Goal: Information Seeking & Learning: Learn about a topic

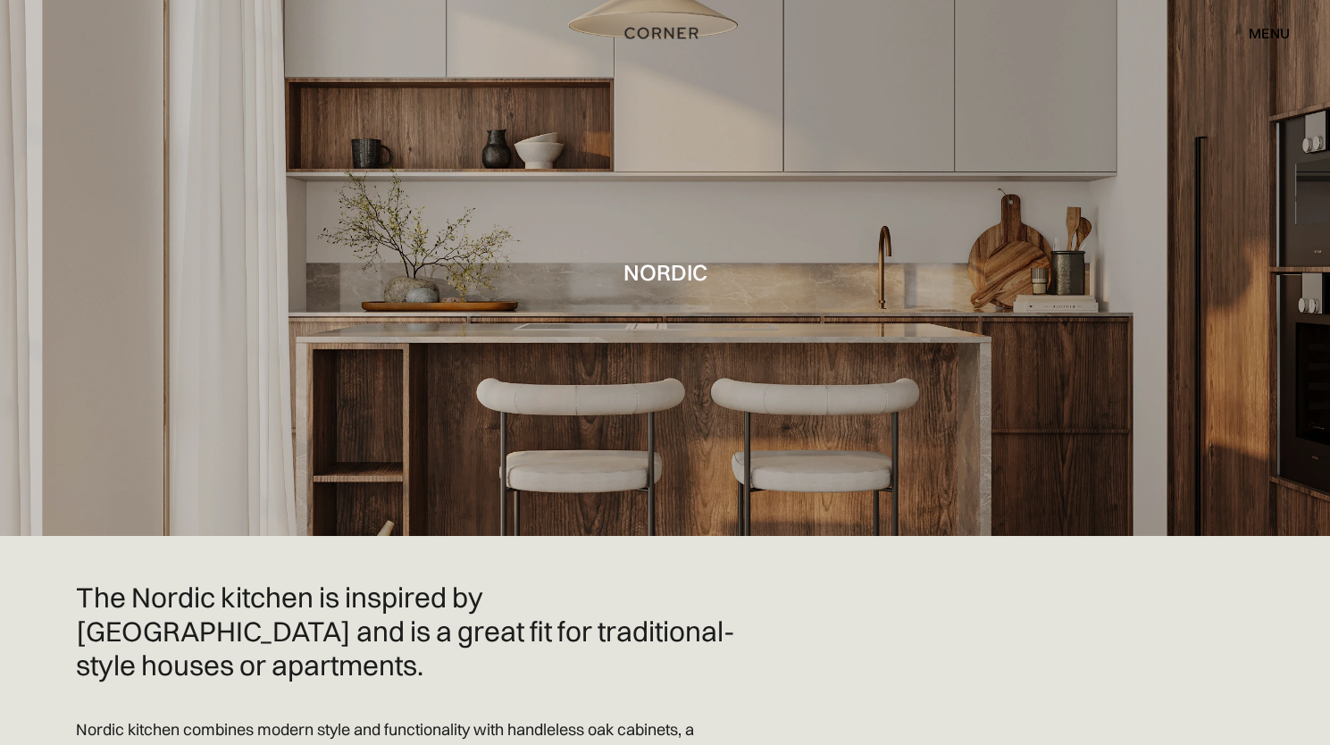
click at [1267, 26] on div "menu" at bounding box center [1269, 33] width 41 height 14
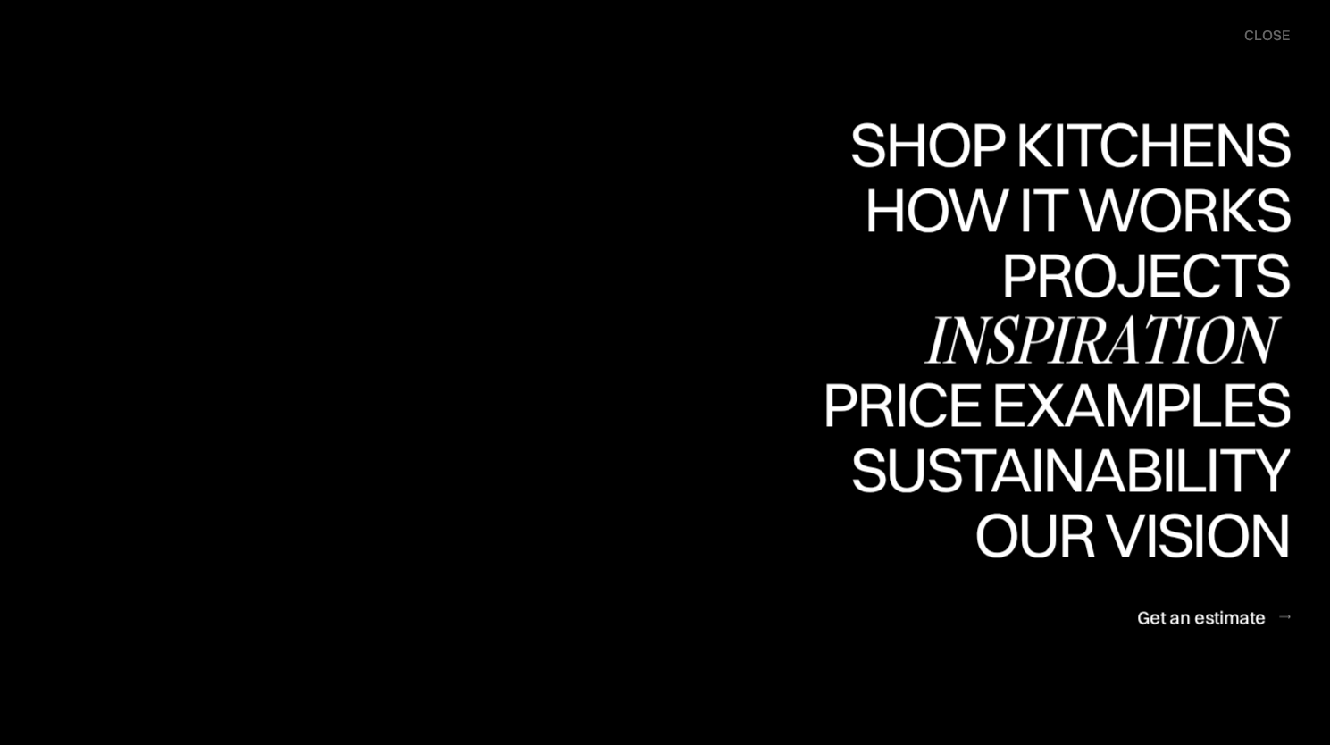
click at [1154, 348] on div "Inspiration" at bounding box center [1106, 339] width 367 height 63
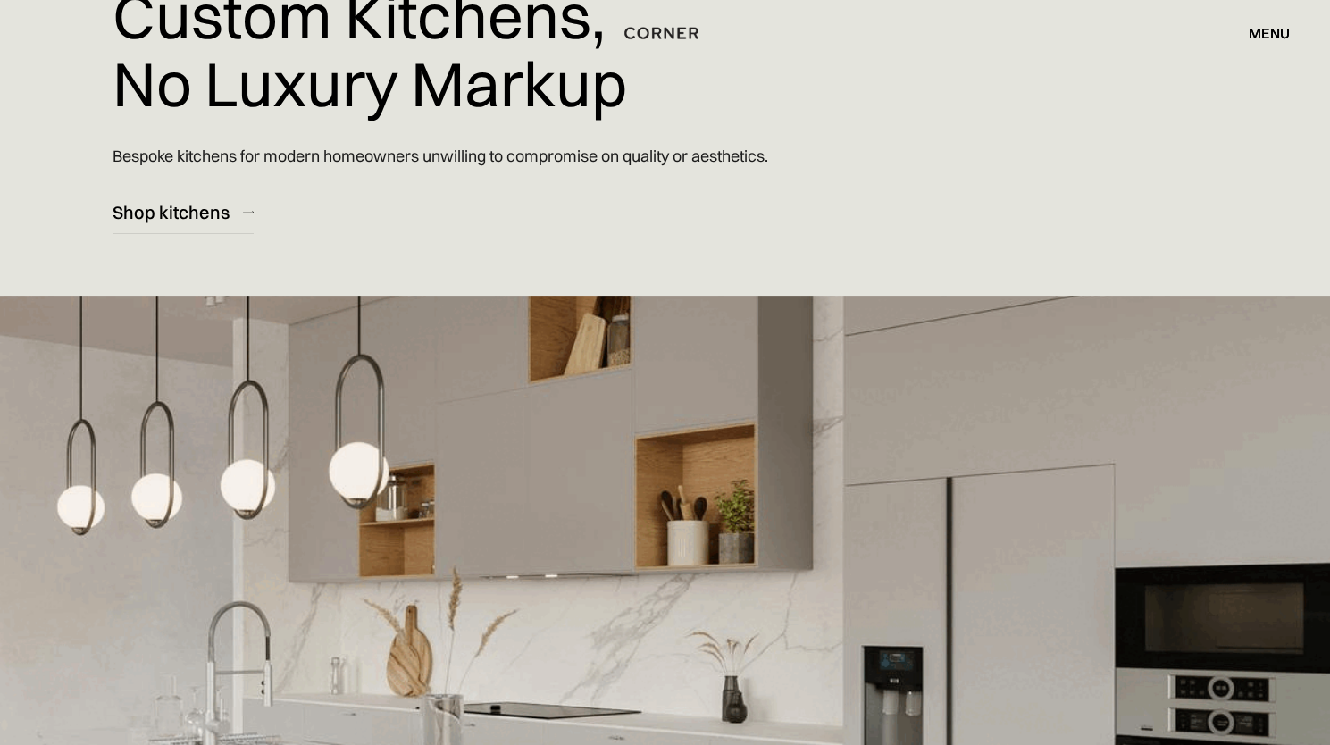
scroll to position [268, 0]
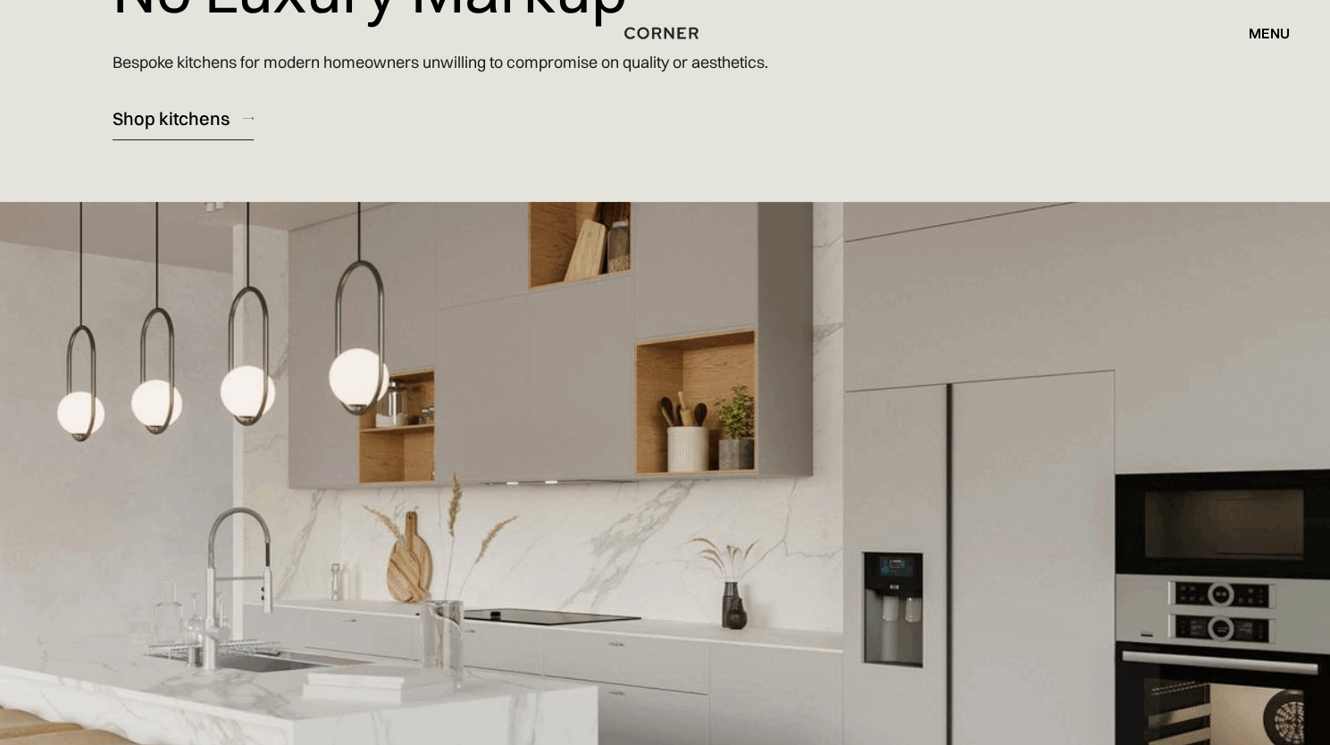
click at [207, 117] on div "Shop kitchens" at bounding box center [171, 118] width 117 height 24
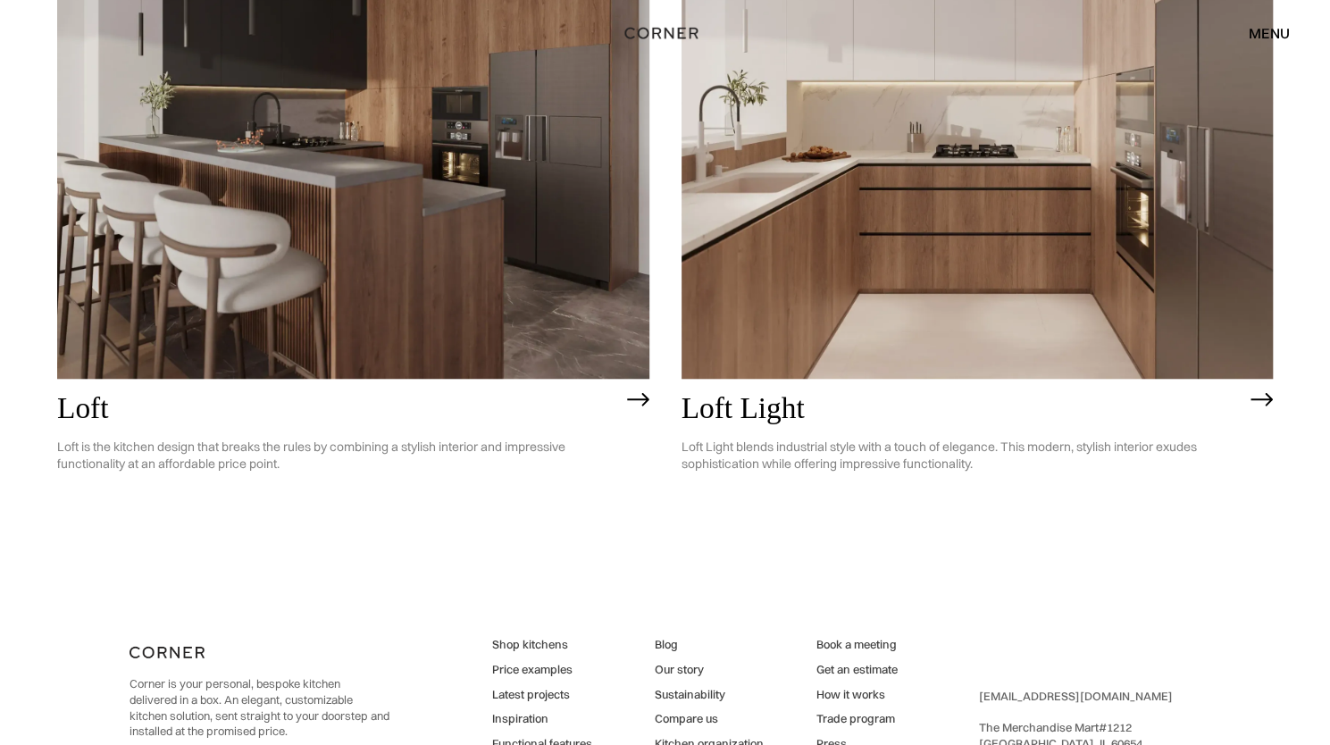
scroll to position [4851, 0]
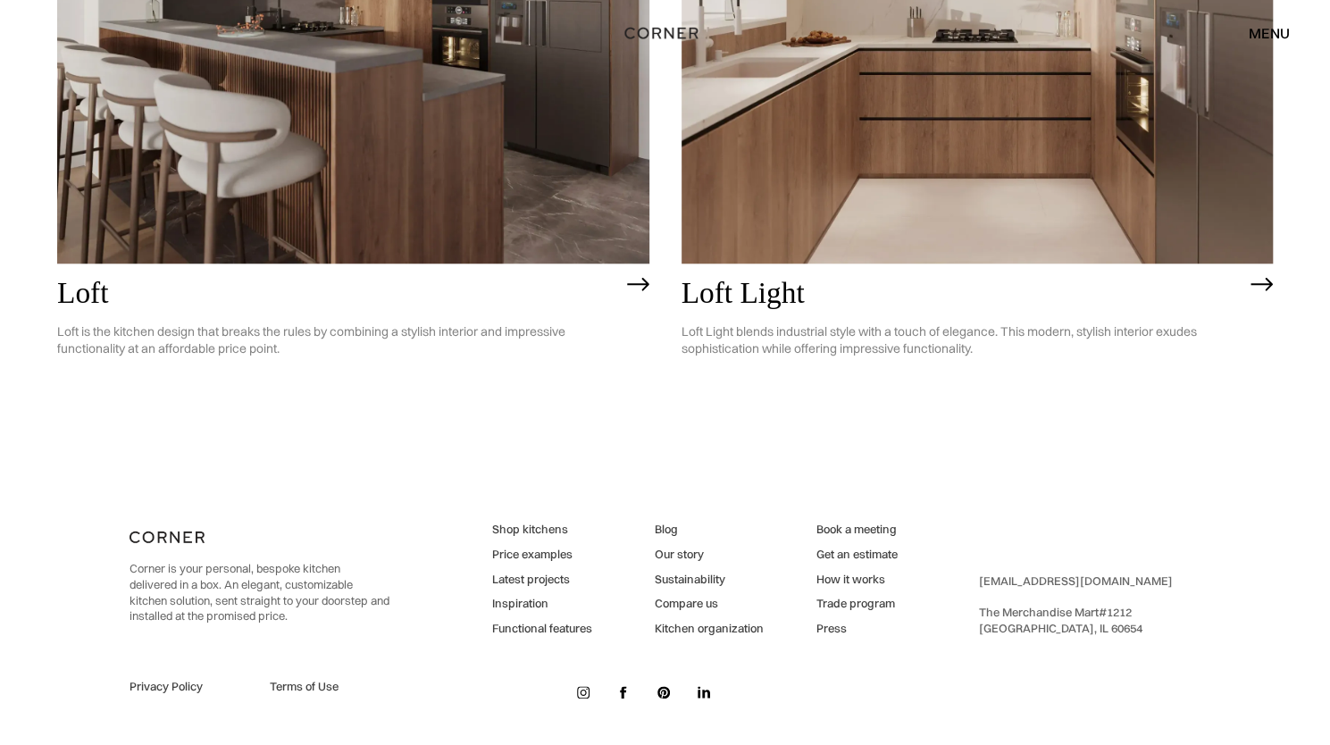
click at [552, 548] on link "Price examples" at bounding box center [542, 555] width 100 height 16
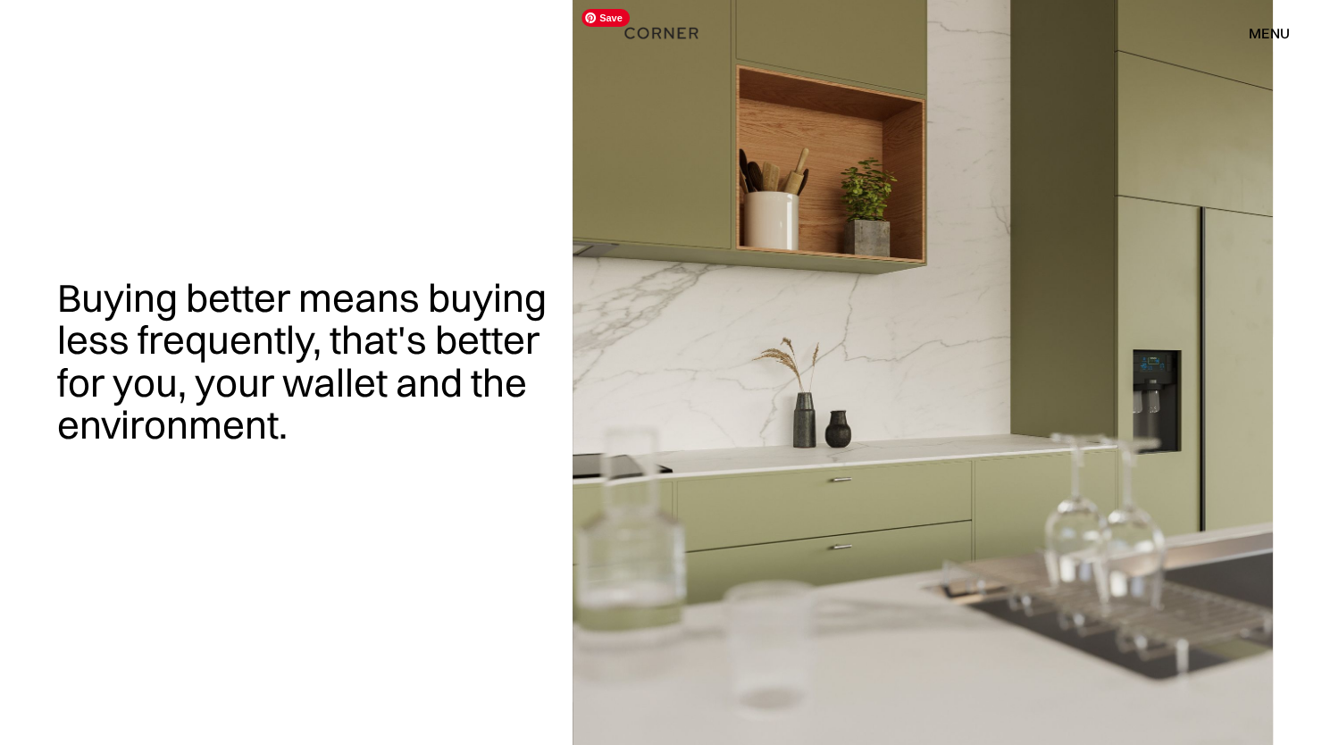
click at [697, 45] on div "Shop Kitchens Shop Kitchens How it works How it works Projects Projects Inspira…" at bounding box center [665, 33] width 1330 height 30
click at [1272, 37] on div "menu" at bounding box center [1269, 33] width 41 height 14
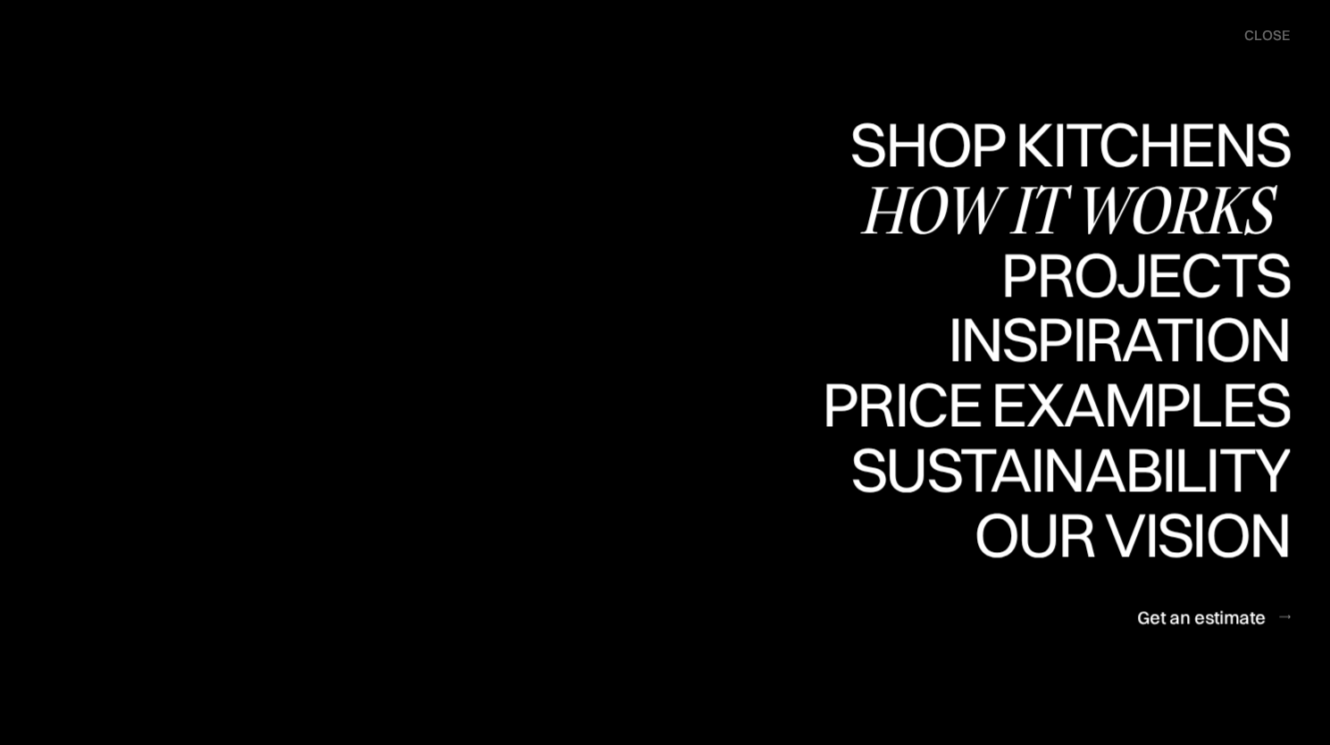
click at [1186, 206] on div "How it works" at bounding box center [1075, 209] width 431 height 63
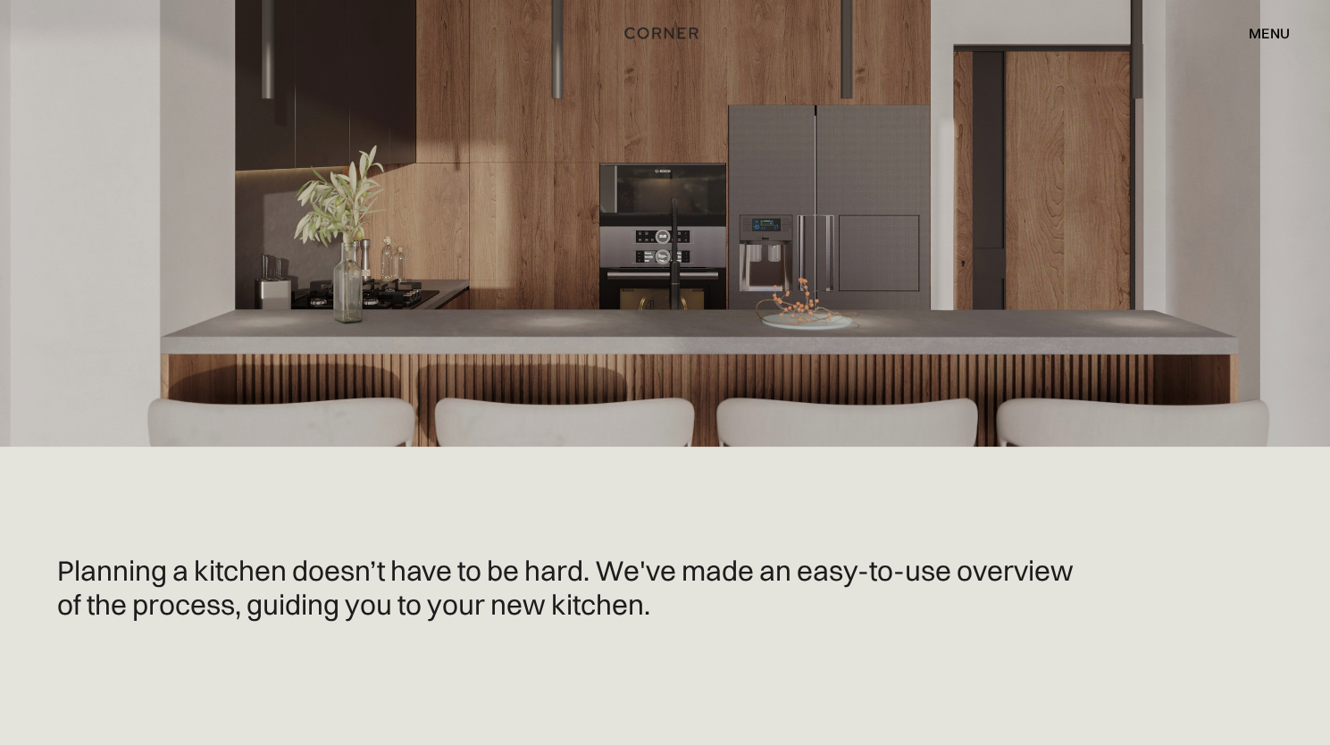
click at [1053, 319] on div at bounding box center [665, 223] width 1330 height 447
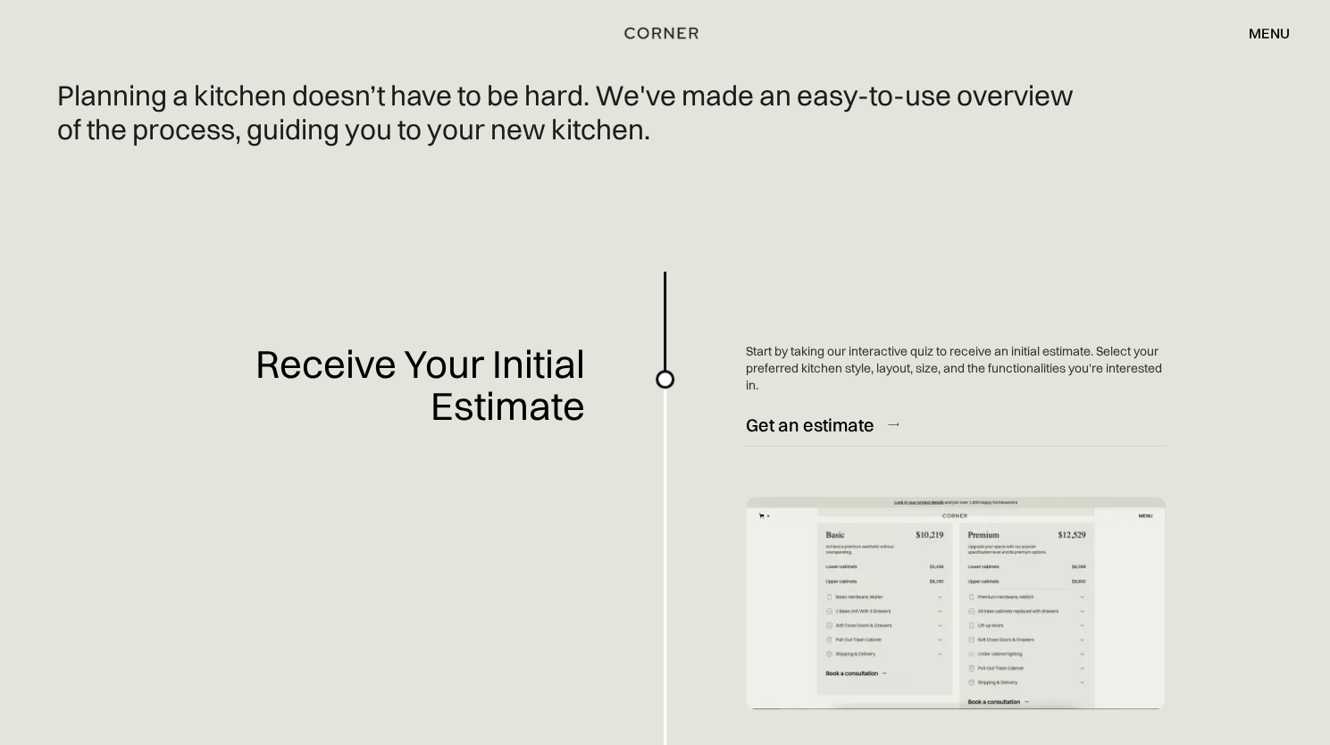
scroll to position [536, 0]
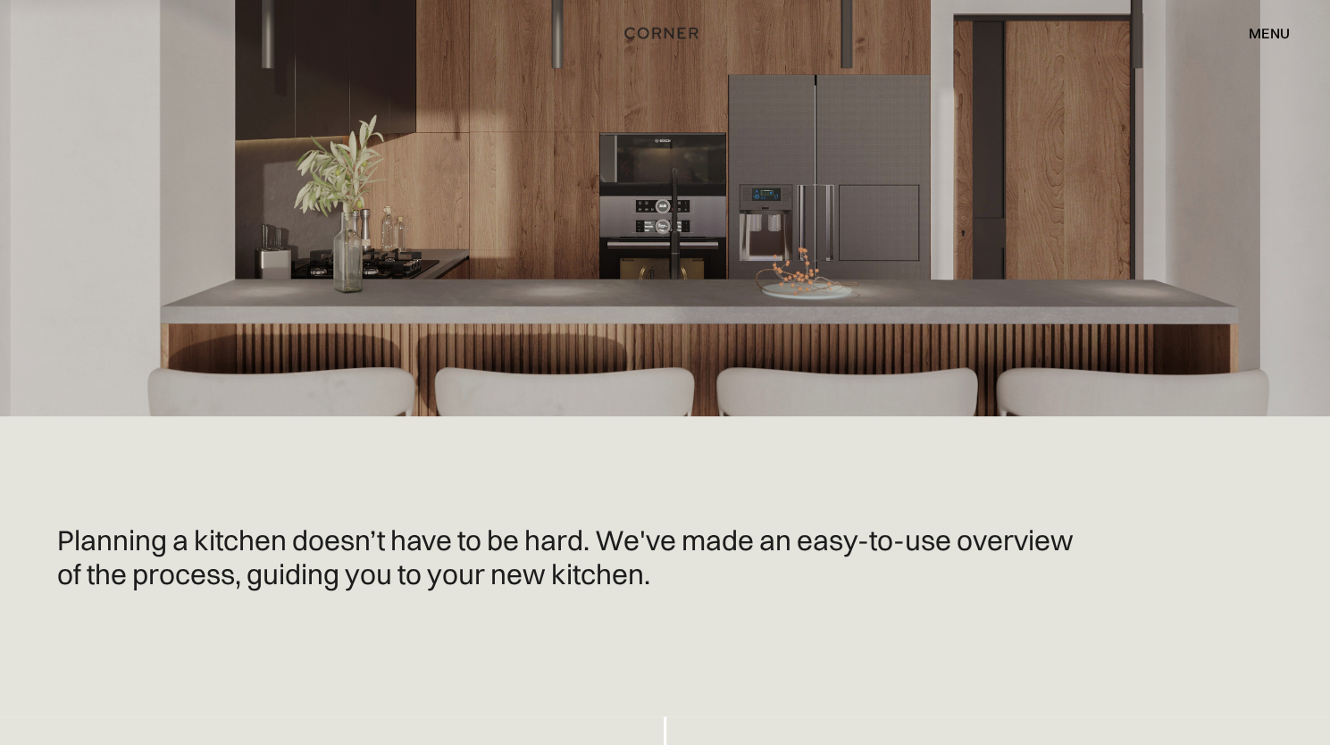
scroll to position [0, 0]
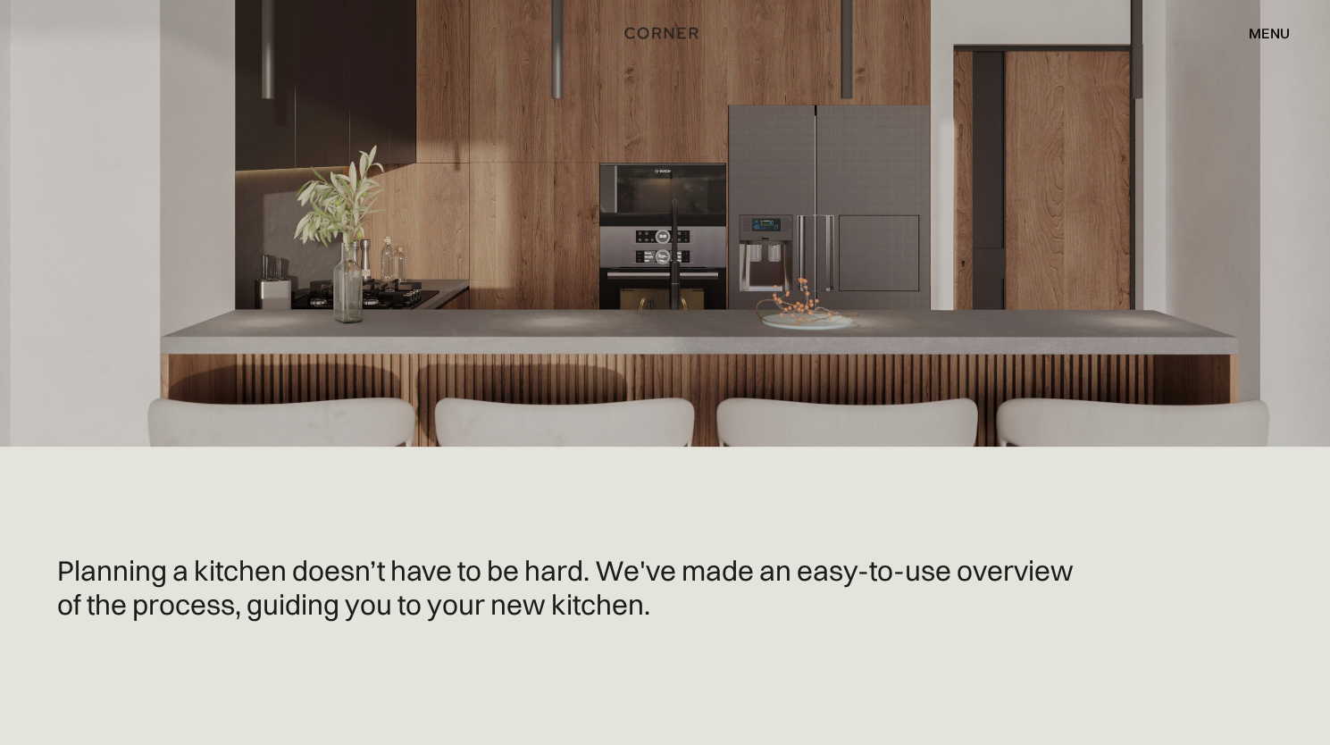
click at [1270, 33] on div "menu" at bounding box center [1269, 33] width 41 height 14
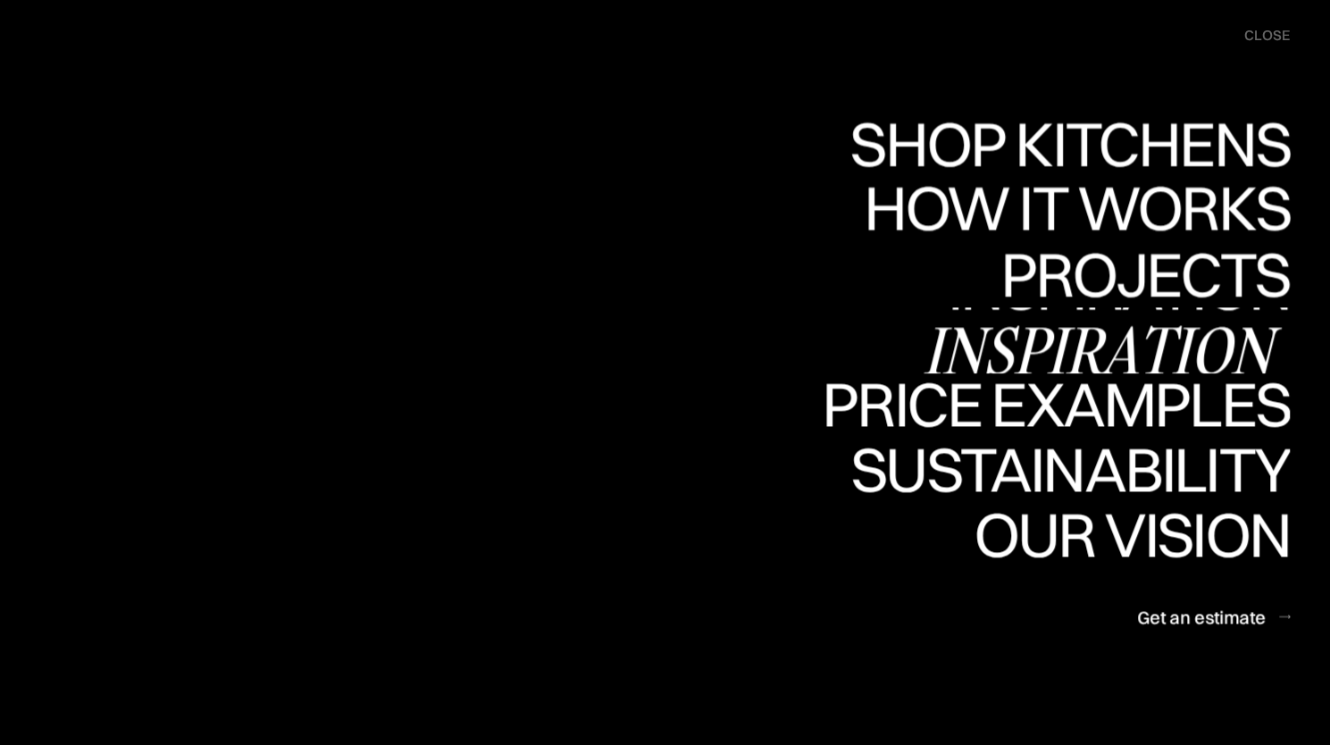
click at [1053, 340] on div "Inspiration" at bounding box center [1106, 350] width 367 height 63
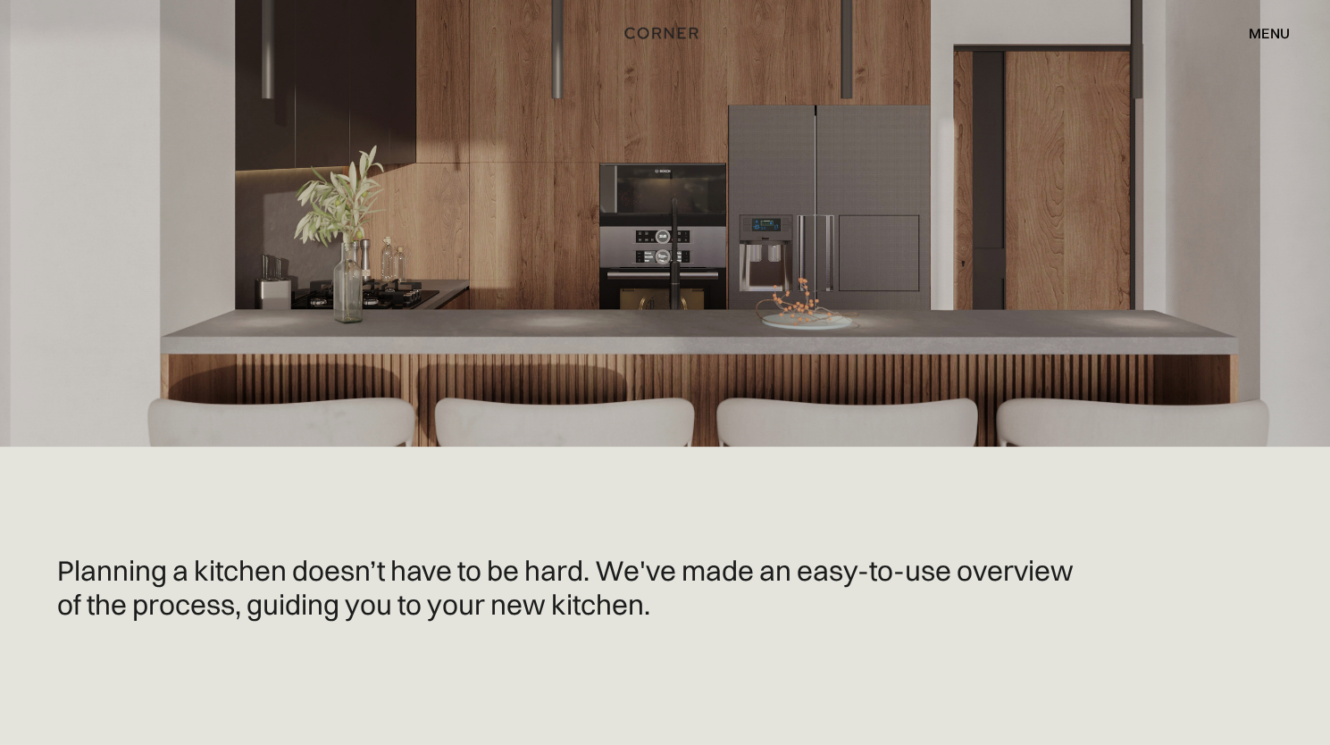
click at [1266, 26] on div "menu" at bounding box center [1269, 33] width 41 height 14
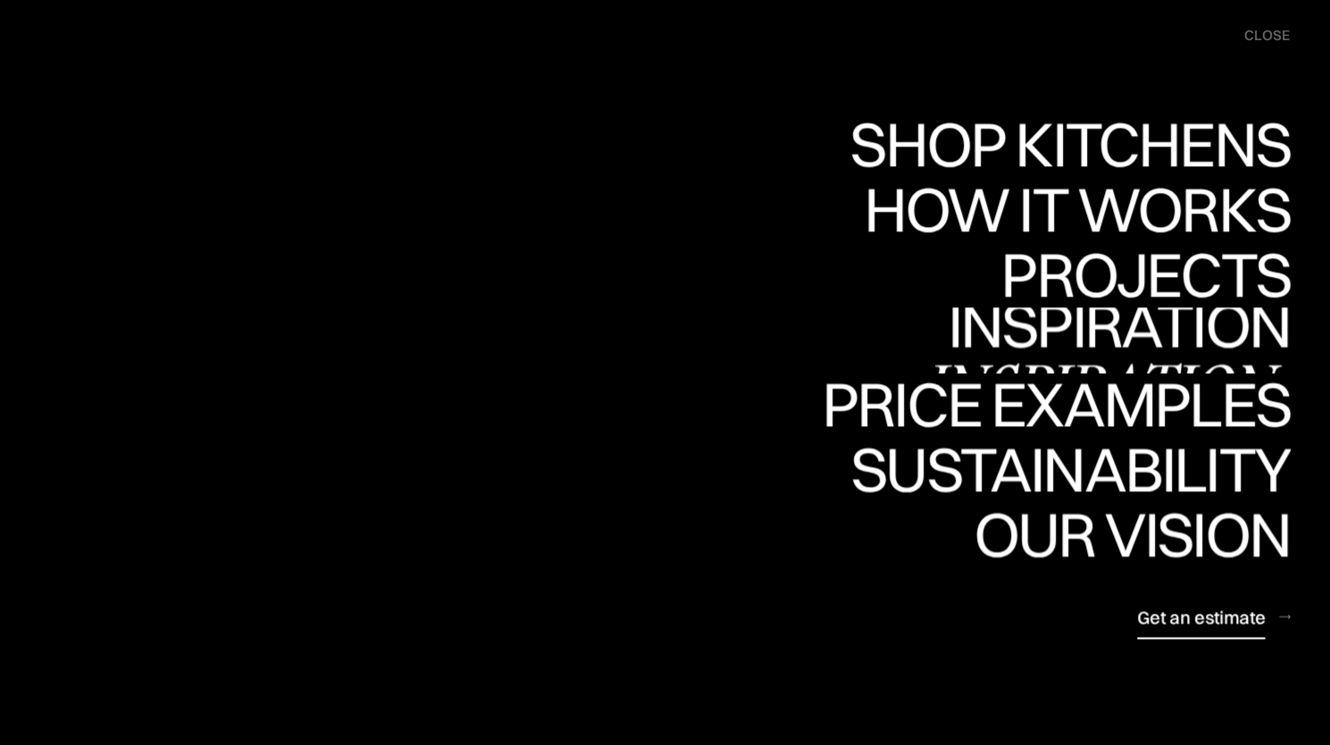
click at [1164, 612] on div "Get an estimate" at bounding box center [1201, 617] width 129 height 24
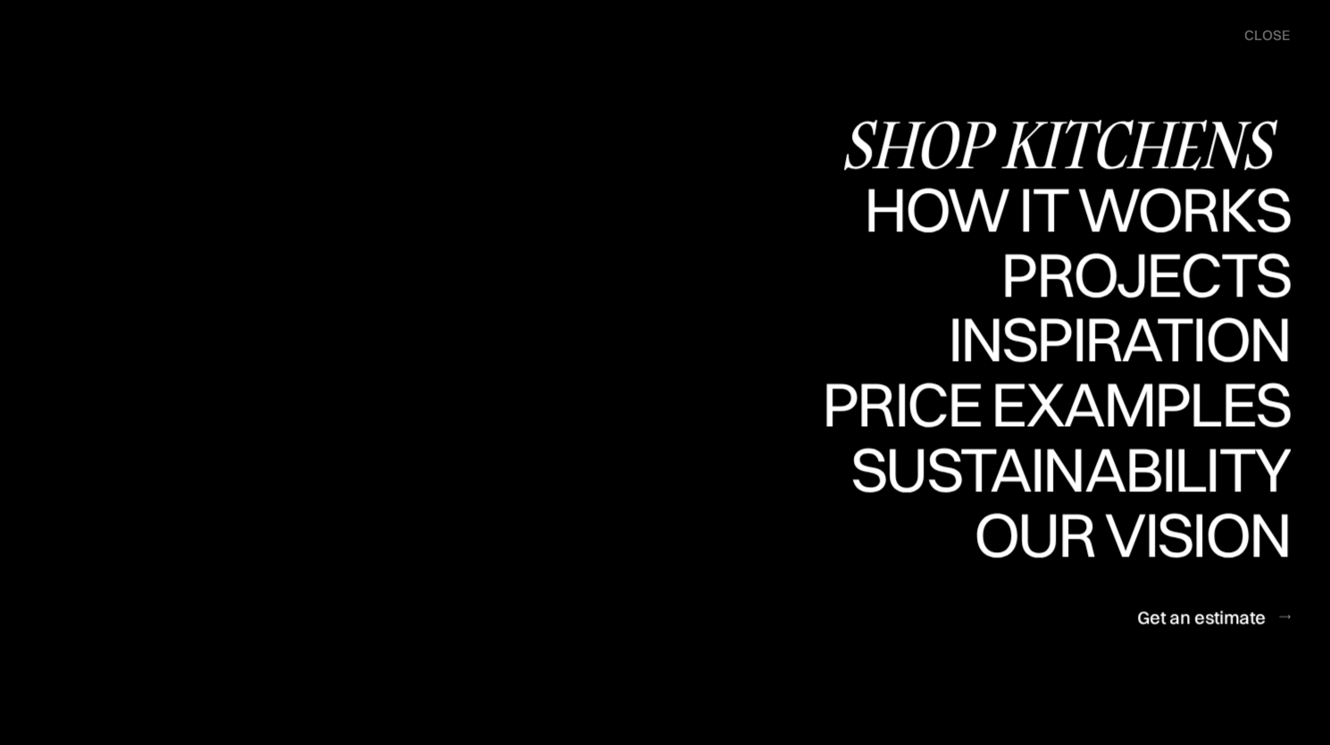
click at [1062, 131] on div "Shop Kitchens" at bounding box center [1065, 144] width 449 height 63
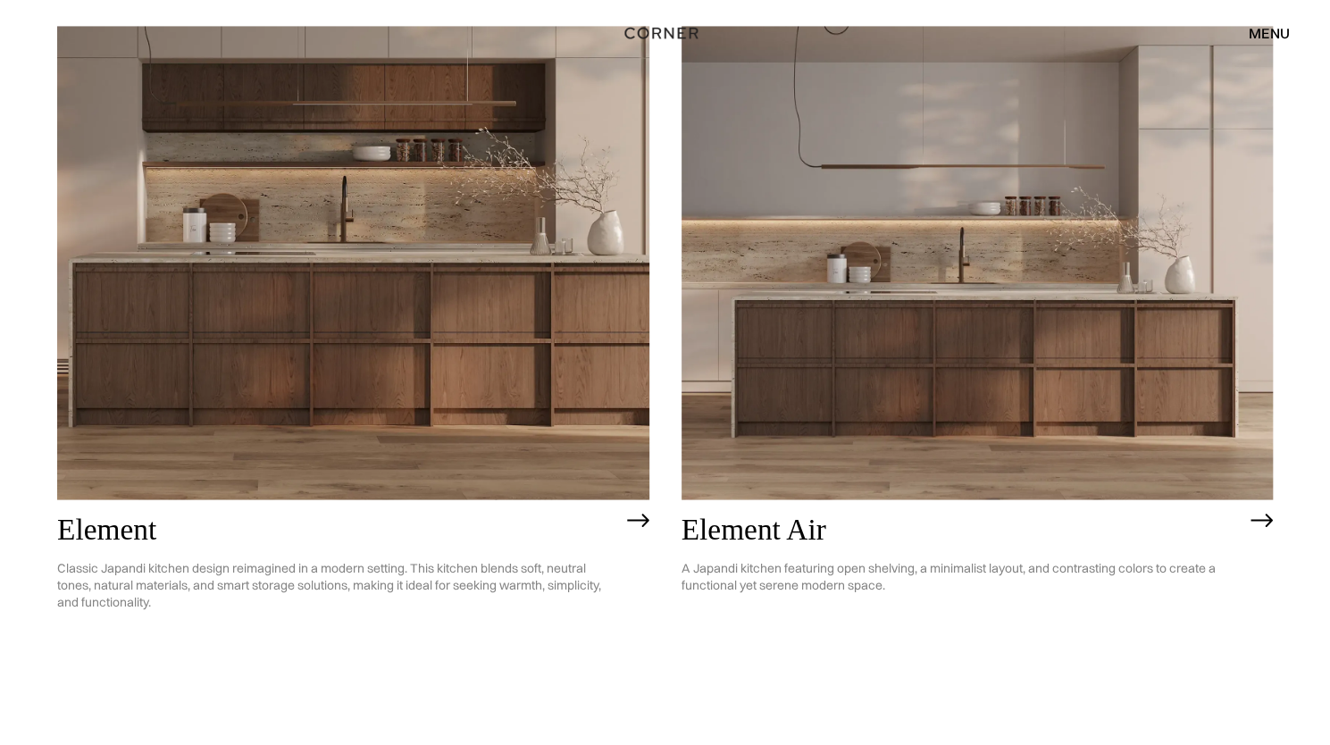
scroll to position [1787, 0]
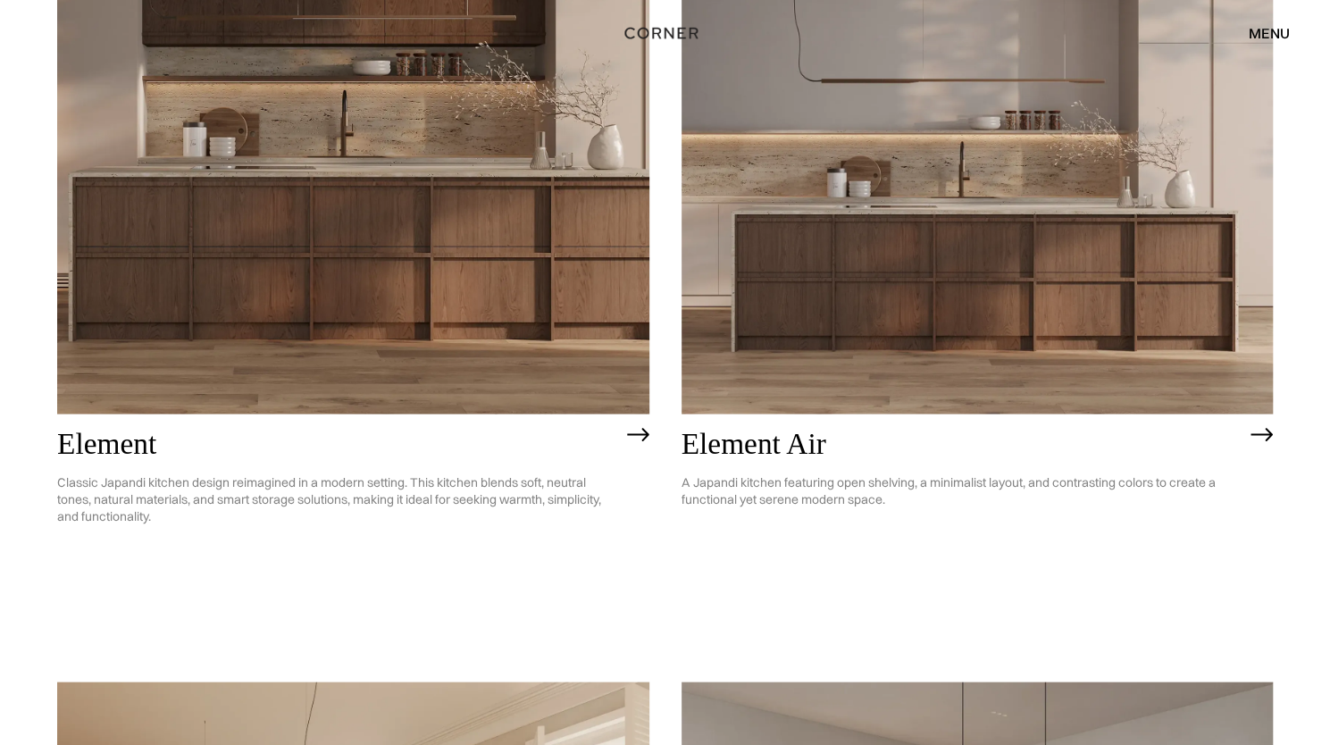
click at [1007, 194] on img at bounding box center [978, 177] width 592 height 474
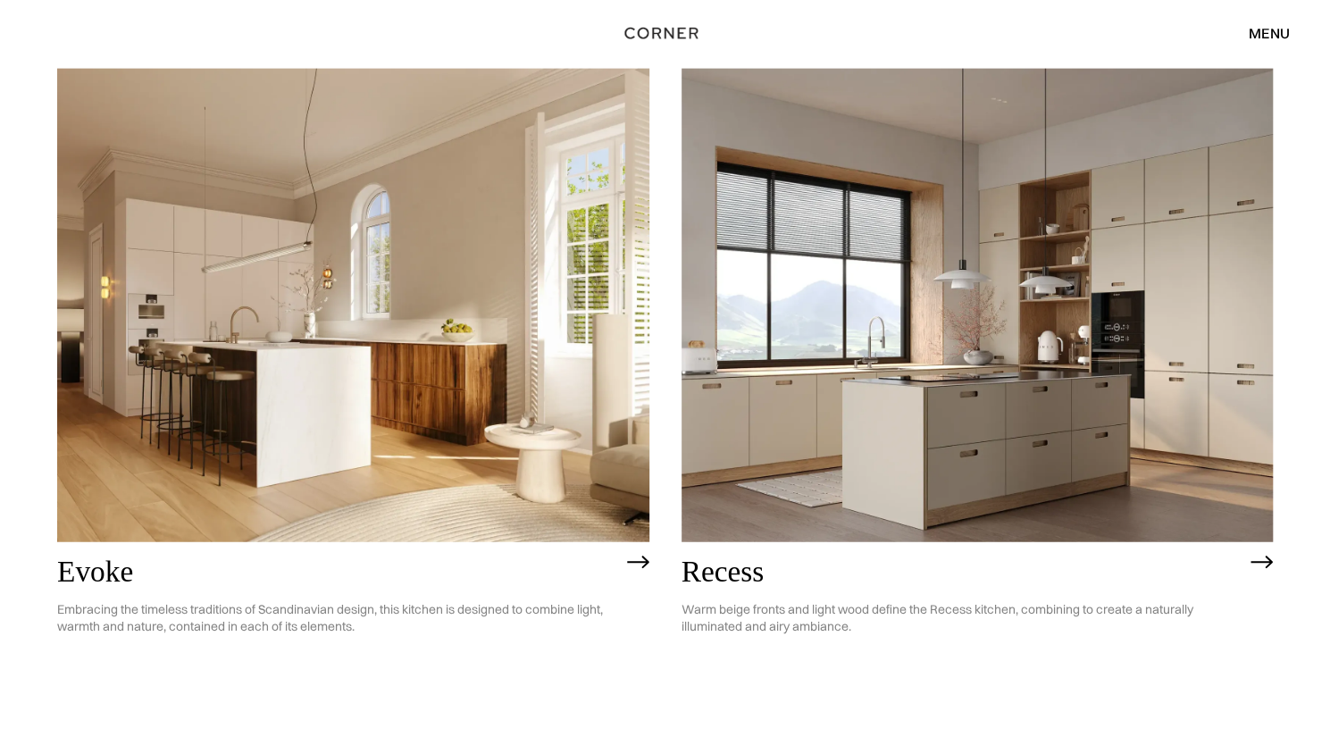
scroll to position [2401, 0]
click at [488, 301] on img at bounding box center [353, 305] width 592 height 474
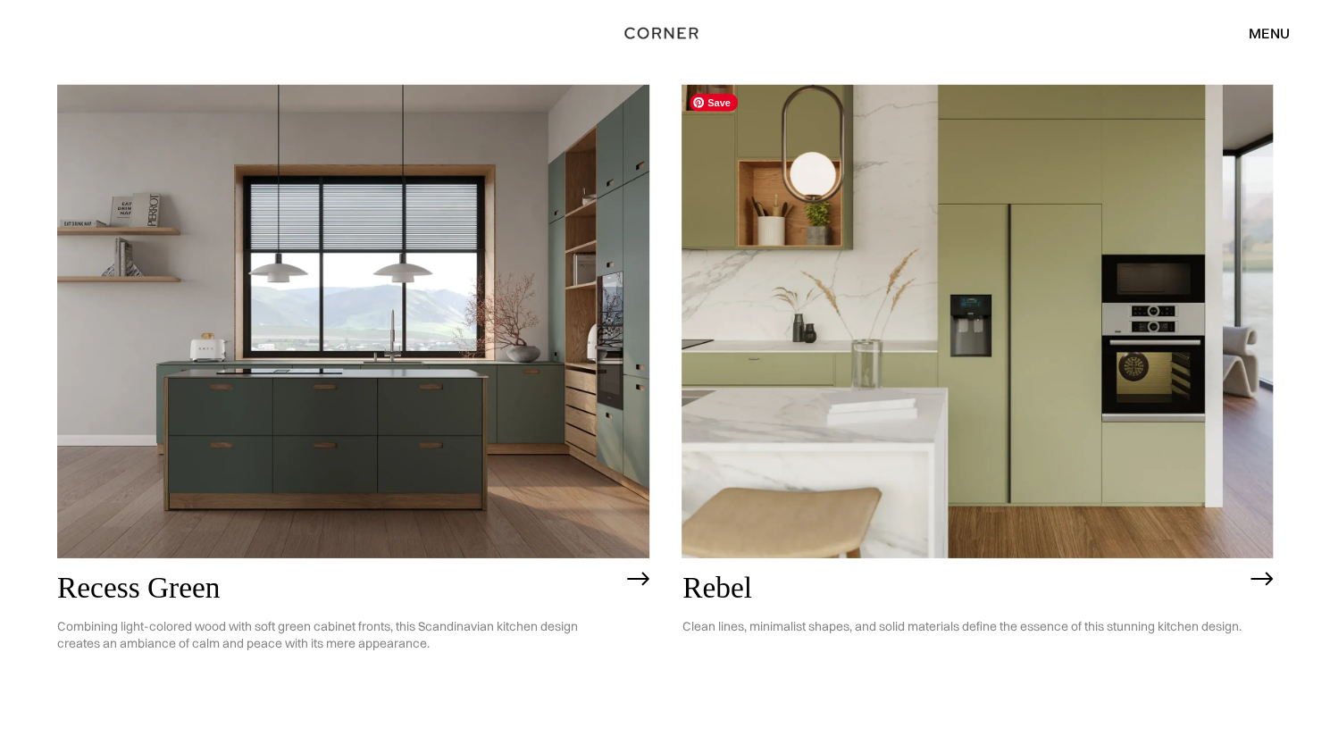
scroll to position [3194, 0]
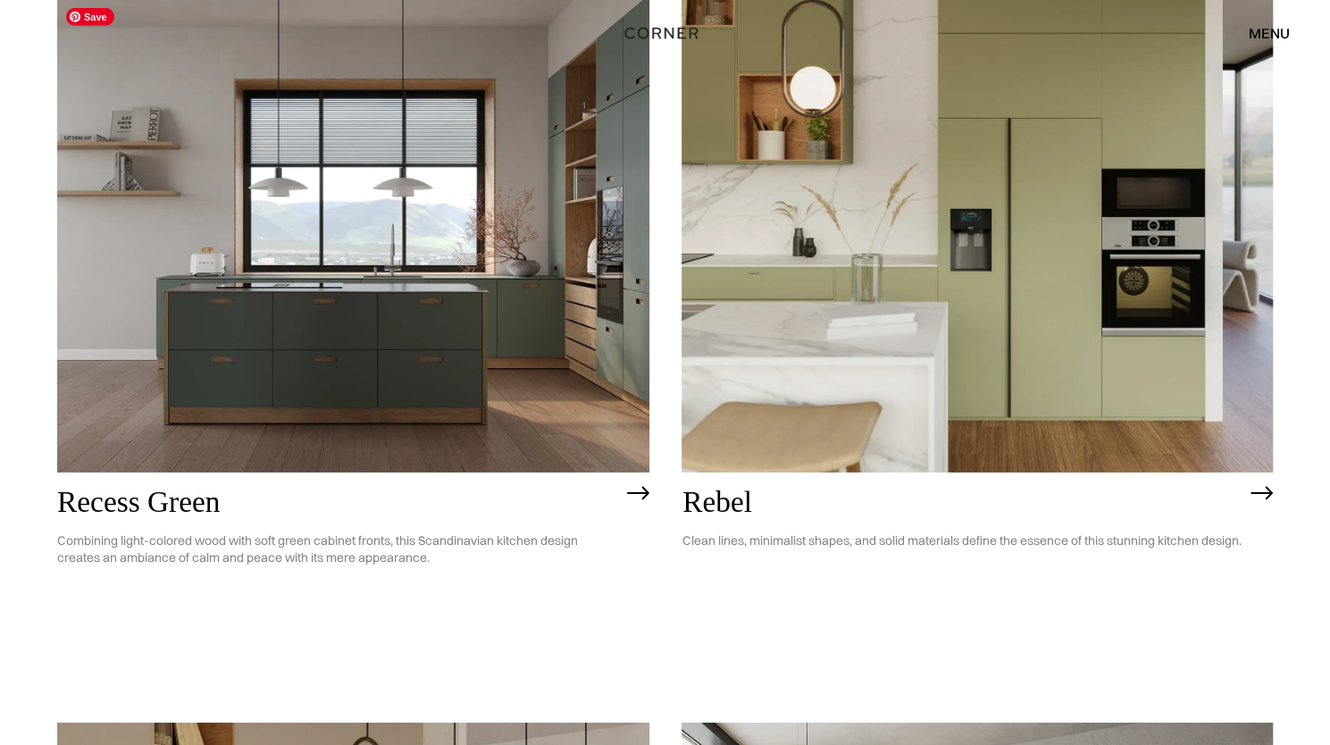
click at [415, 290] on img at bounding box center [353, 236] width 592 height 474
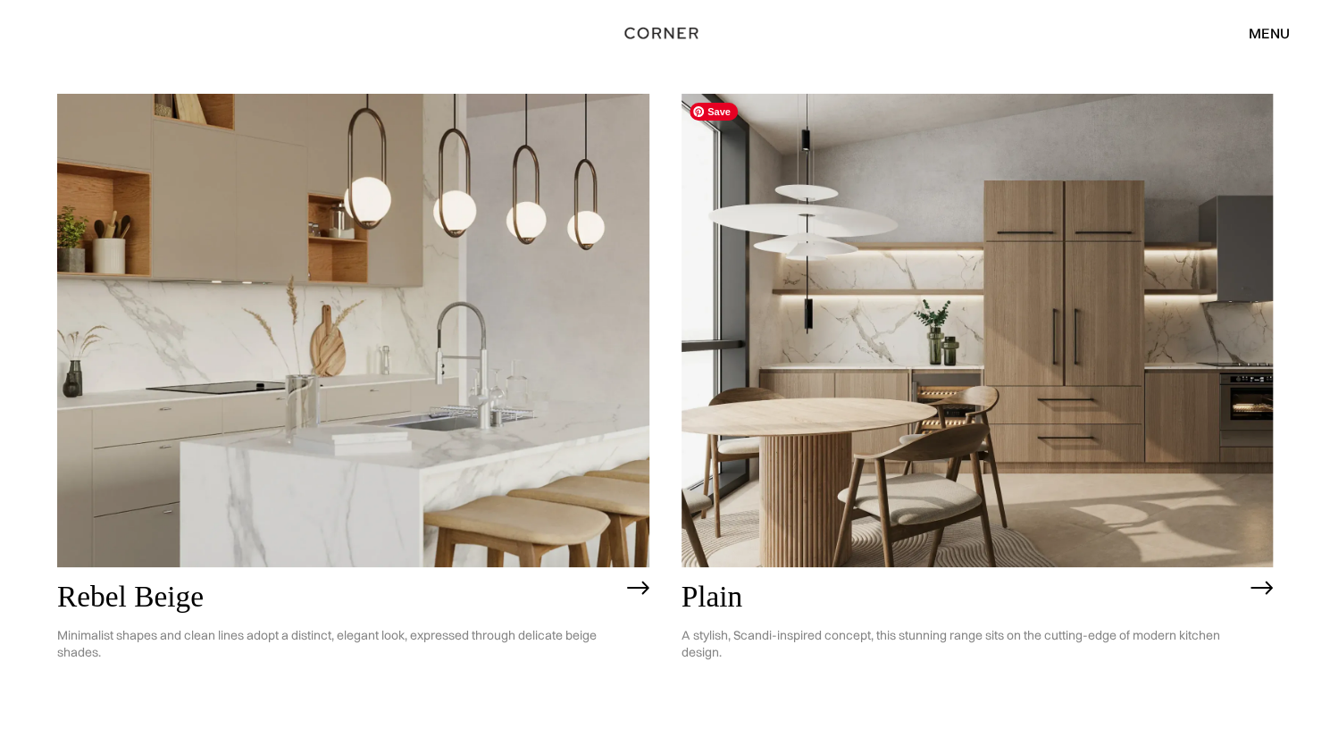
scroll to position [3887, 0]
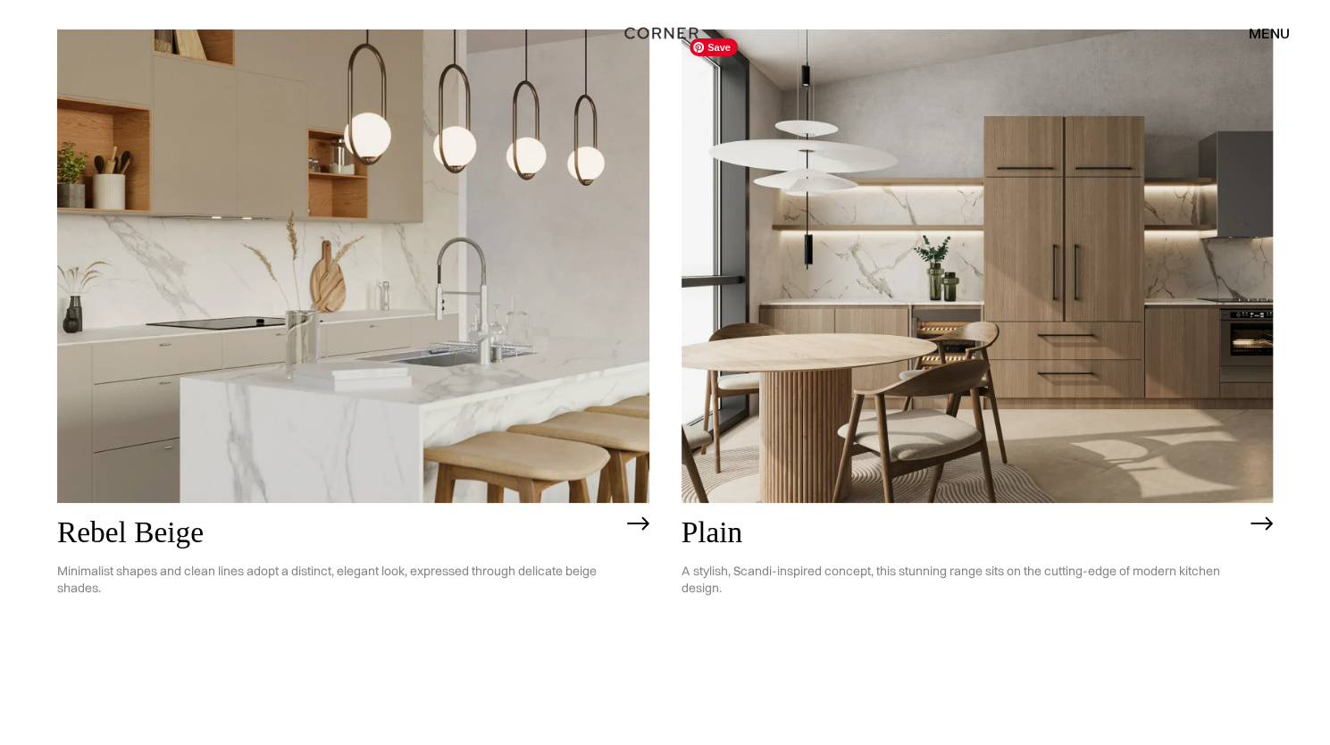
click at [890, 344] on img at bounding box center [978, 266] width 592 height 474
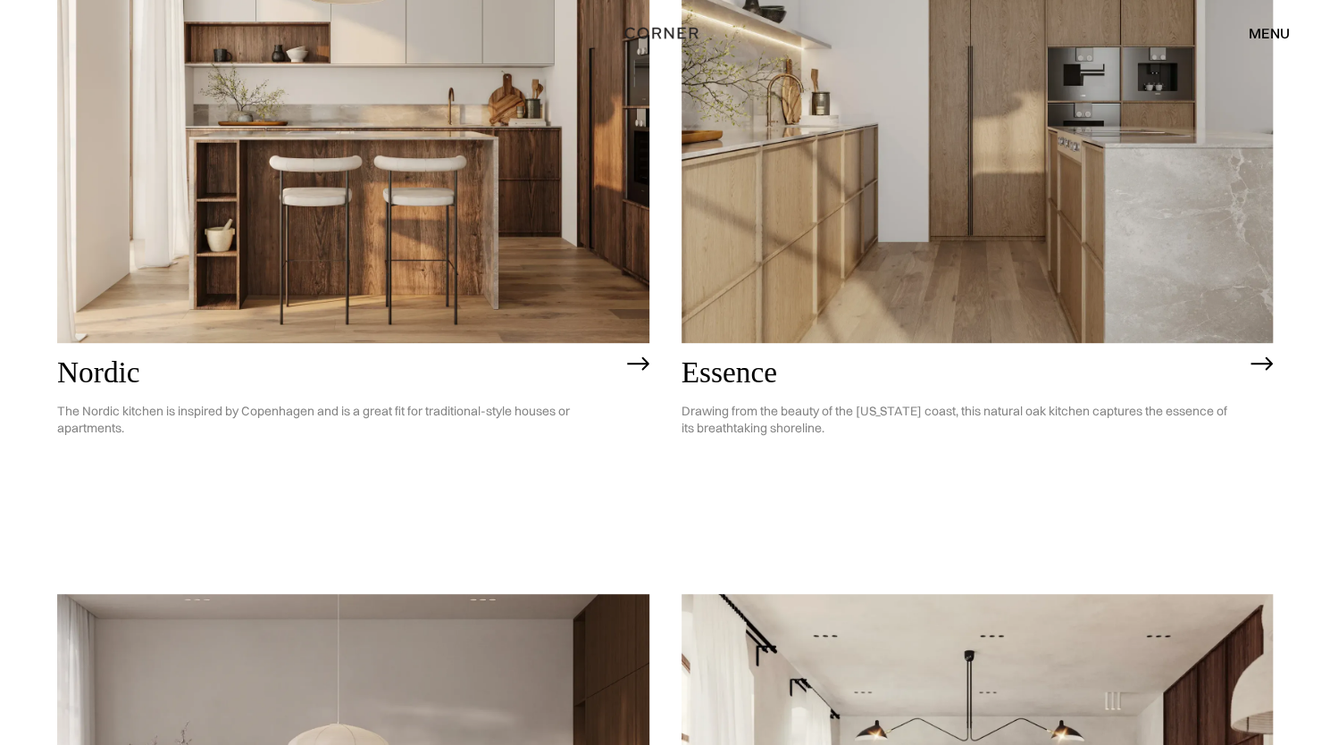
scroll to position [479, 0]
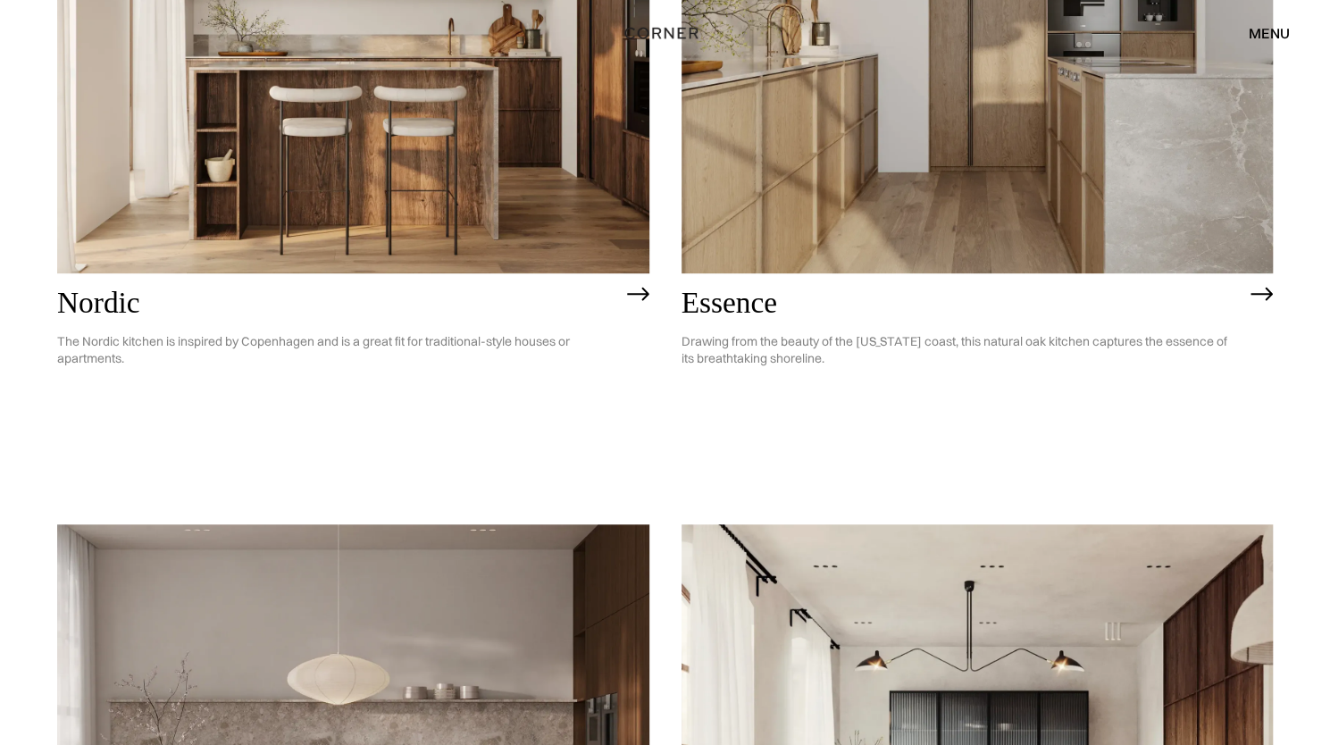
click at [513, 142] on img at bounding box center [353, 37] width 592 height 474
click at [911, 155] on img at bounding box center [978, 37] width 592 height 474
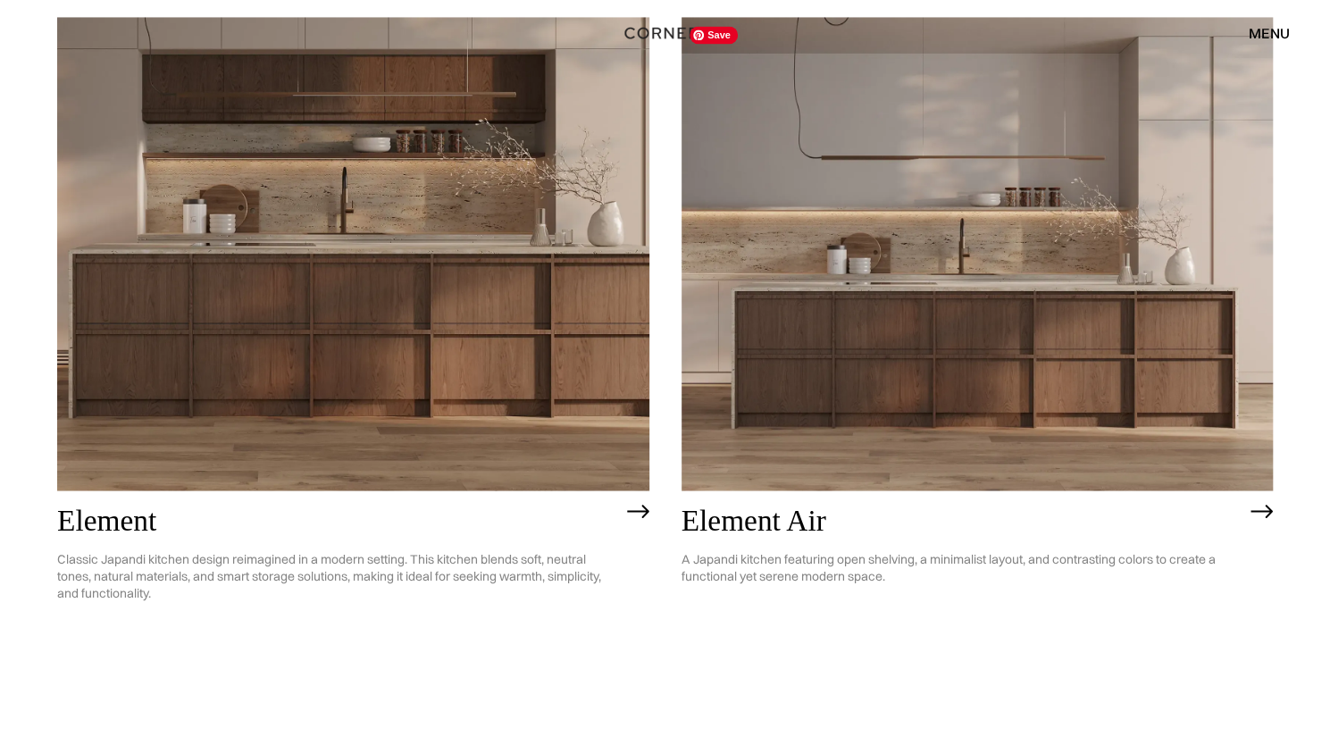
scroll to position [1730, 0]
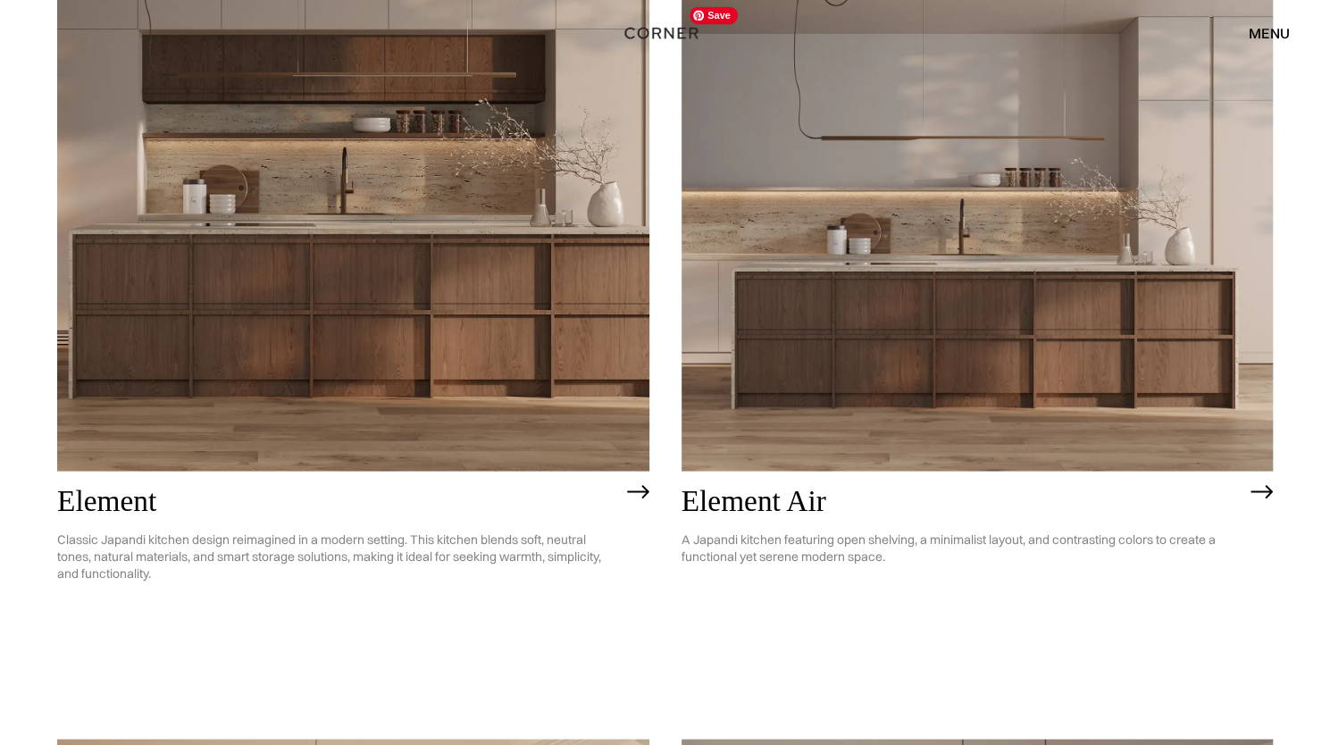
click at [1049, 341] on img at bounding box center [978, 234] width 592 height 474
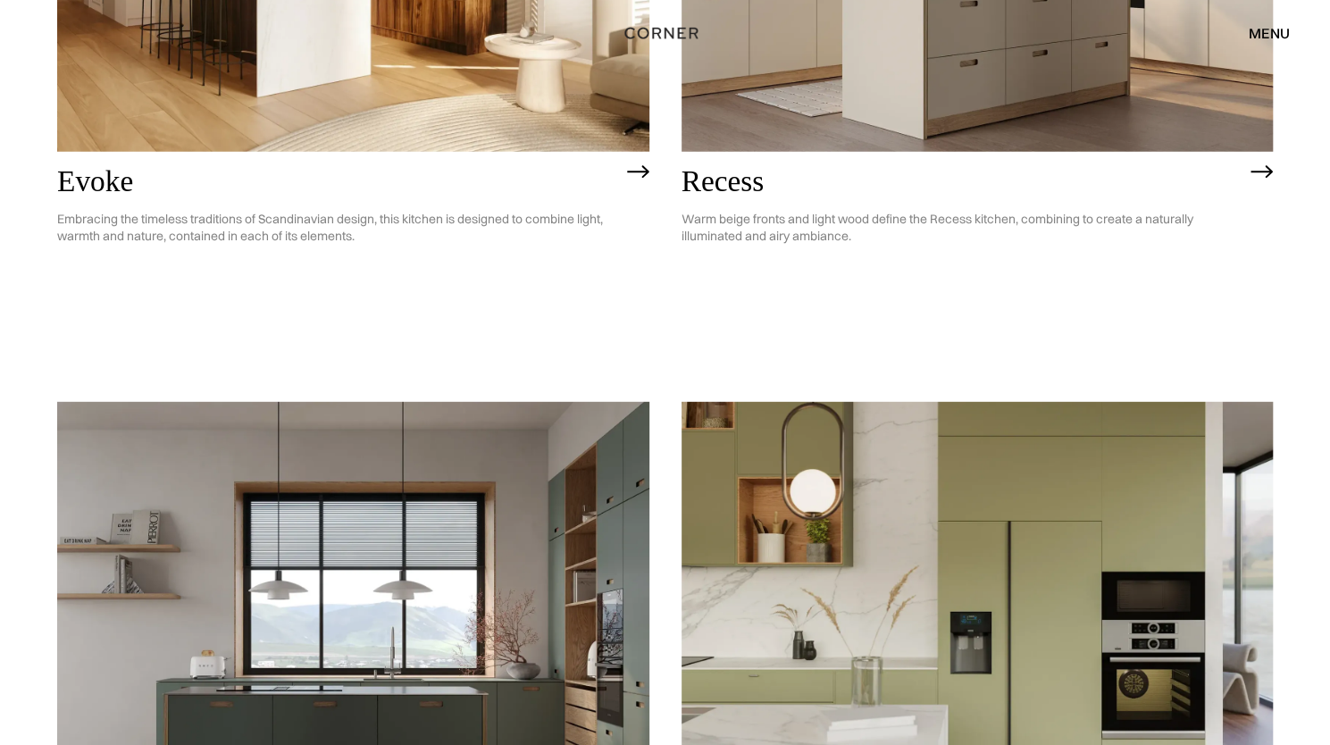
scroll to position [2522, 0]
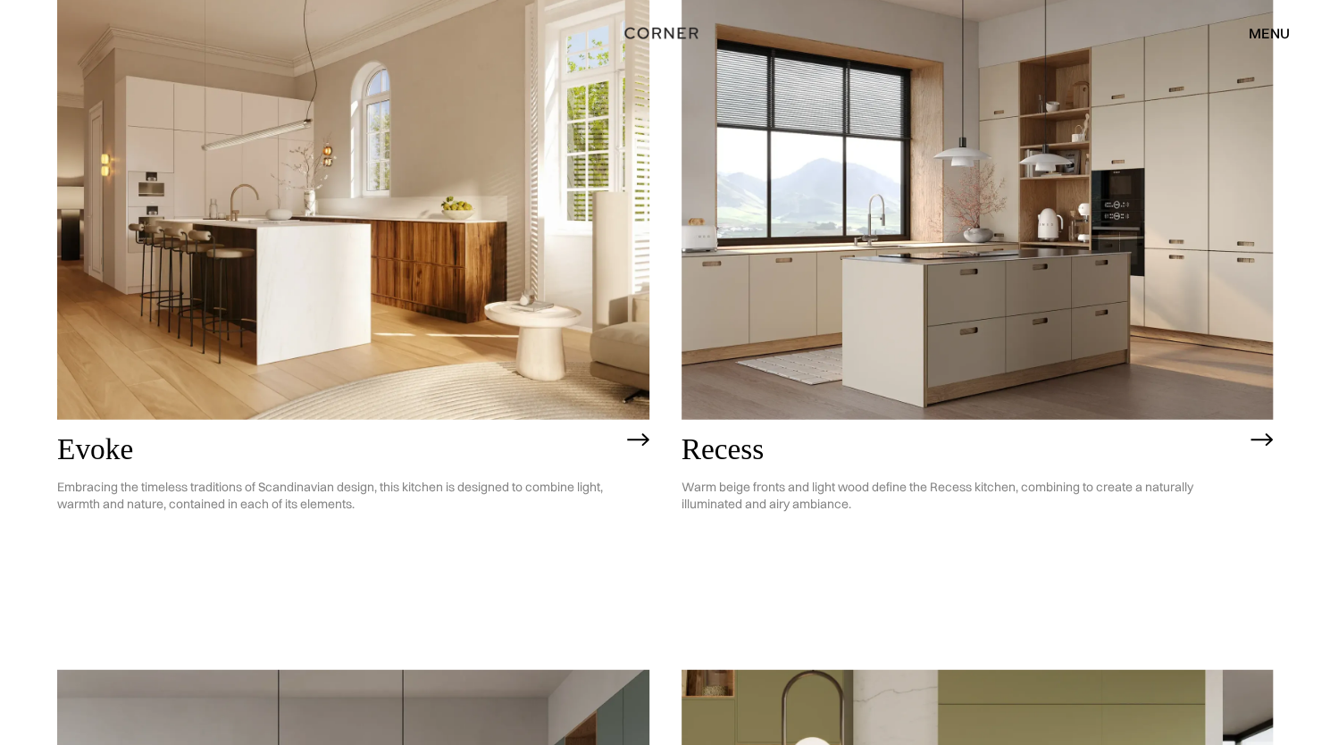
click at [227, 252] on img at bounding box center [353, 183] width 592 height 474
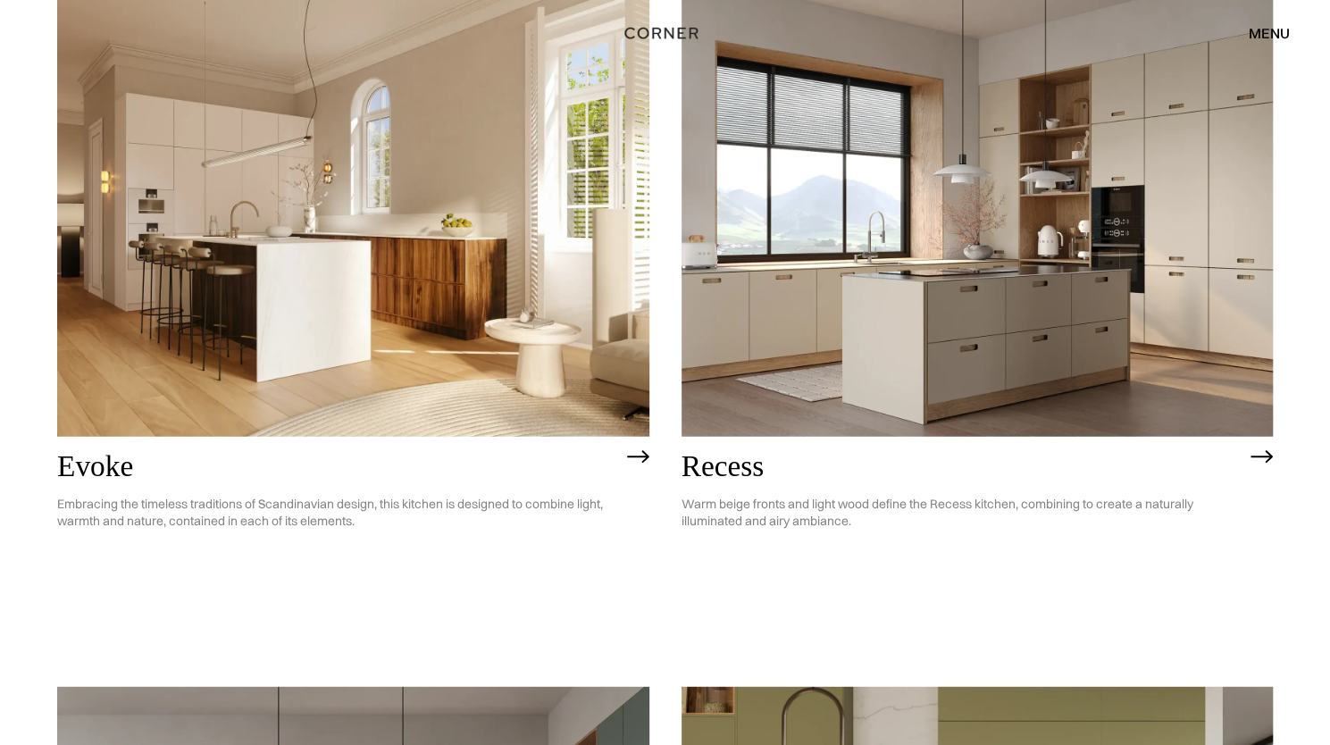
click at [957, 251] on img at bounding box center [978, 200] width 592 height 474
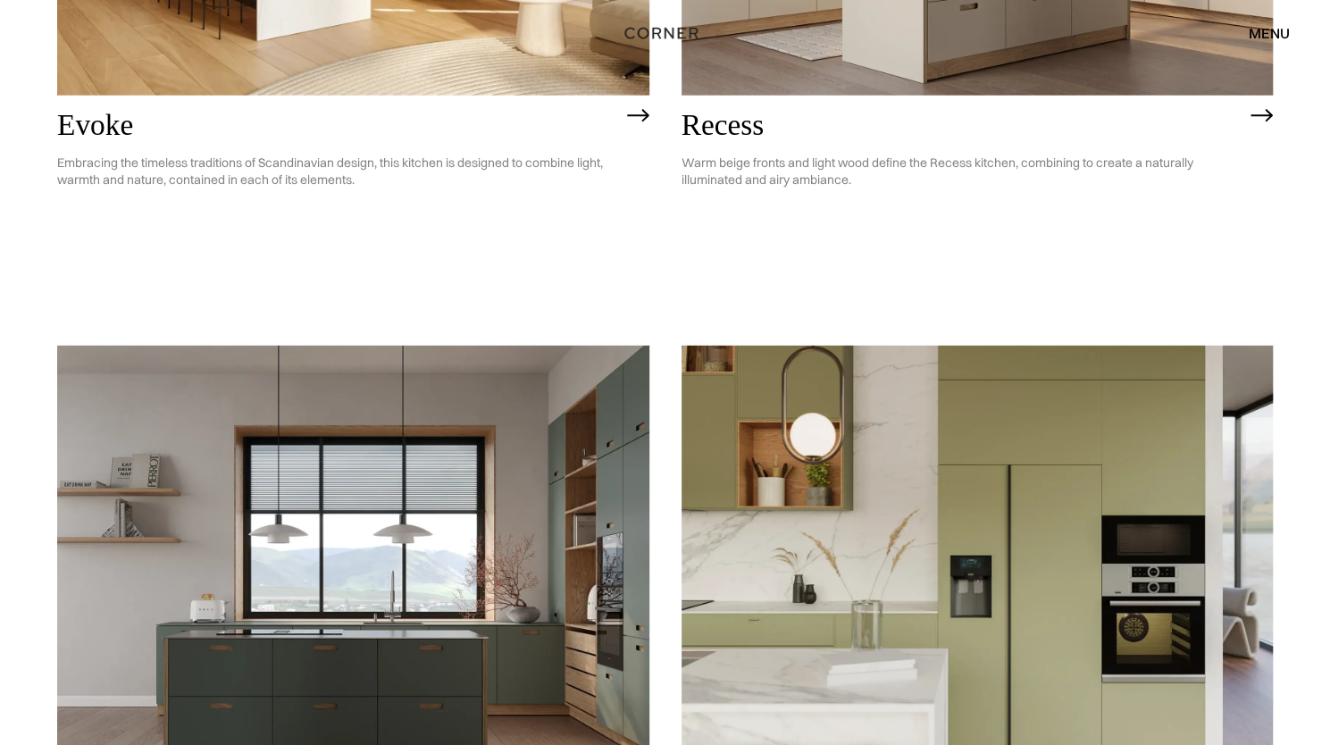
scroll to position [3115, 0]
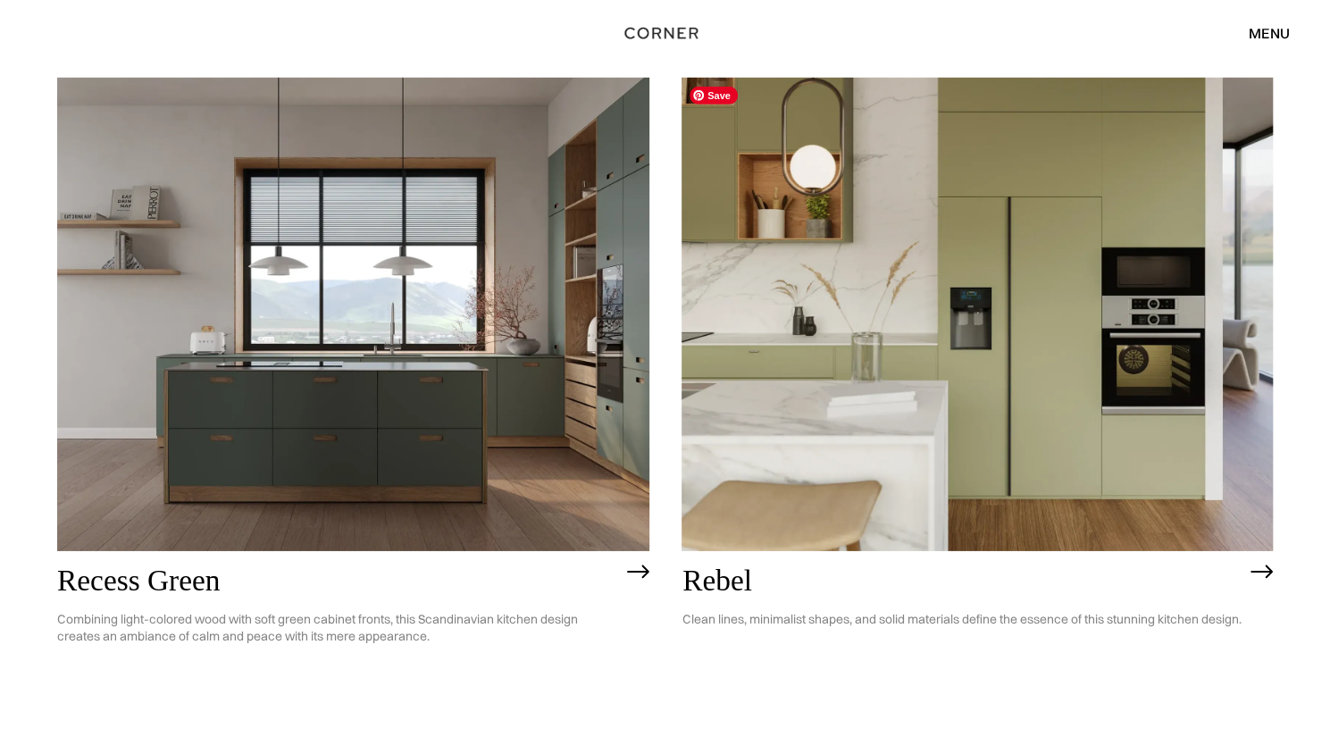
click at [995, 339] on img at bounding box center [978, 315] width 592 height 474
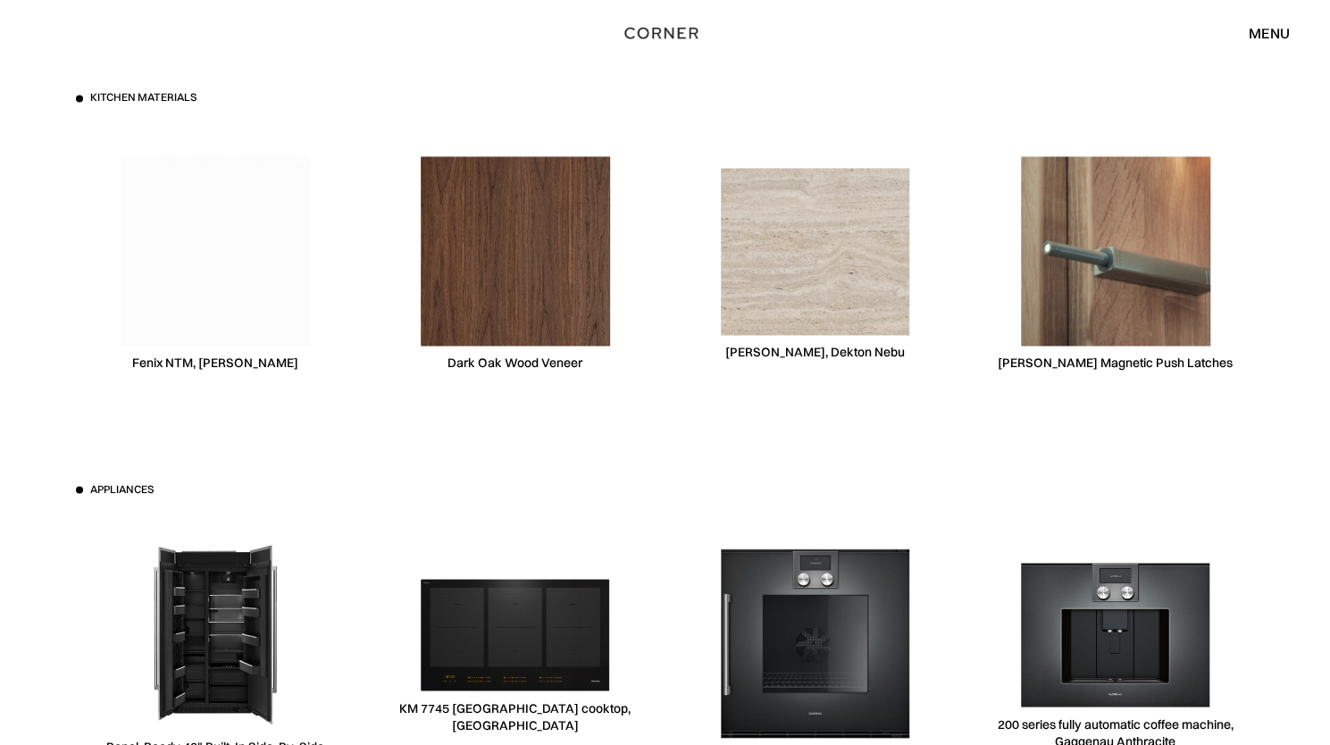
scroll to position [5719, 0]
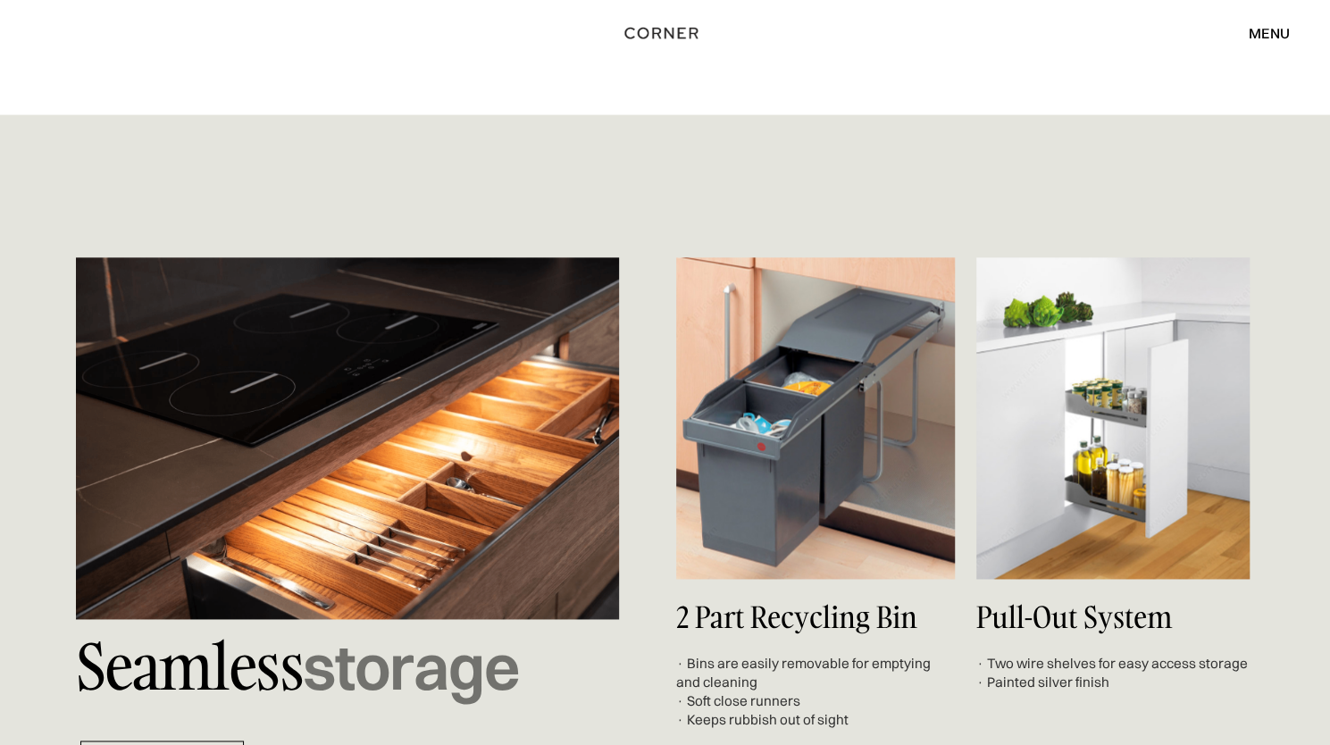
scroll to position [5451, 0]
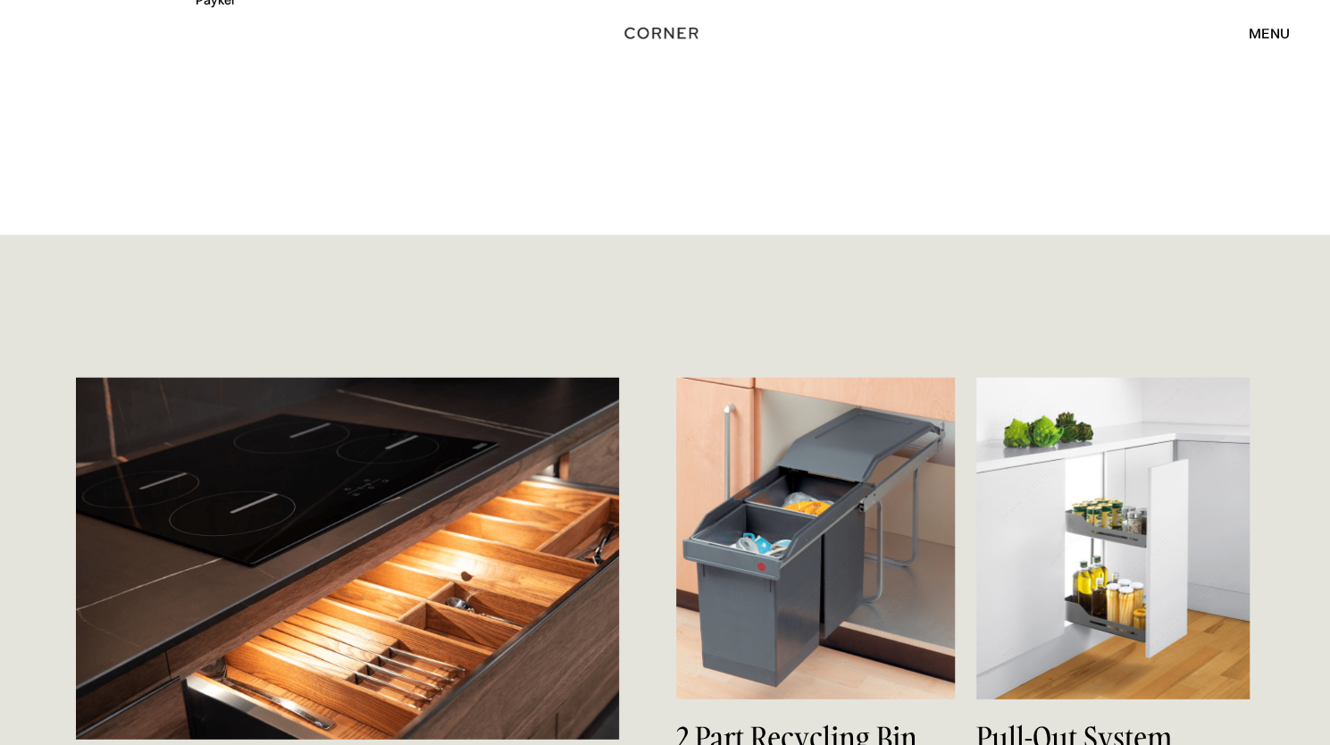
scroll to position [6612, 0]
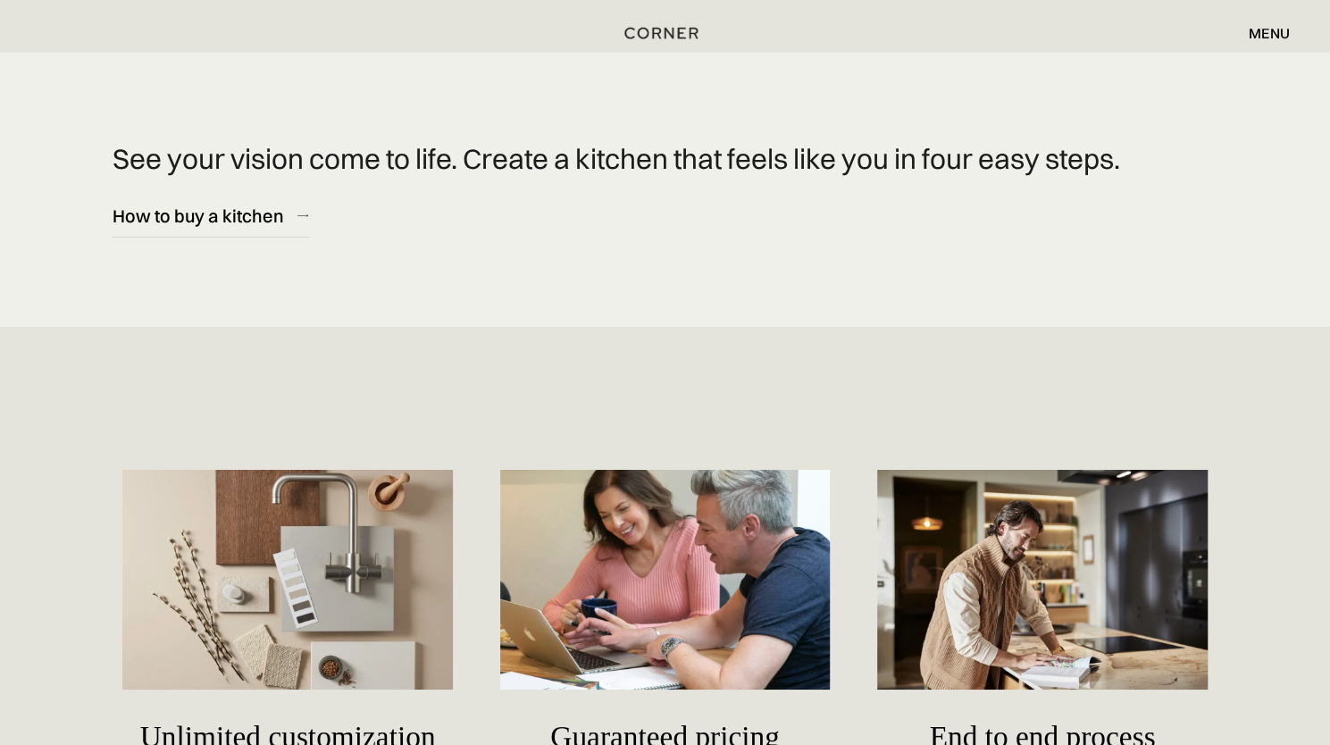
scroll to position [7684, 0]
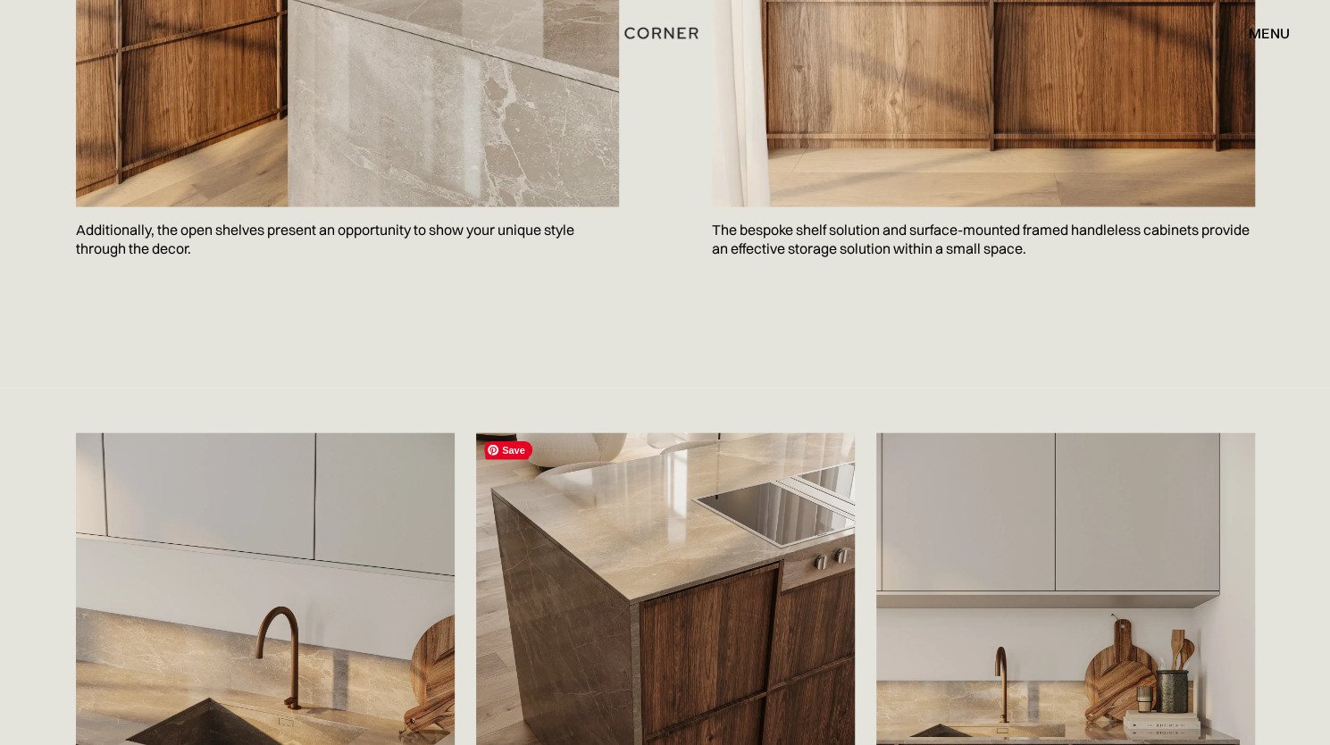
scroll to position [2859, 0]
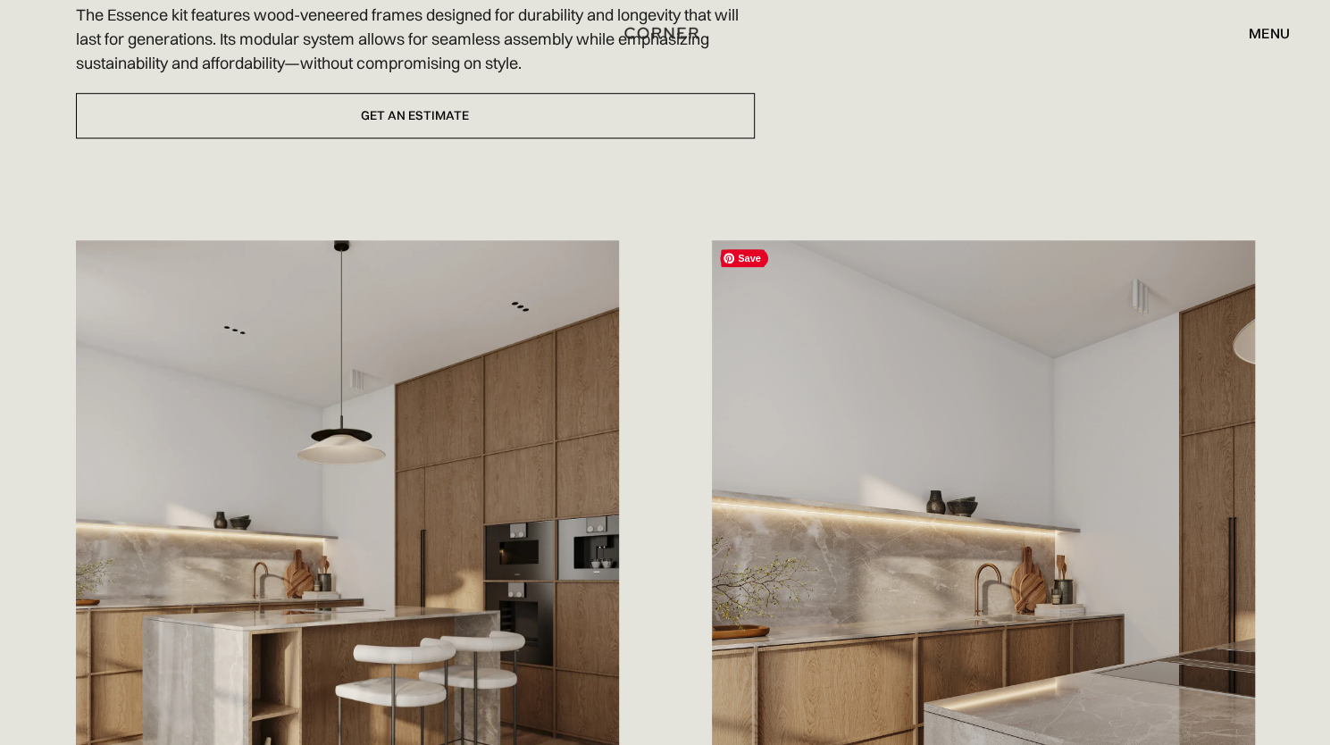
scroll to position [894, 0]
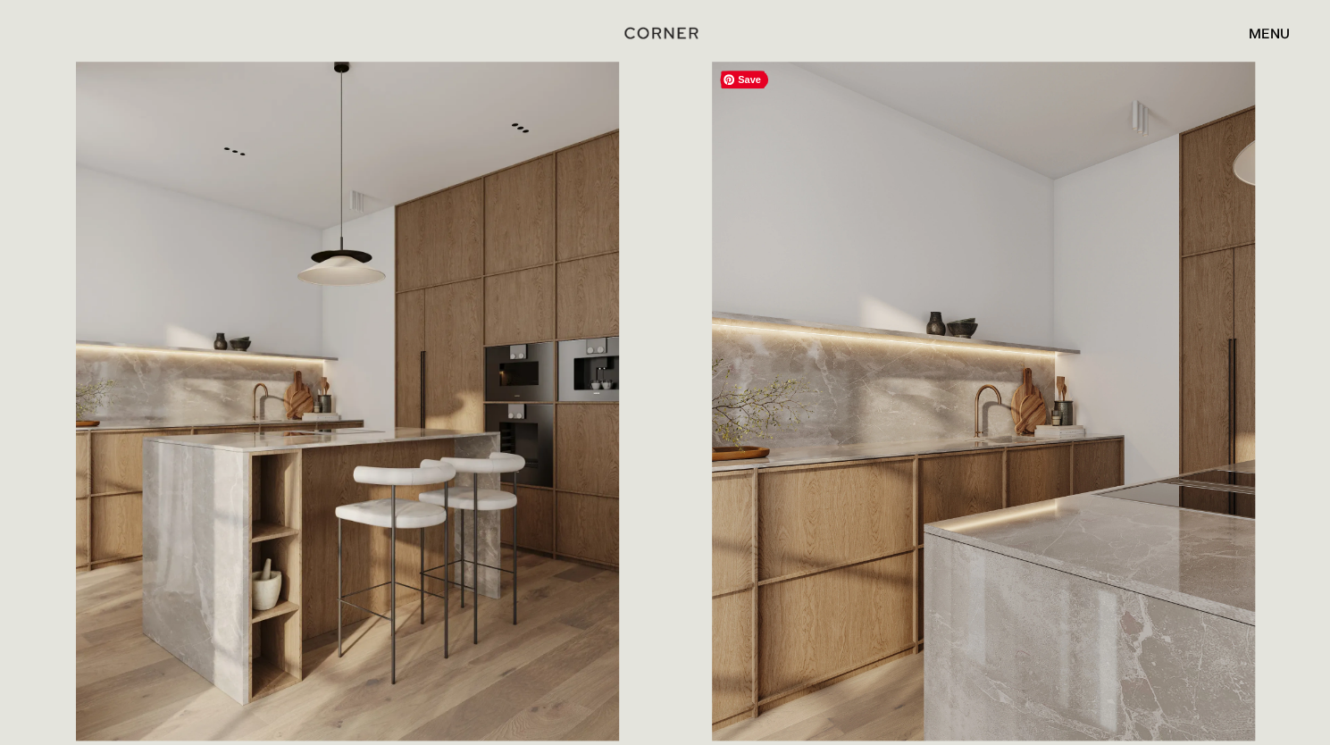
click at [879, 410] on img at bounding box center [983, 401] width 543 height 679
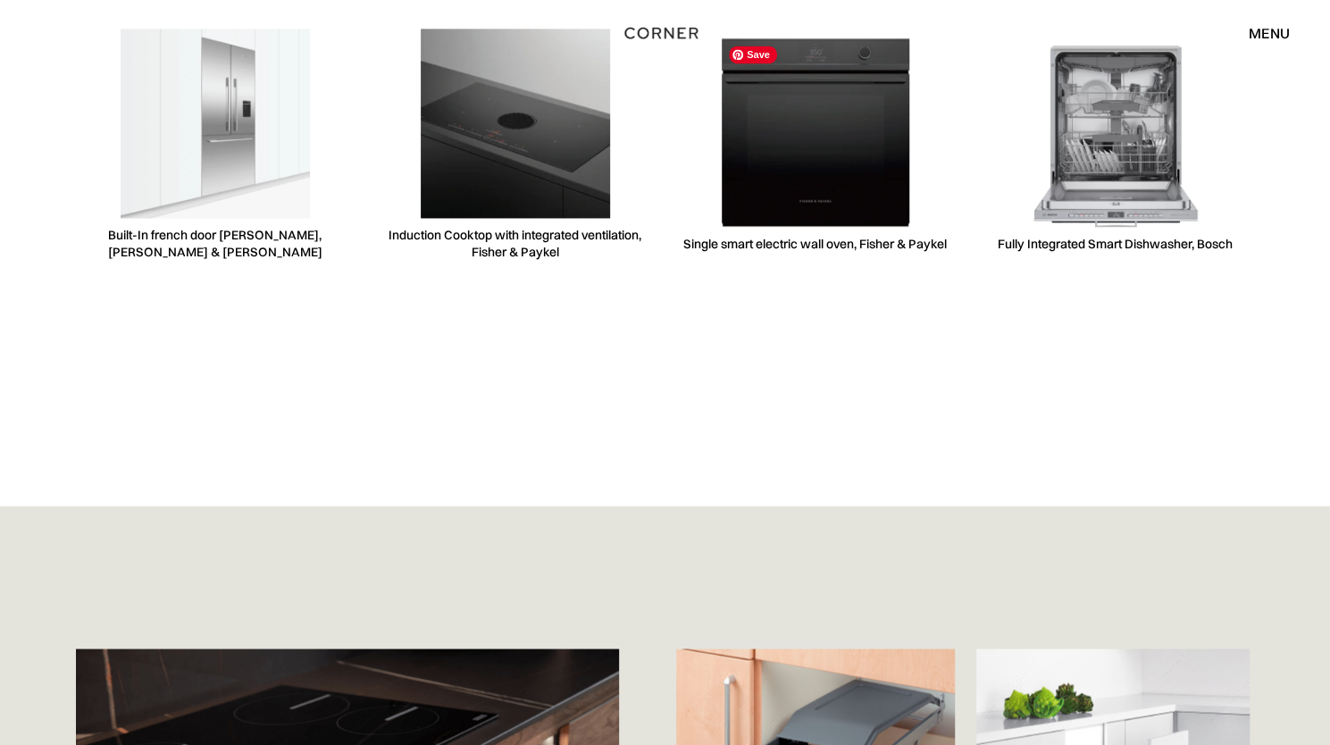
scroll to position [5719, 0]
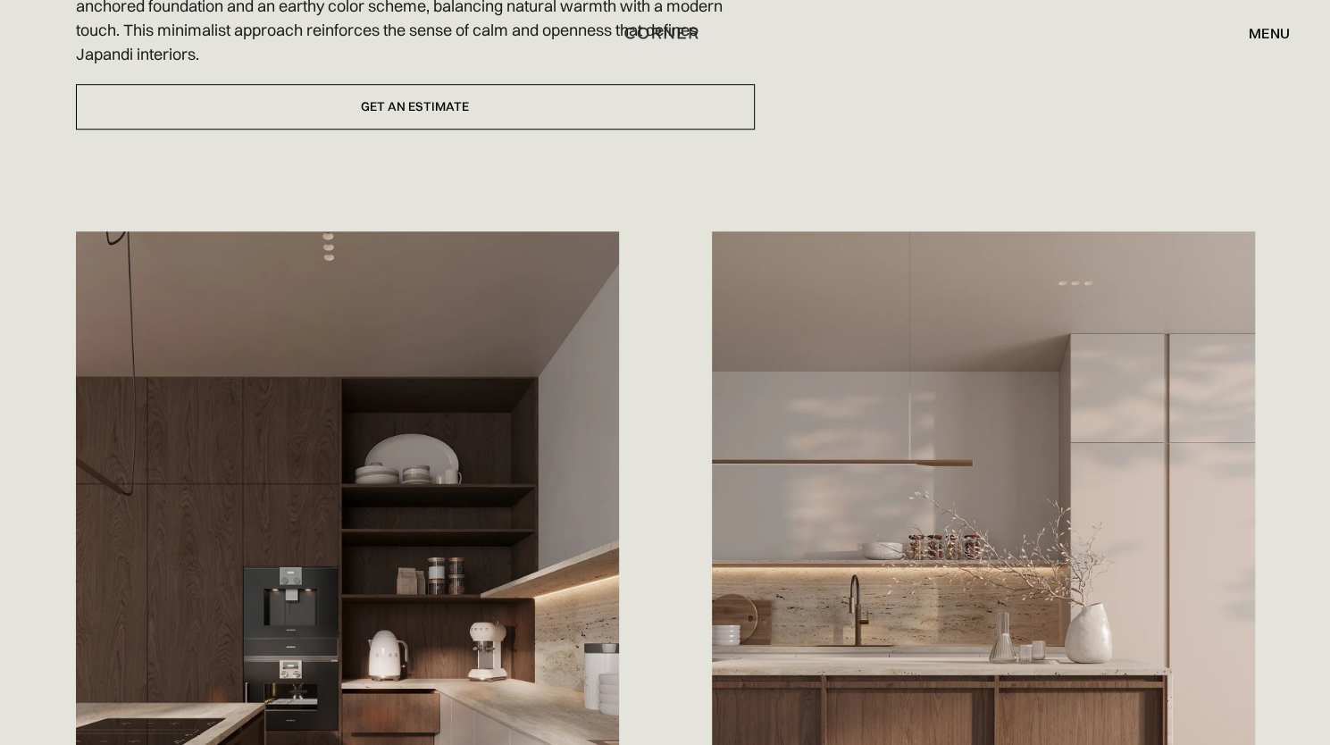
scroll to position [983, 0]
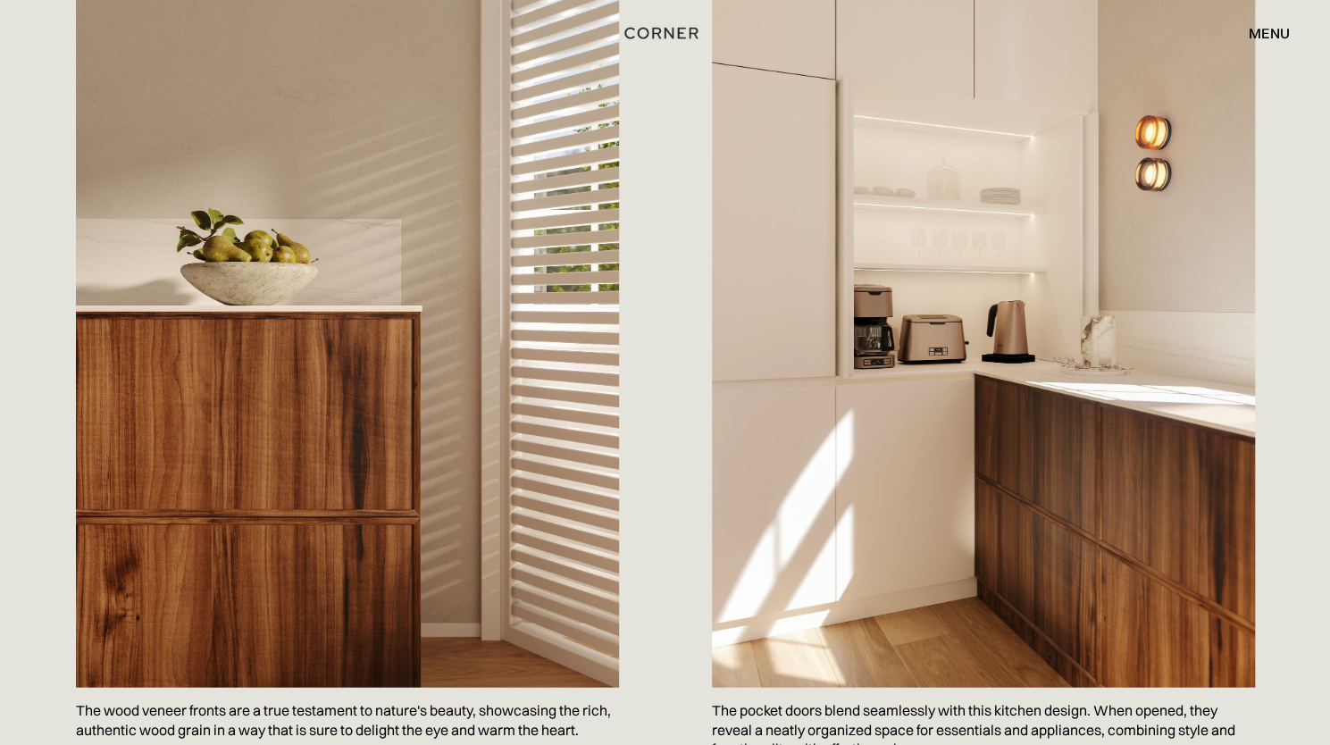
scroll to position [1966, 0]
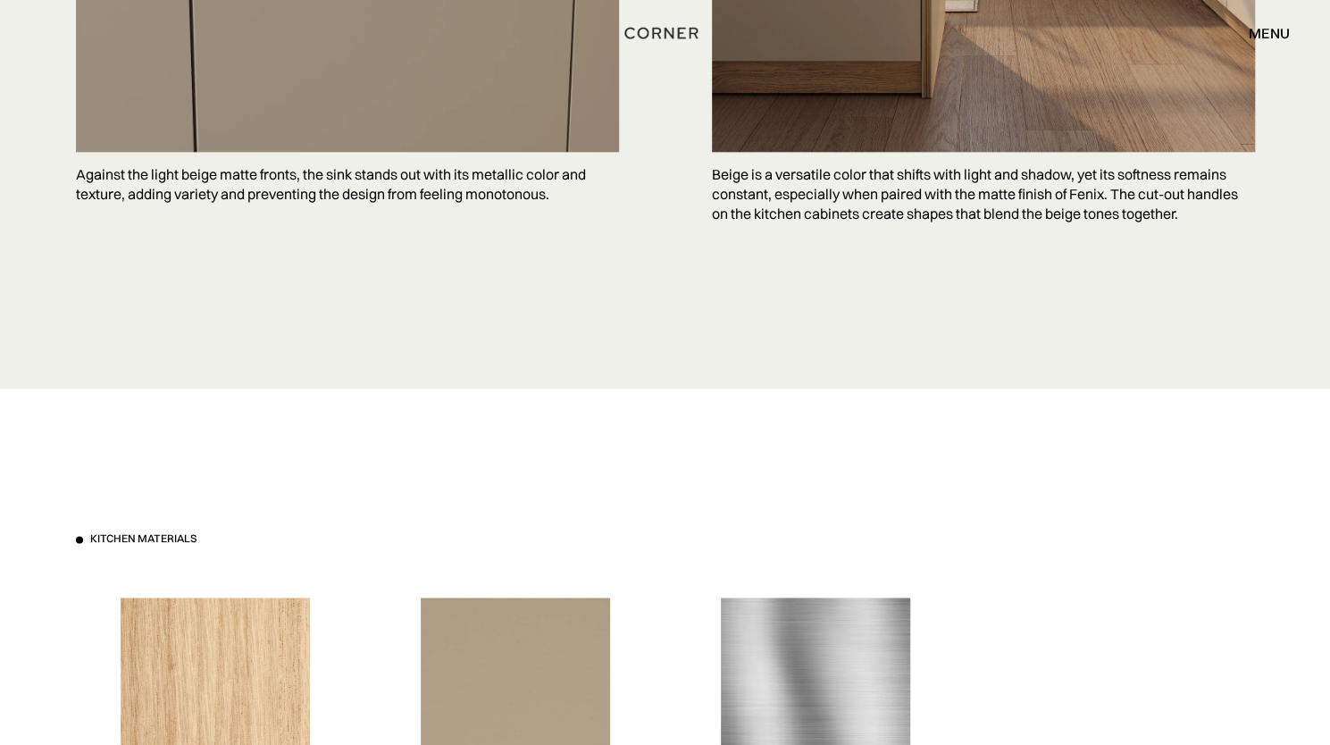
scroll to position [5361, 0]
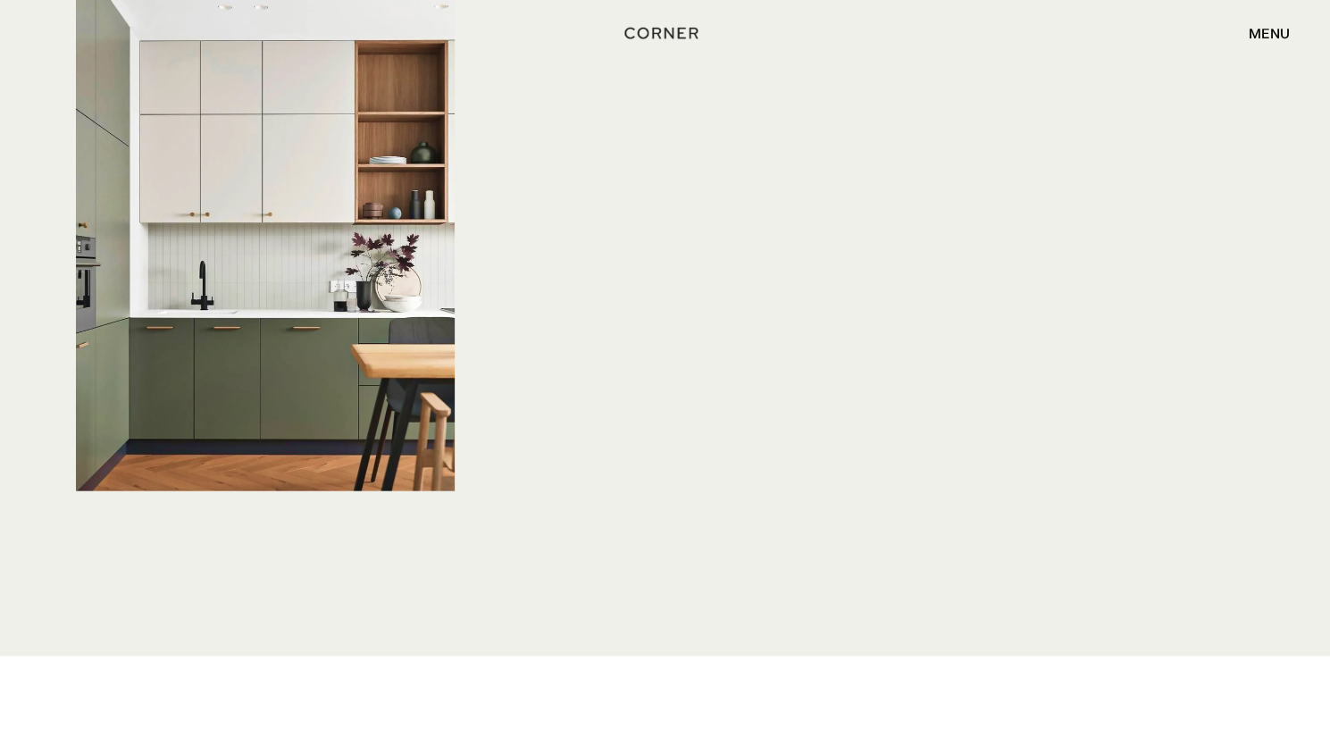
scroll to position [6158, 0]
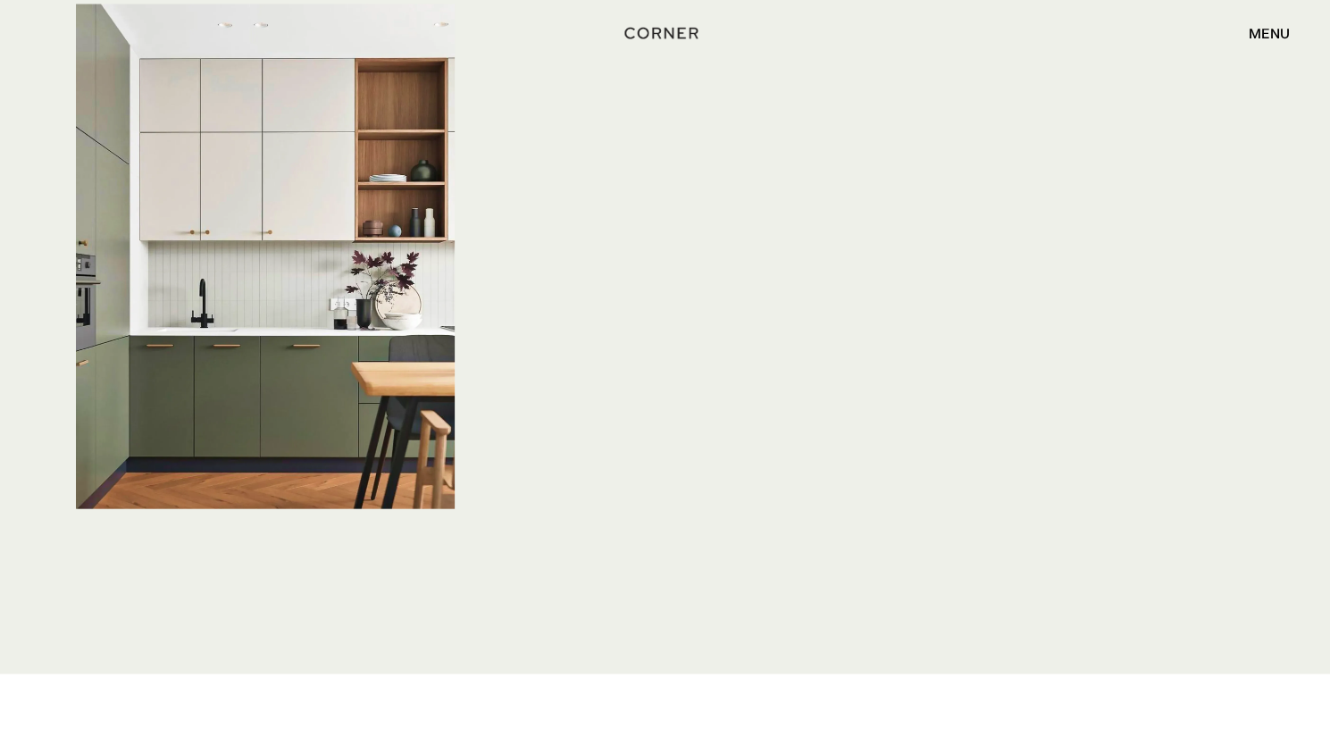
click at [1266, 46] on div "menu close" at bounding box center [1260, 33] width 59 height 30
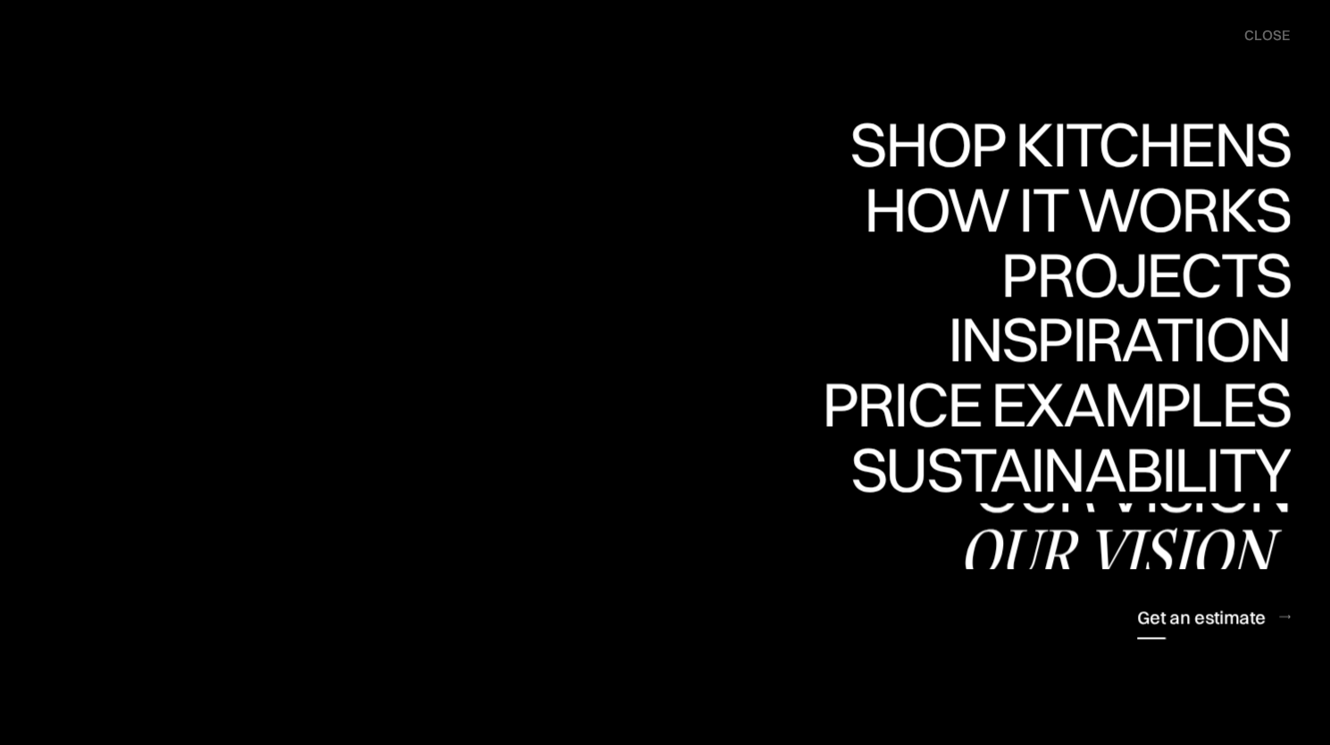
click at [1162, 610] on div "Get an estimate" at bounding box center [1201, 617] width 129 height 24
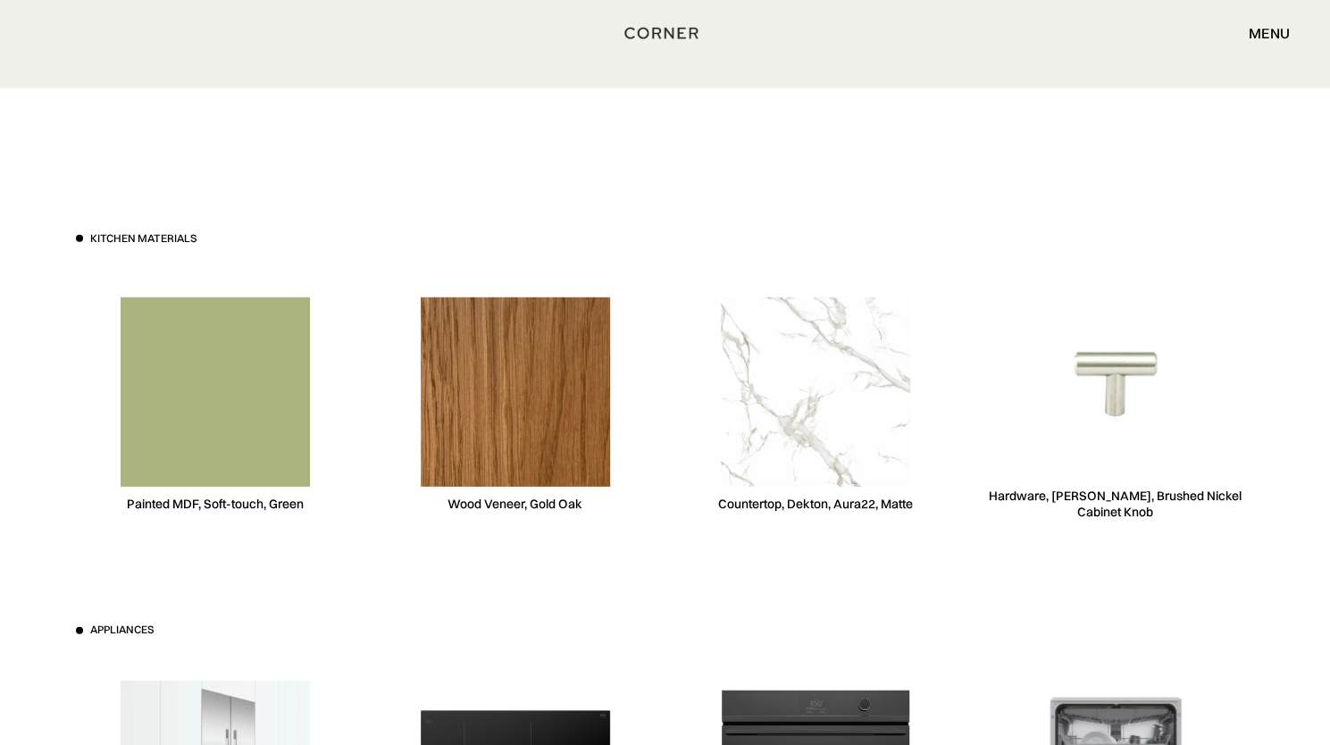
scroll to position [6784, 0]
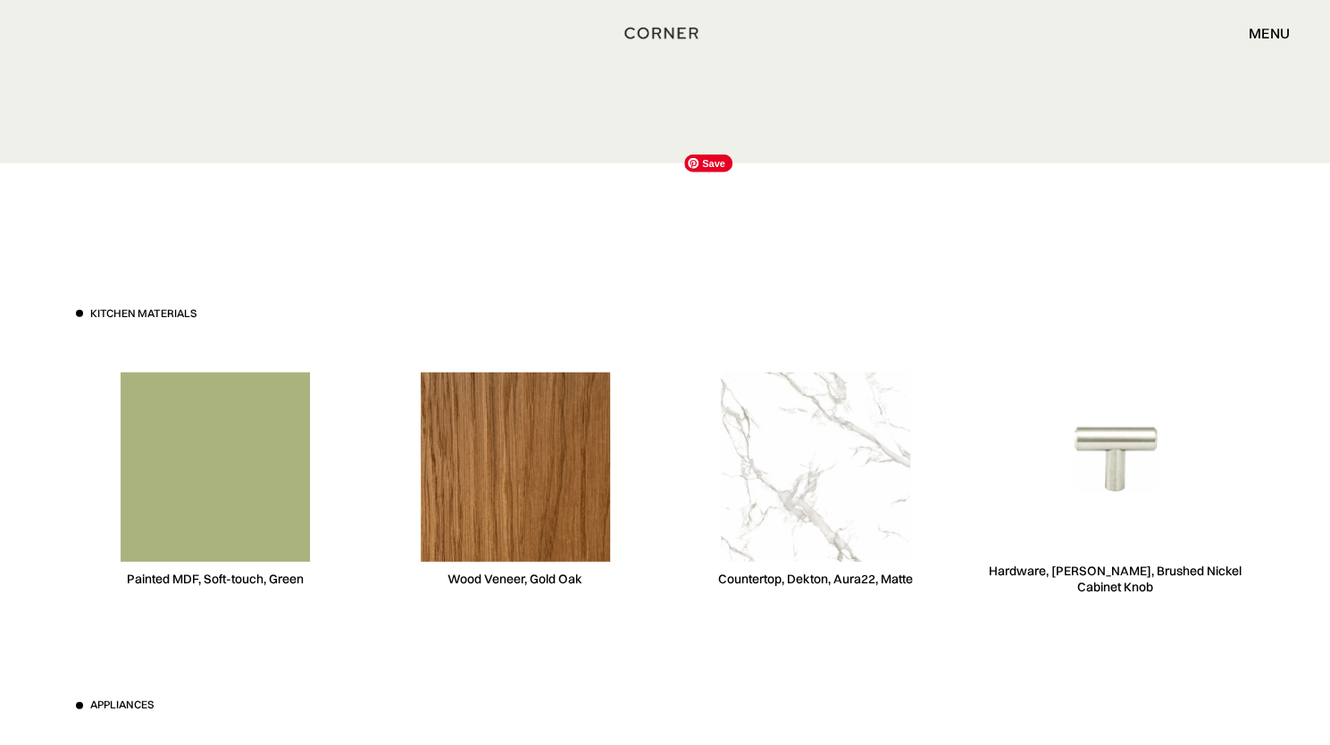
scroll to position [6605, 0]
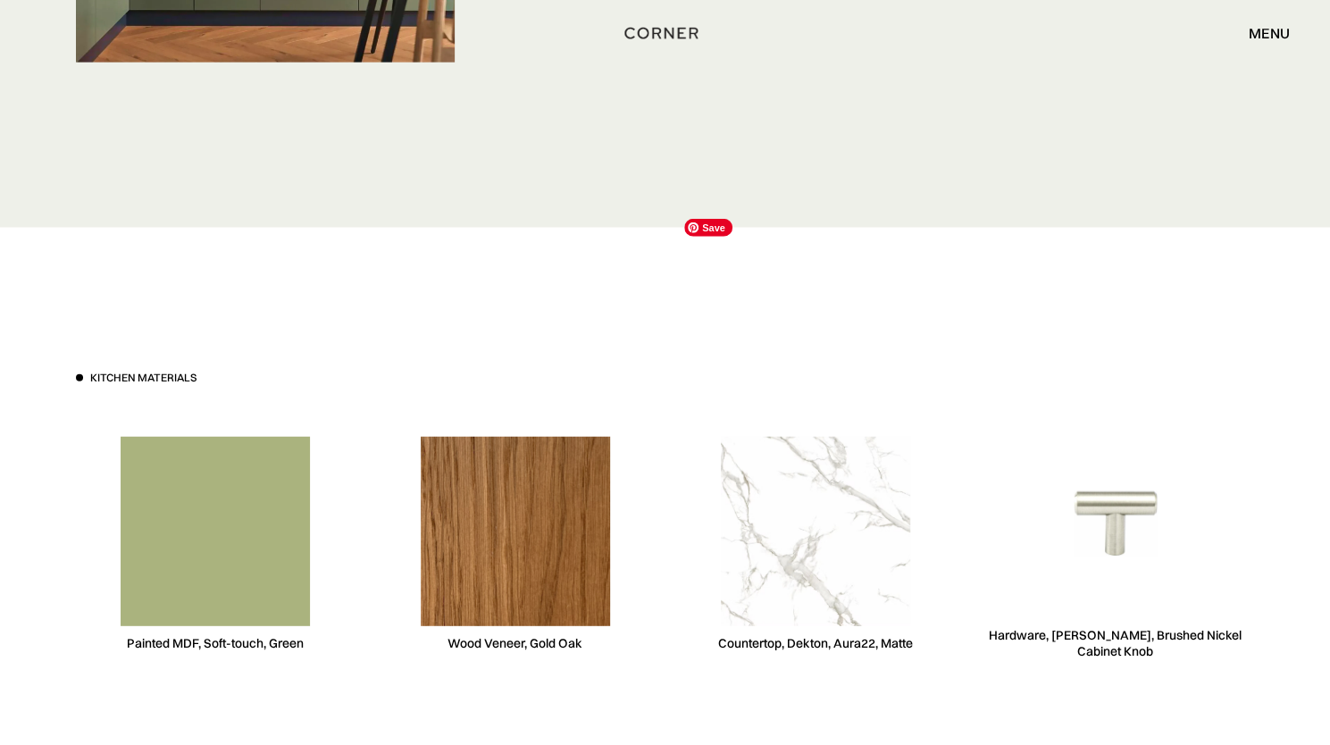
click at [1251, 33] on div "menu" at bounding box center [1269, 33] width 41 height 14
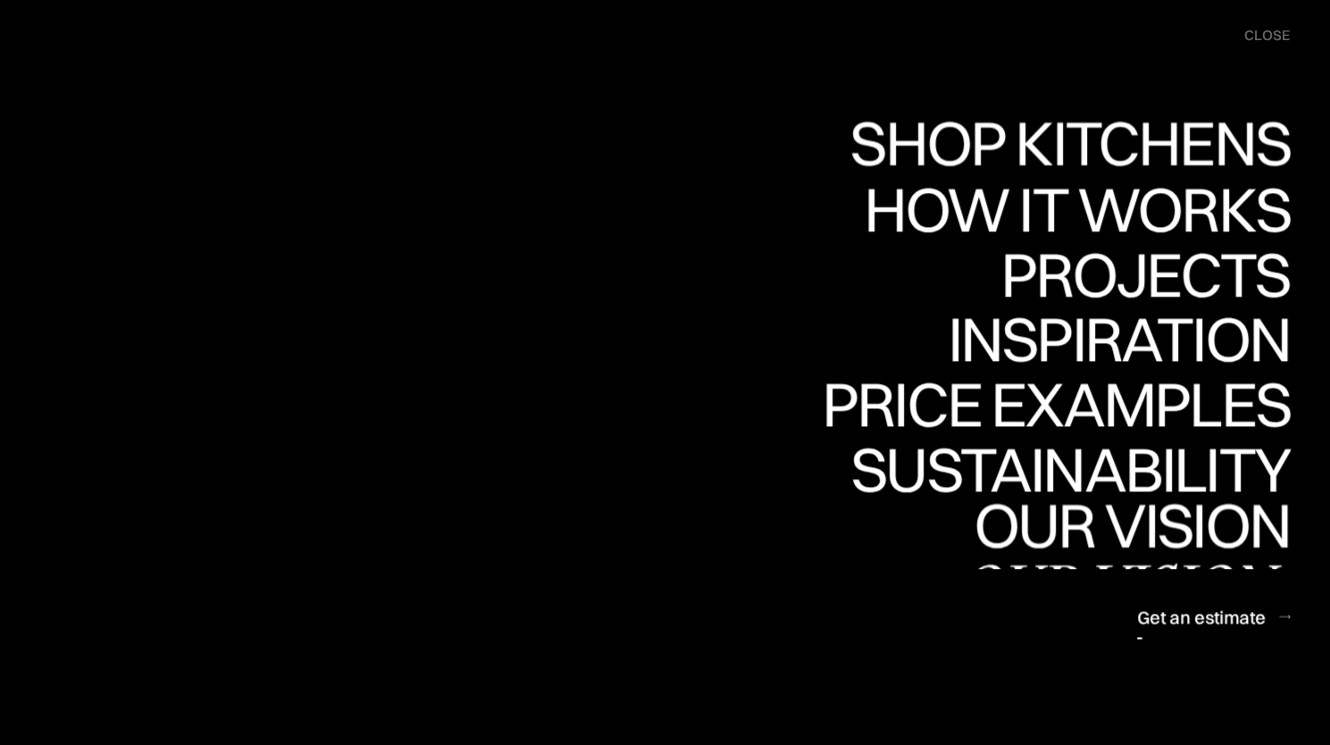
click at [1217, 533] on div "Our vision" at bounding box center [1125, 525] width 332 height 63
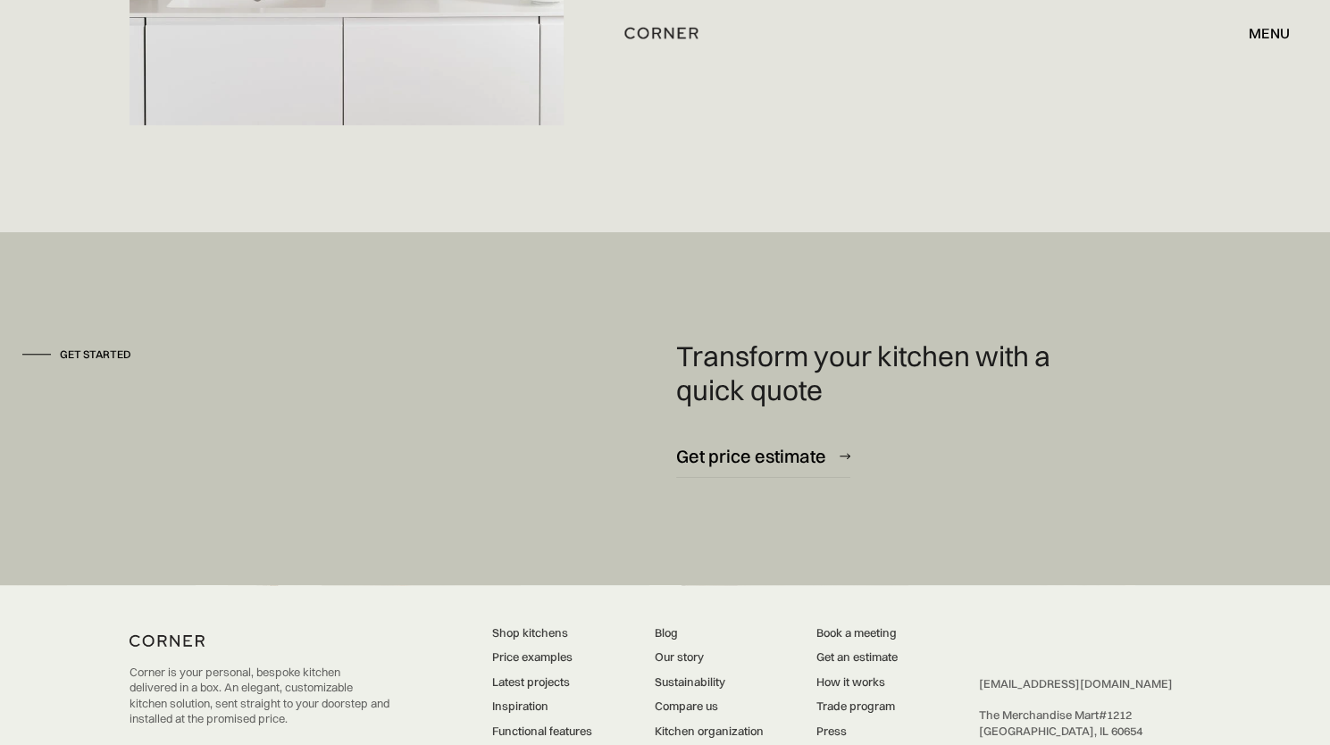
scroll to position [4736, 0]
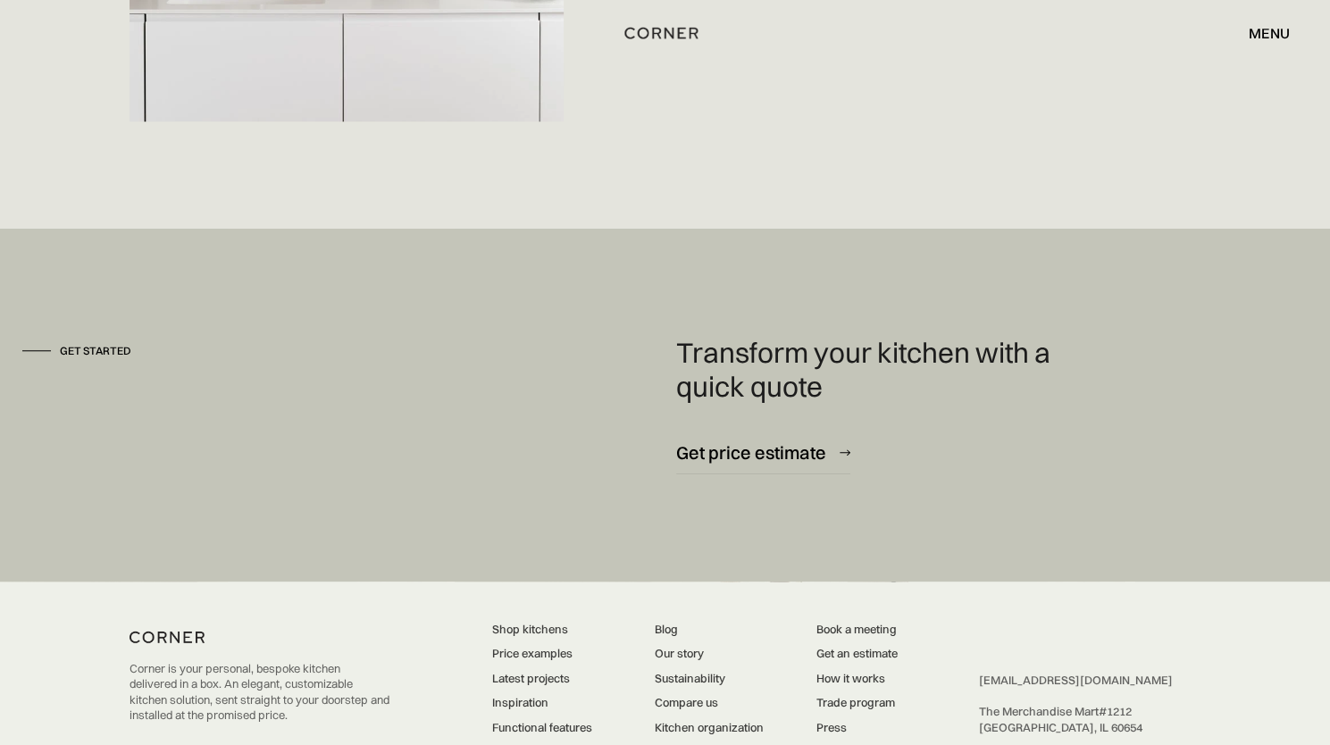
click at [524, 671] on link "Latest projects" at bounding box center [542, 679] width 100 height 16
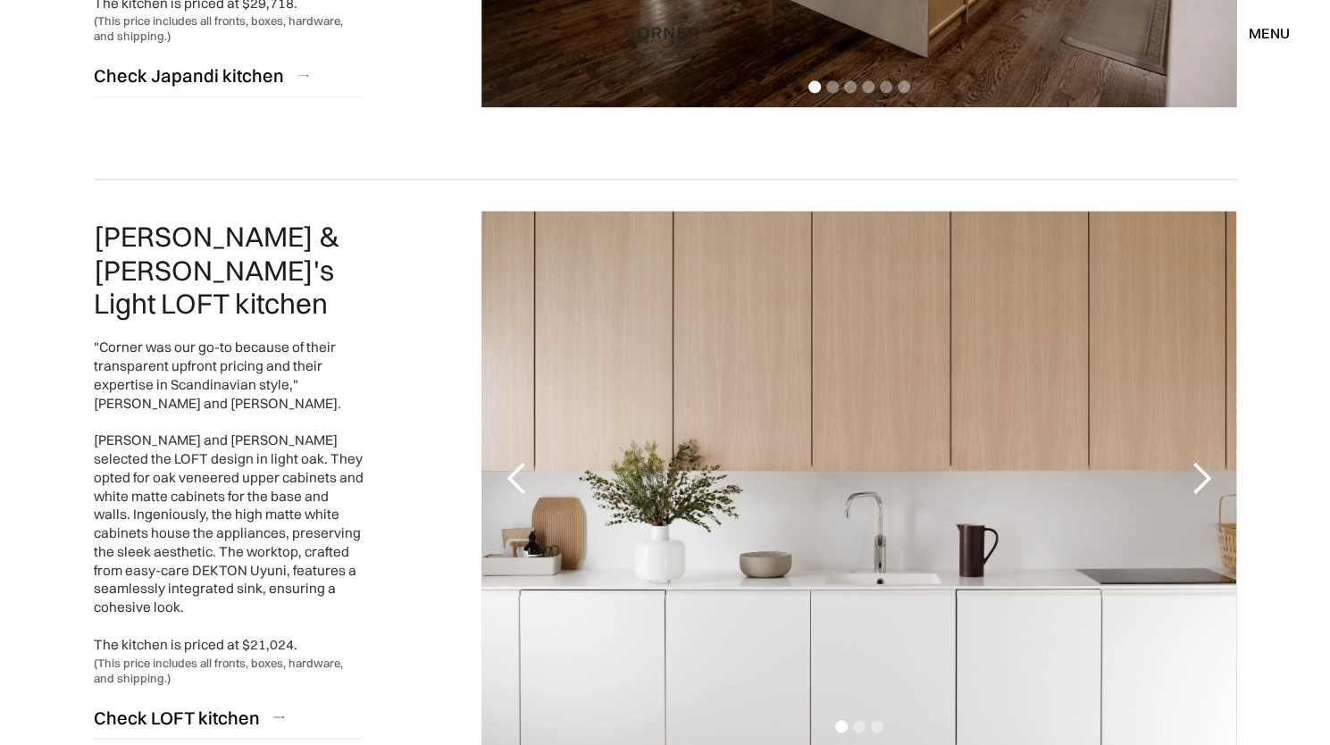
scroll to position [1430, 0]
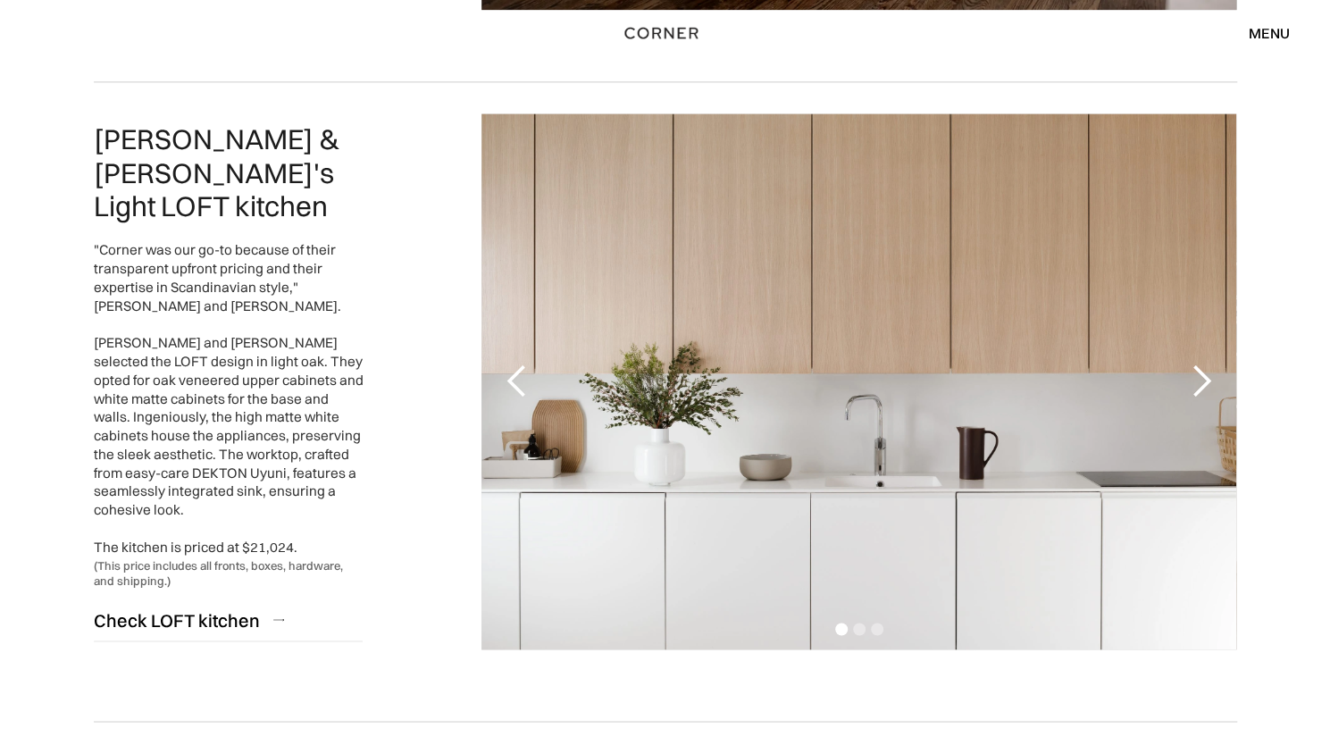
click at [1198, 376] on div "next slide" at bounding box center [1201, 382] width 36 height 36
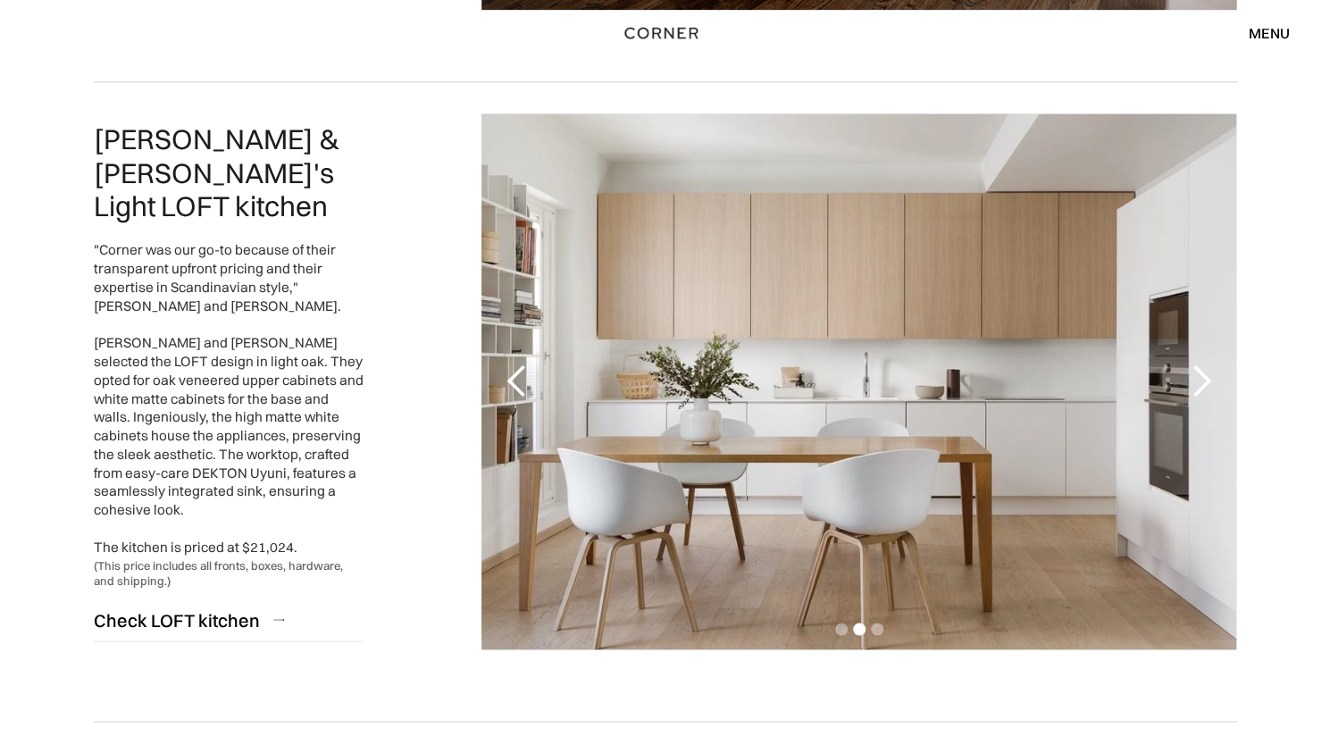
click at [1198, 376] on div "next slide" at bounding box center [1201, 382] width 36 height 36
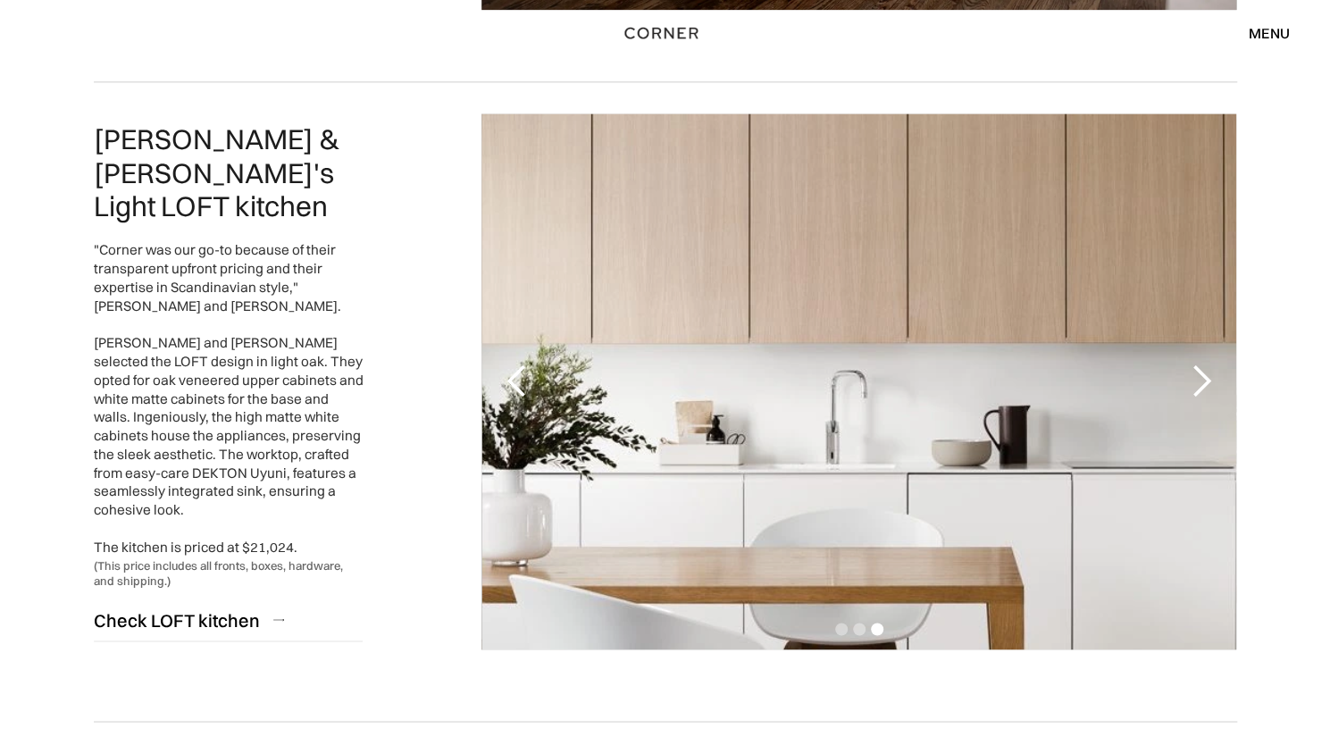
click at [1198, 376] on div "next slide" at bounding box center [1201, 382] width 36 height 36
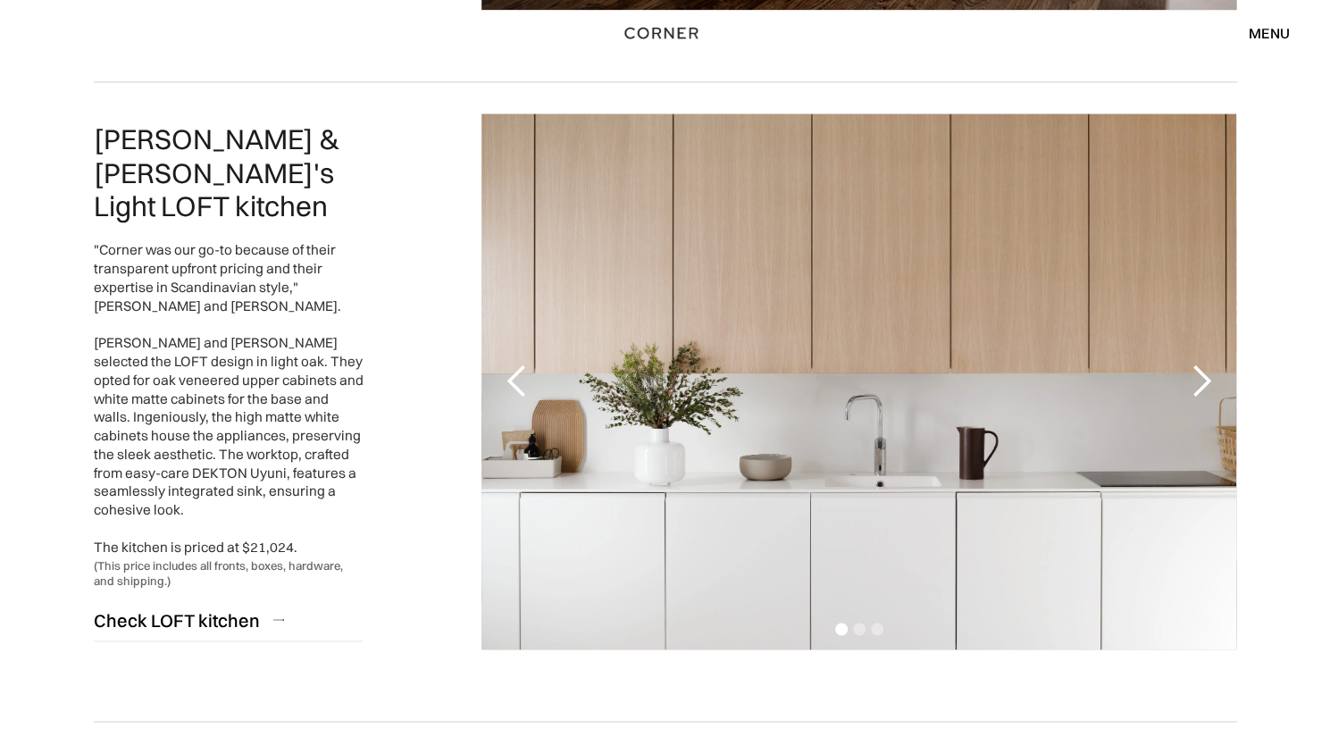
click at [1198, 376] on div "next slide" at bounding box center [1201, 382] width 36 height 36
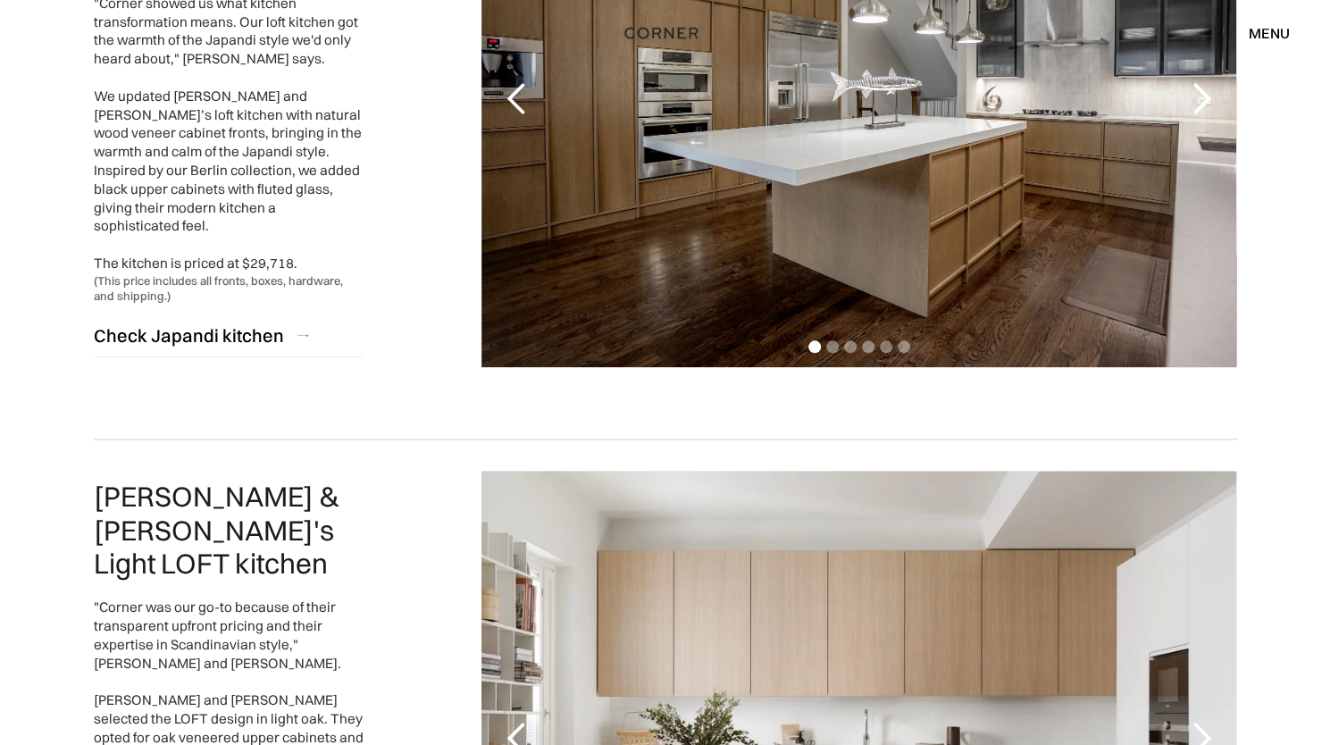
scroll to position [894, 0]
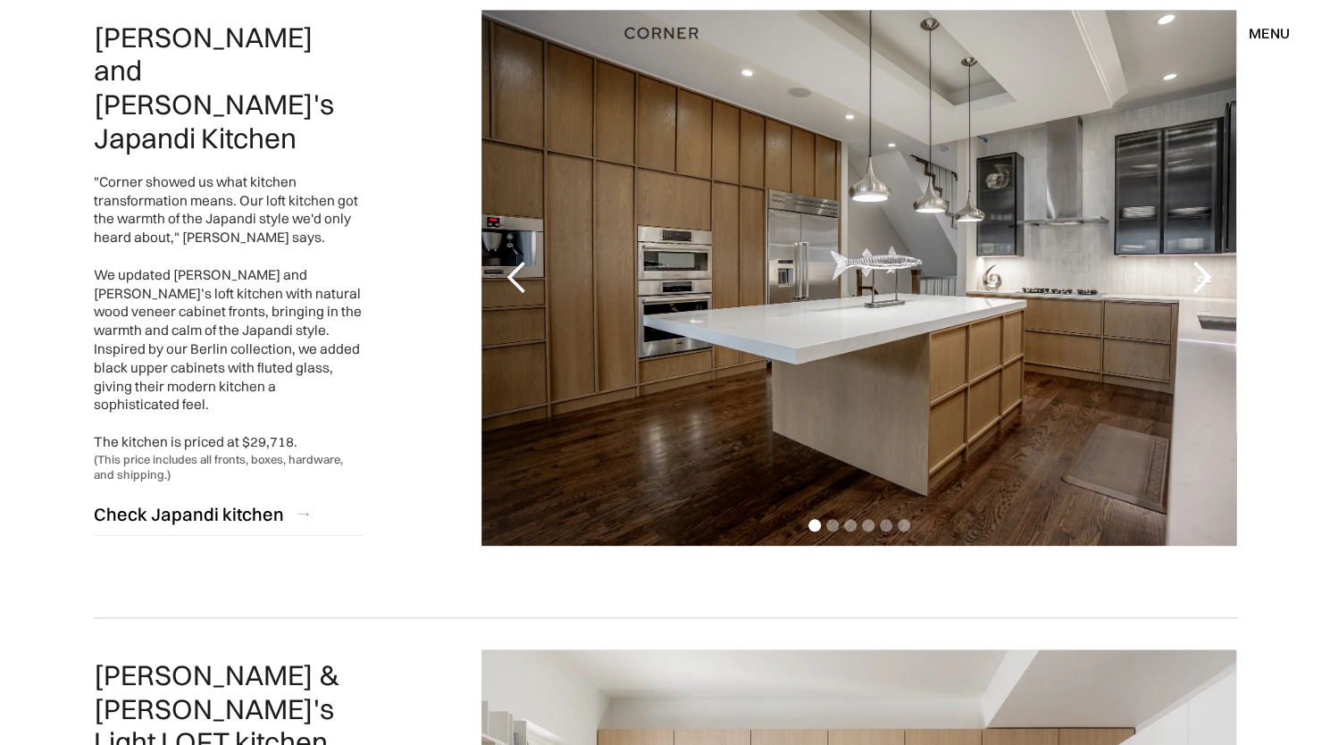
click at [1197, 280] on div "next slide" at bounding box center [1201, 278] width 36 height 36
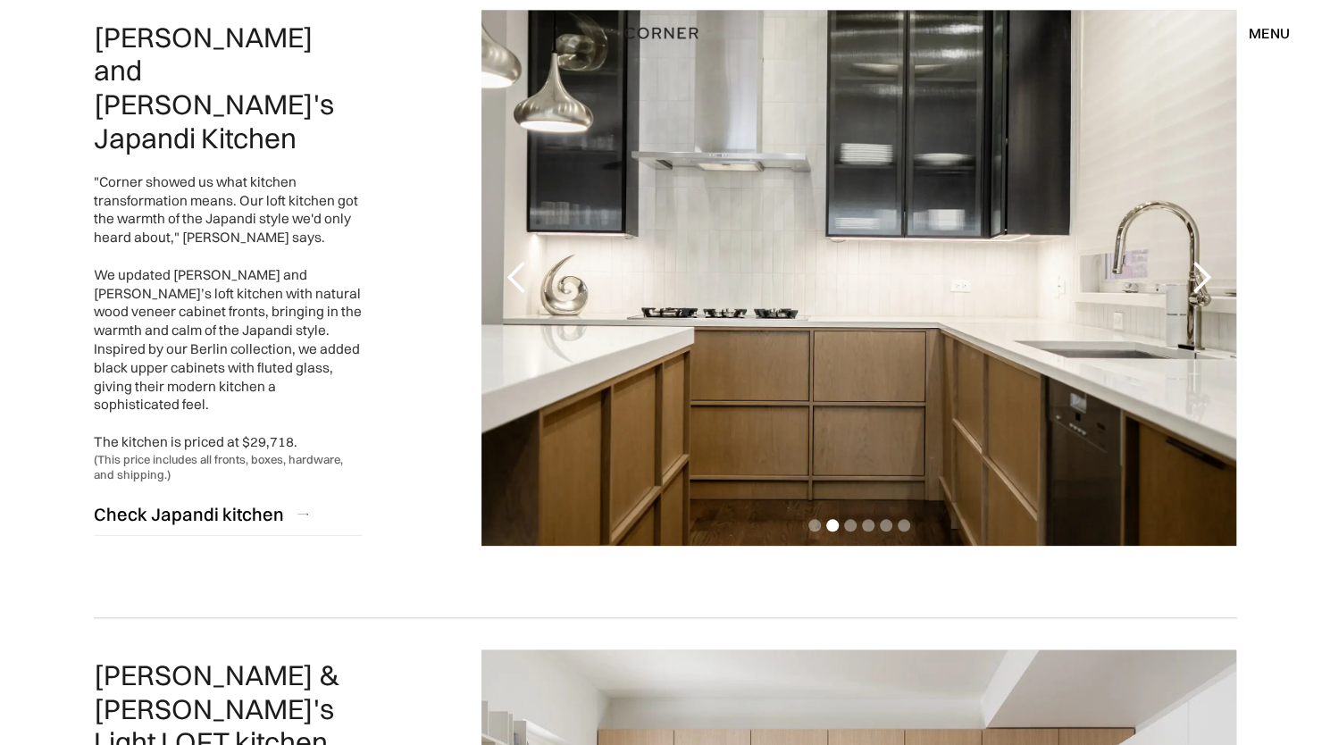
click at [1197, 280] on div "next slide" at bounding box center [1201, 278] width 36 height 36
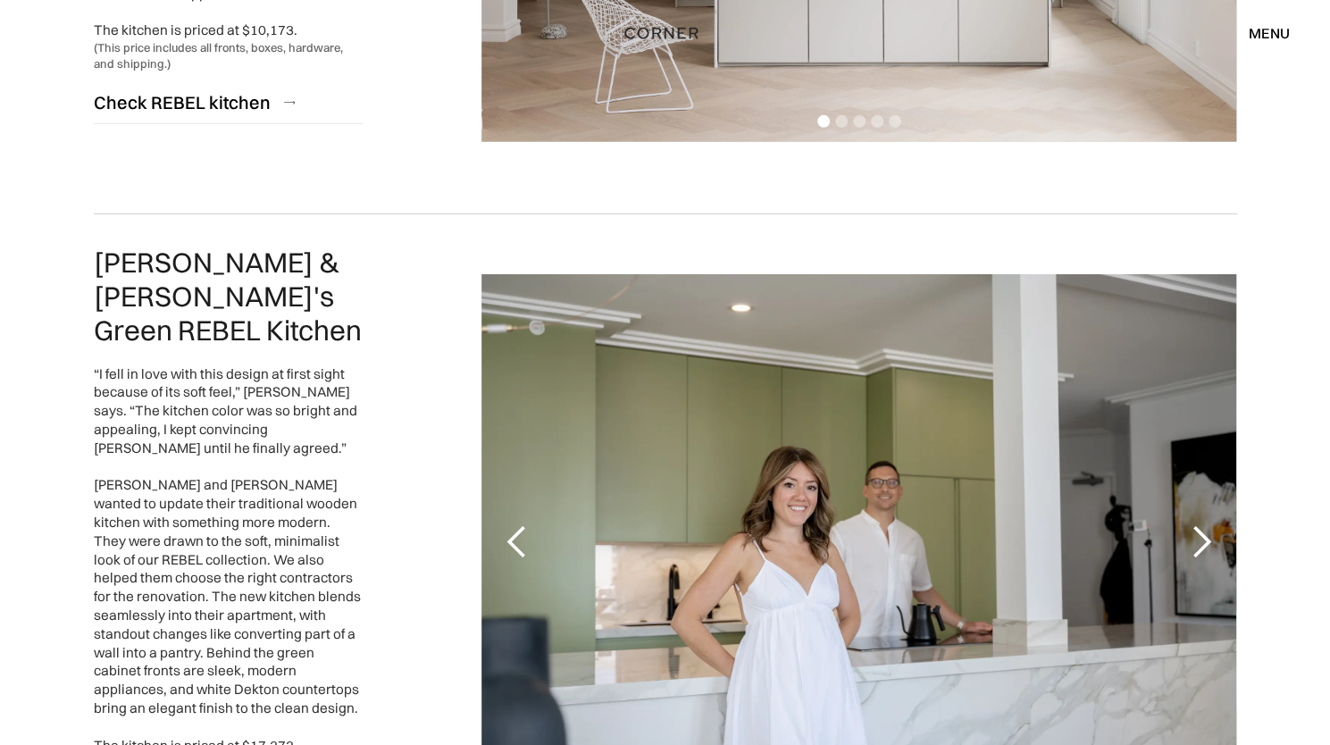
scroll to position [3306, 0]
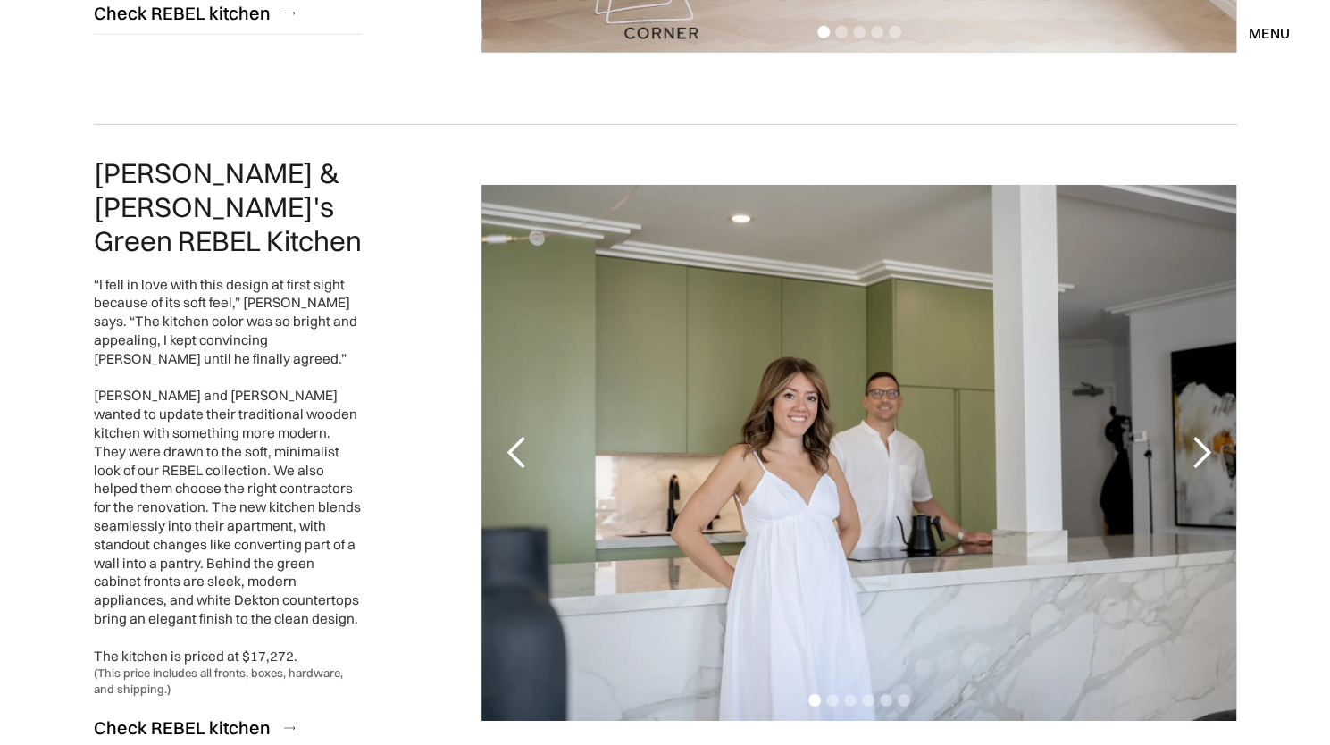
click at [1203, 435] on div "next slide" at bounding box center [1201, 453] width 36 height 36
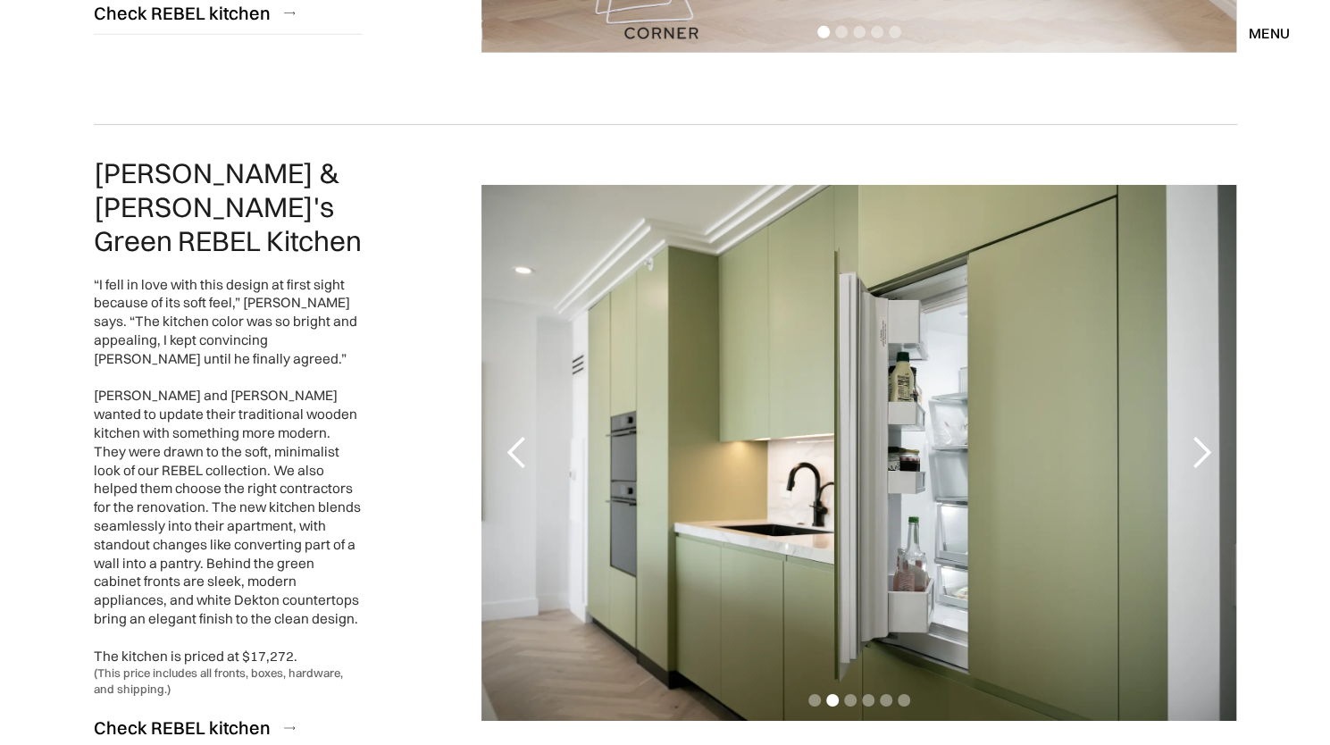
click at [1203, 435] on div "next slide" at bounding box center [1201, 453] width 36 height 36
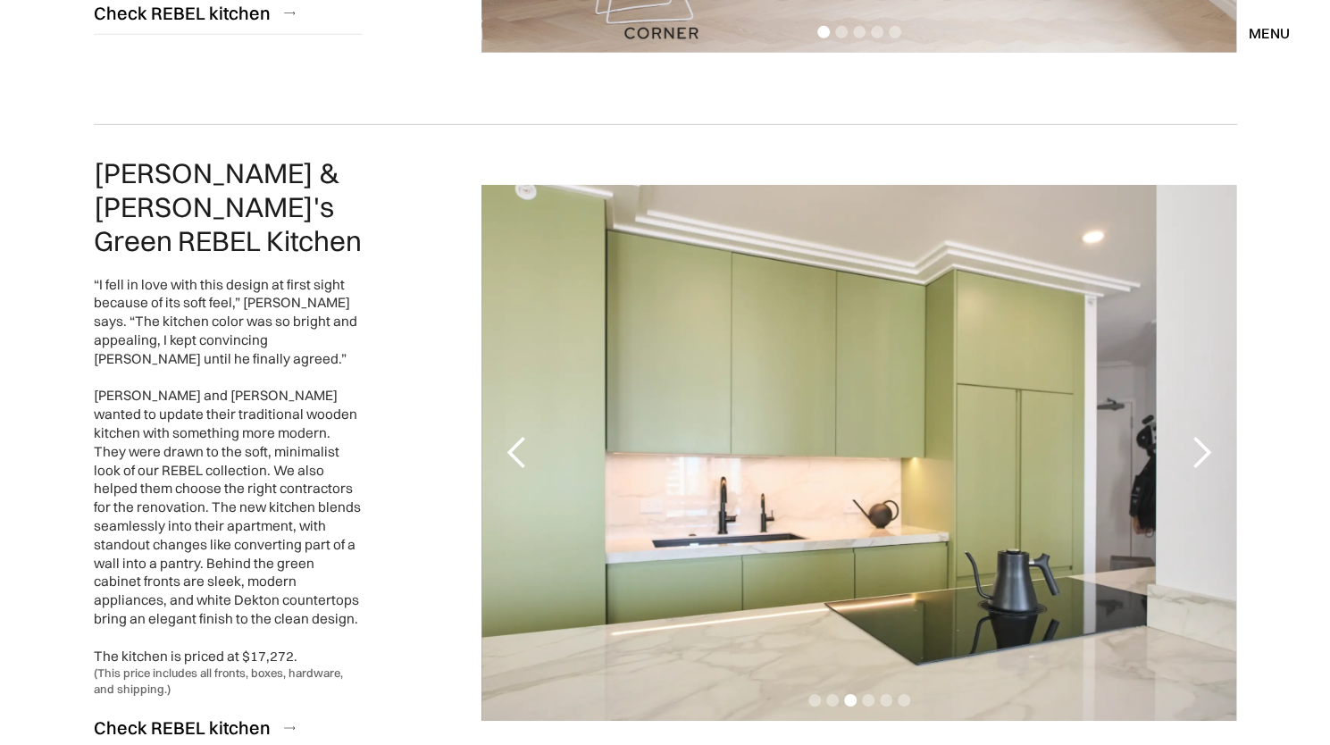
click at [1203, 435] on div "next slide" at bounding box center [1201, 453] width 36 height 36
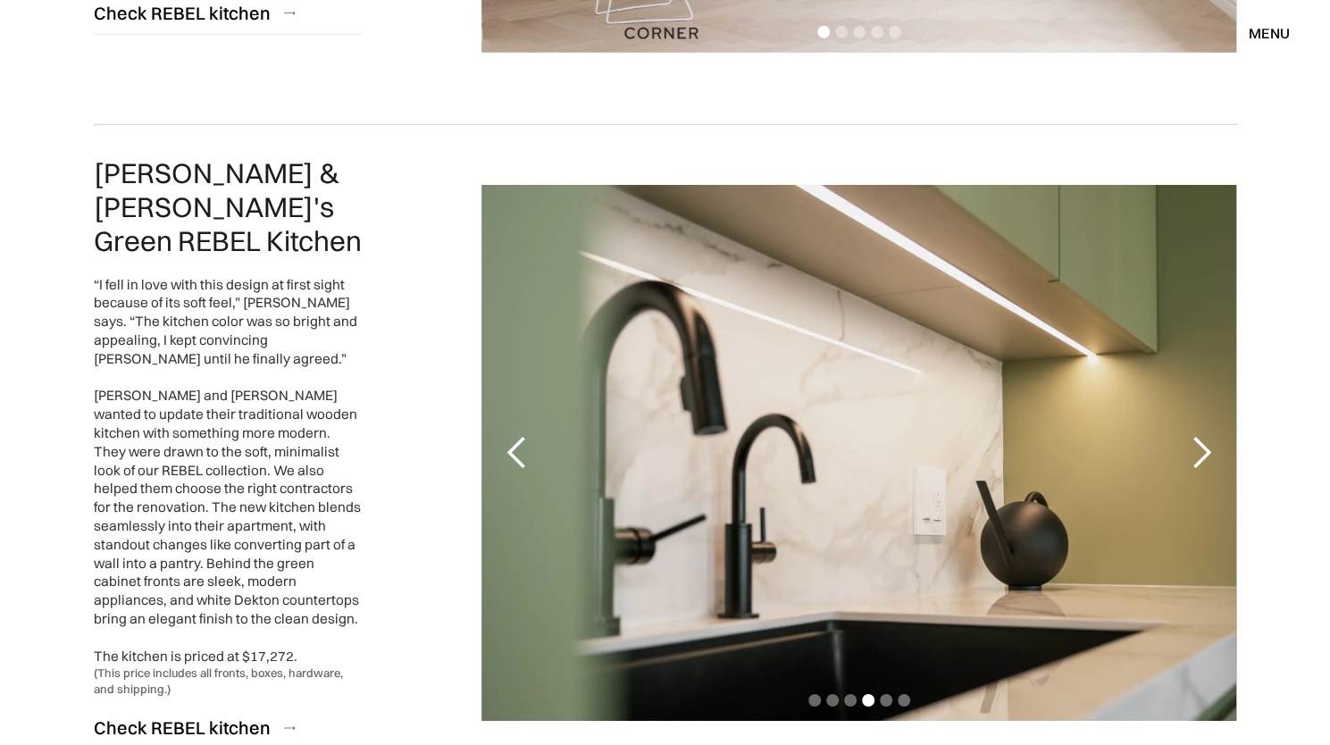
click at [1203, 435] on div "next slide" at bounding box center [1201, 453] width 36 height 36
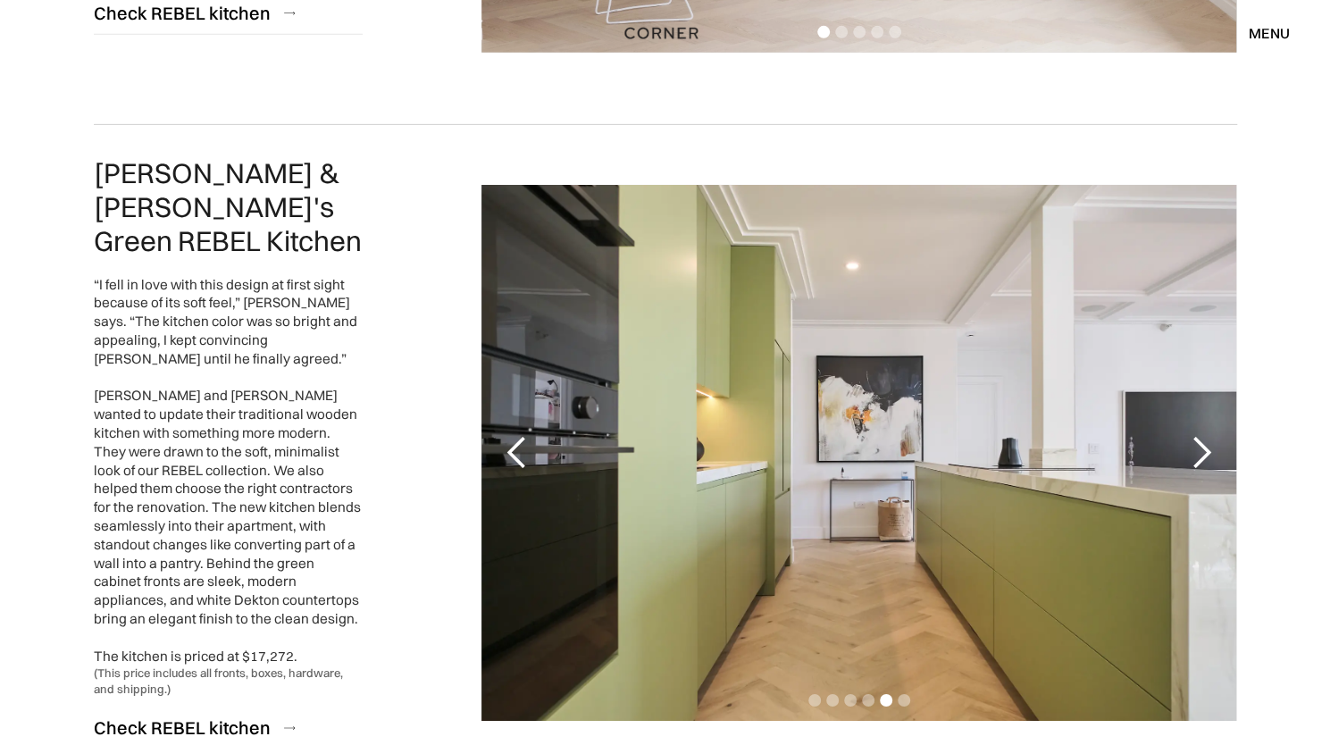
click at [1203, 435] on div "next slide" at bounding box center [1201, 453] width 36 height 36
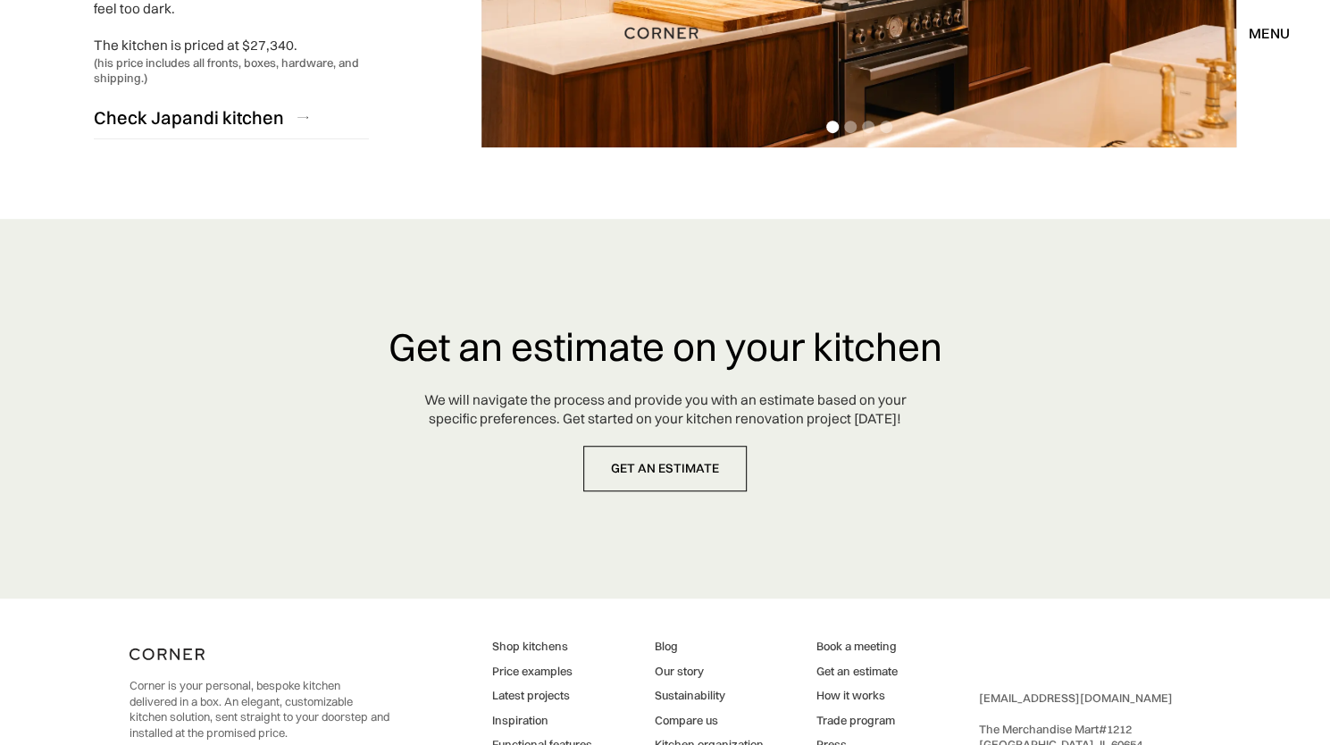
scroll to position [4629, 0]
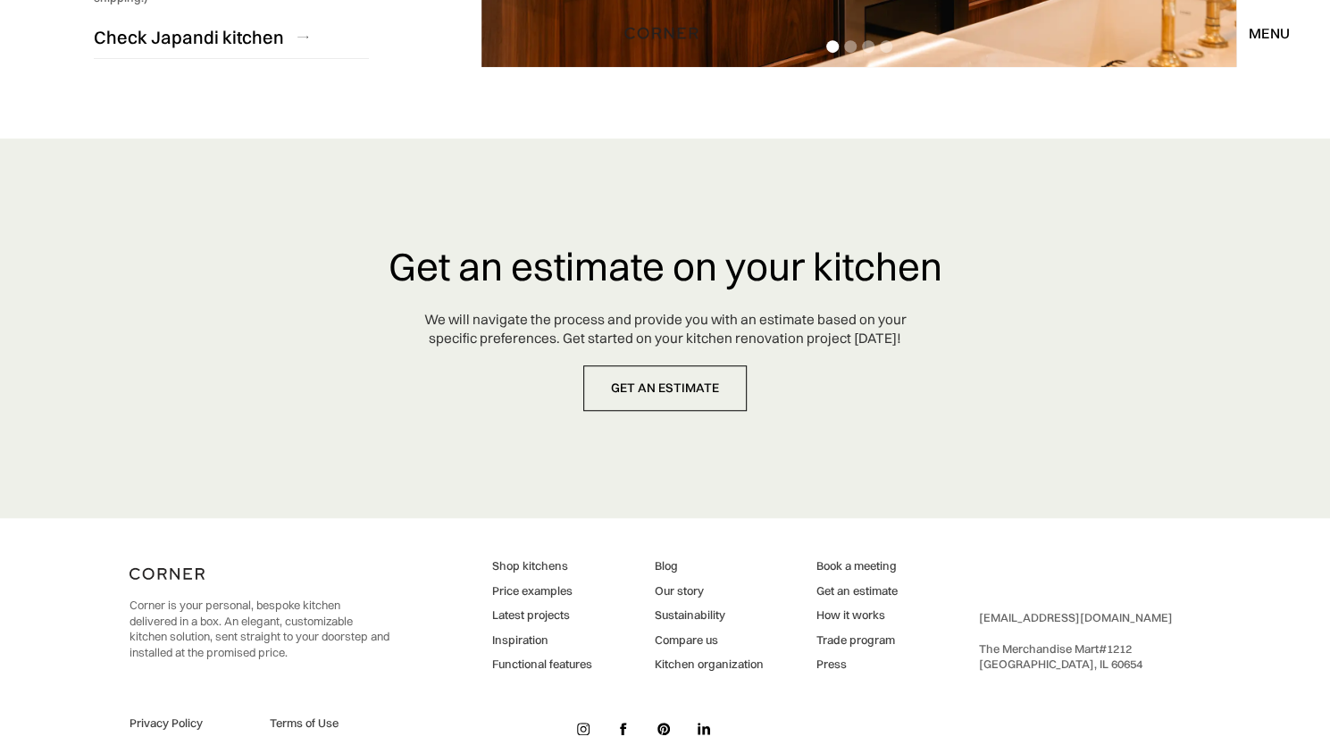
click at [575, 657] on link "Functional features" at bounding box center [542, 665] width 100 height 16
click at [511, 633] on link "Inspiration" at bounding box center [542, 641] width 100 height 16
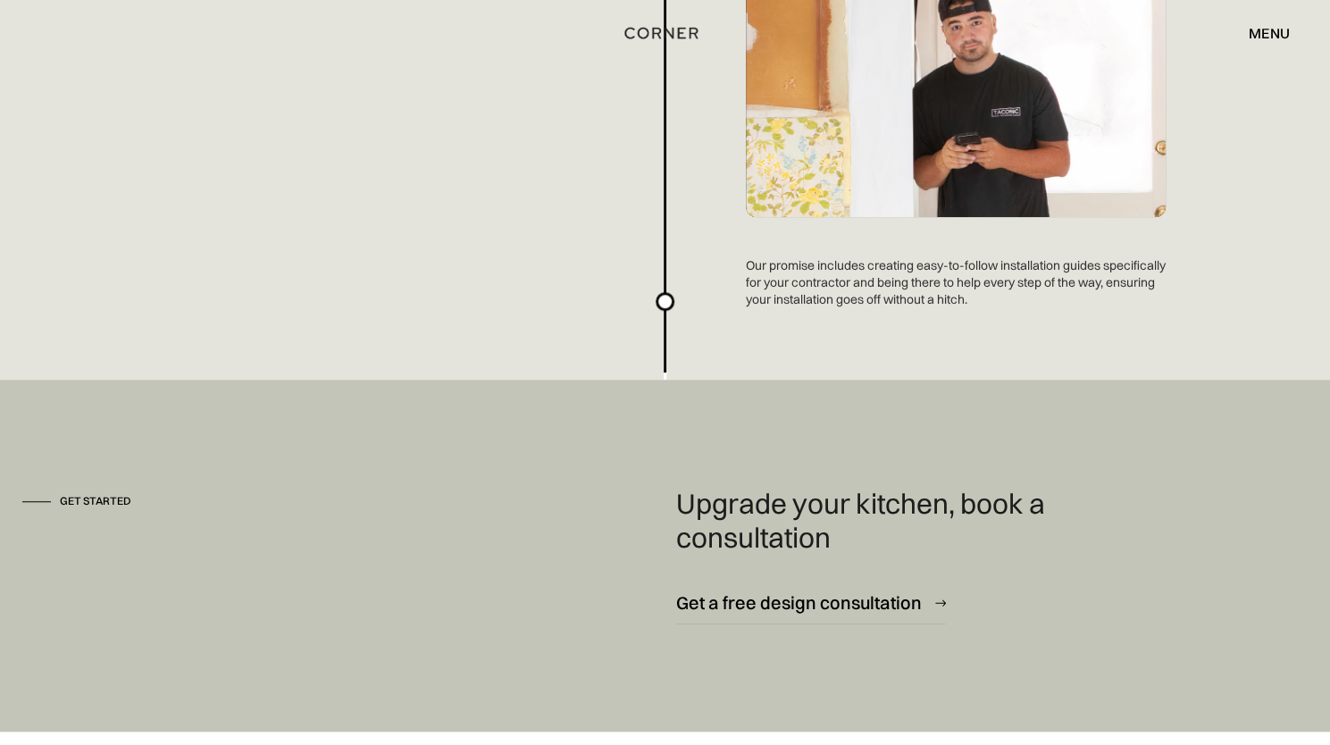
scroll to position [4736, 0]
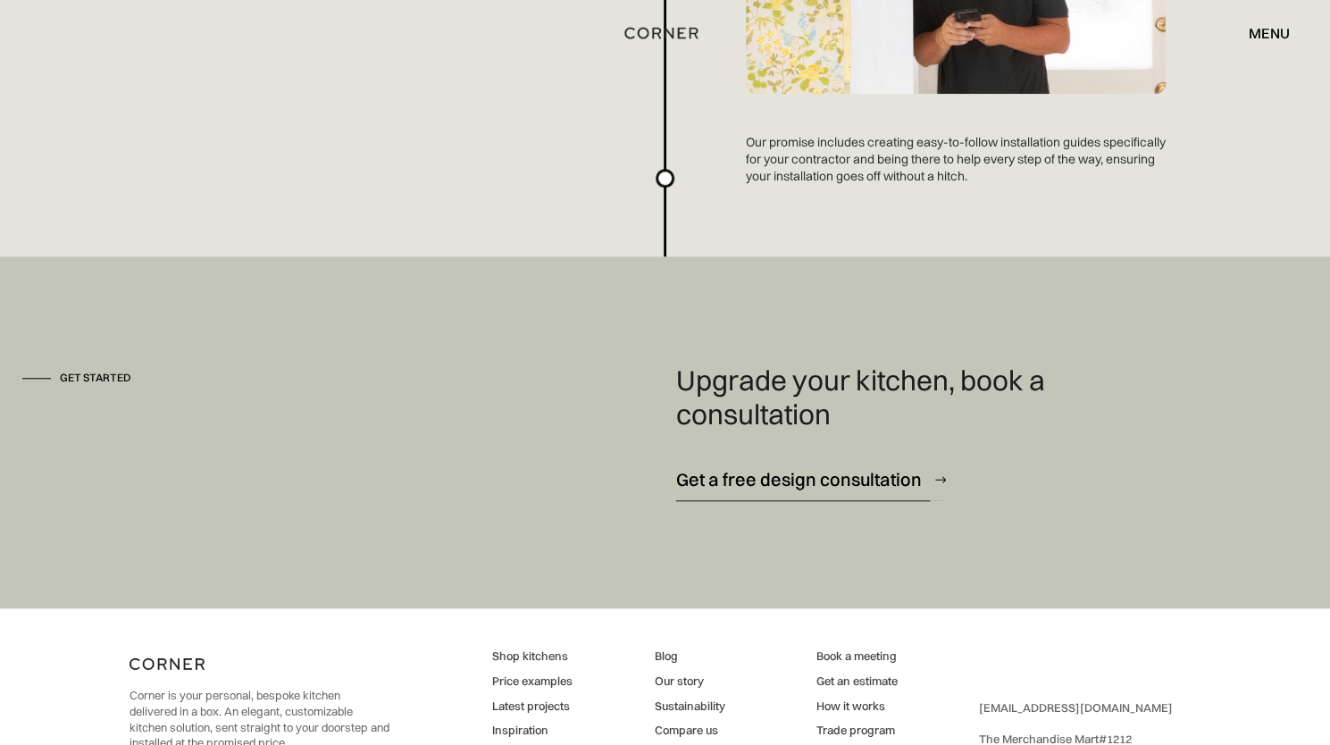
click at [894, 483] on div "Get a free design consultation" at bounding box center [799, 479] width 246 height 24
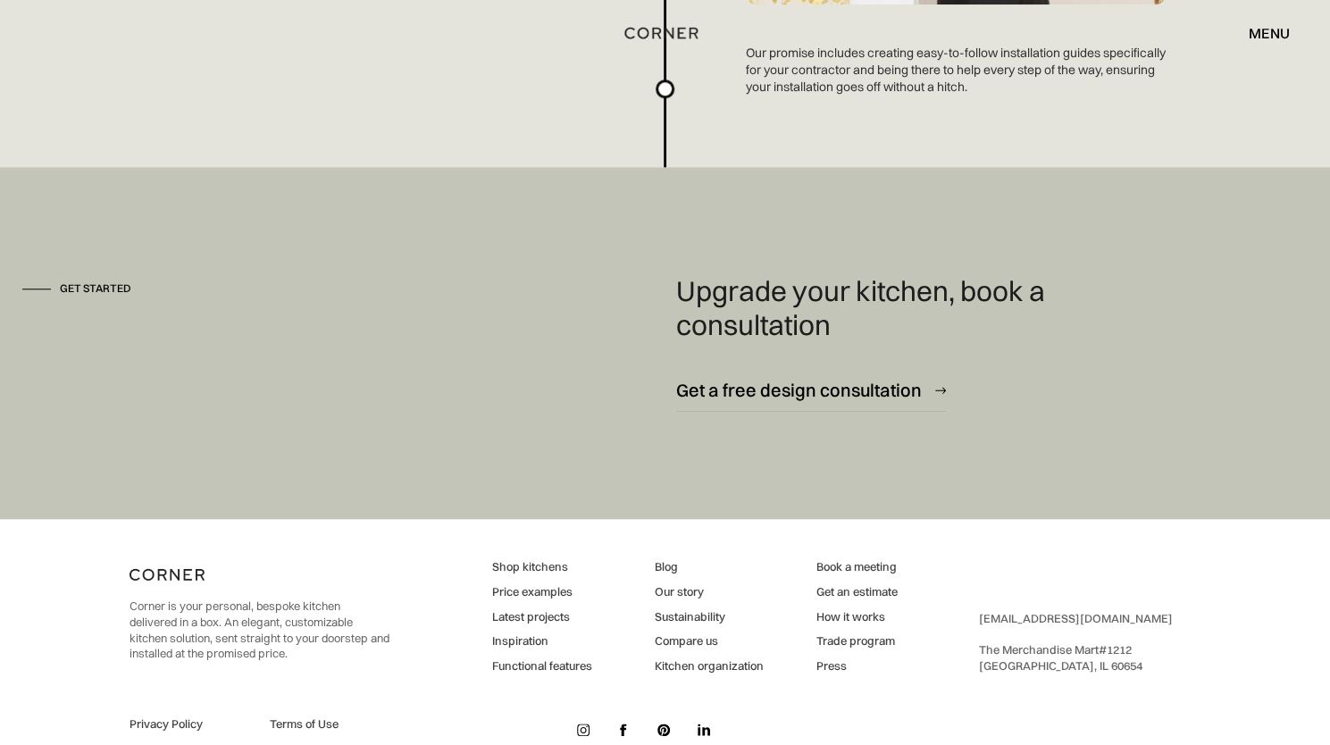
scroll to position [4864, 0]
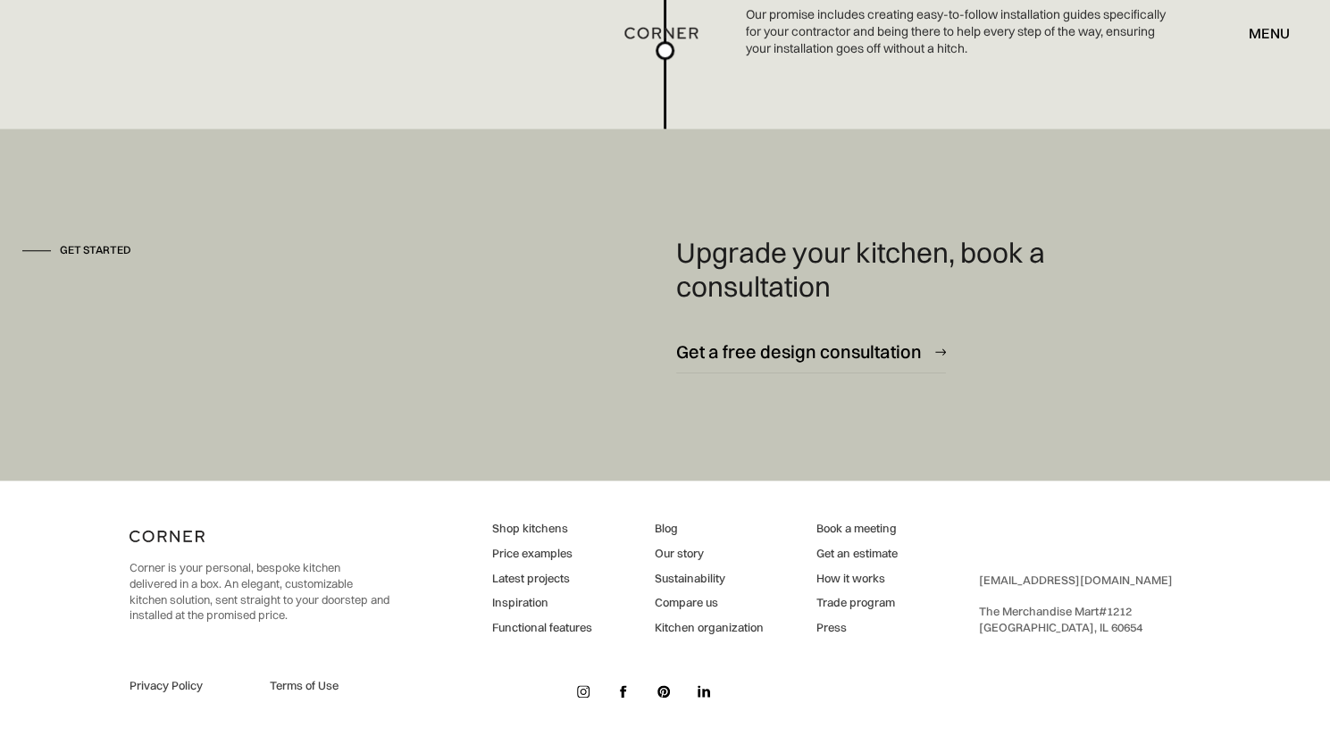
click at [558, 550] on link "Price examples" at bounding box center [542, 554] width 100 height 16
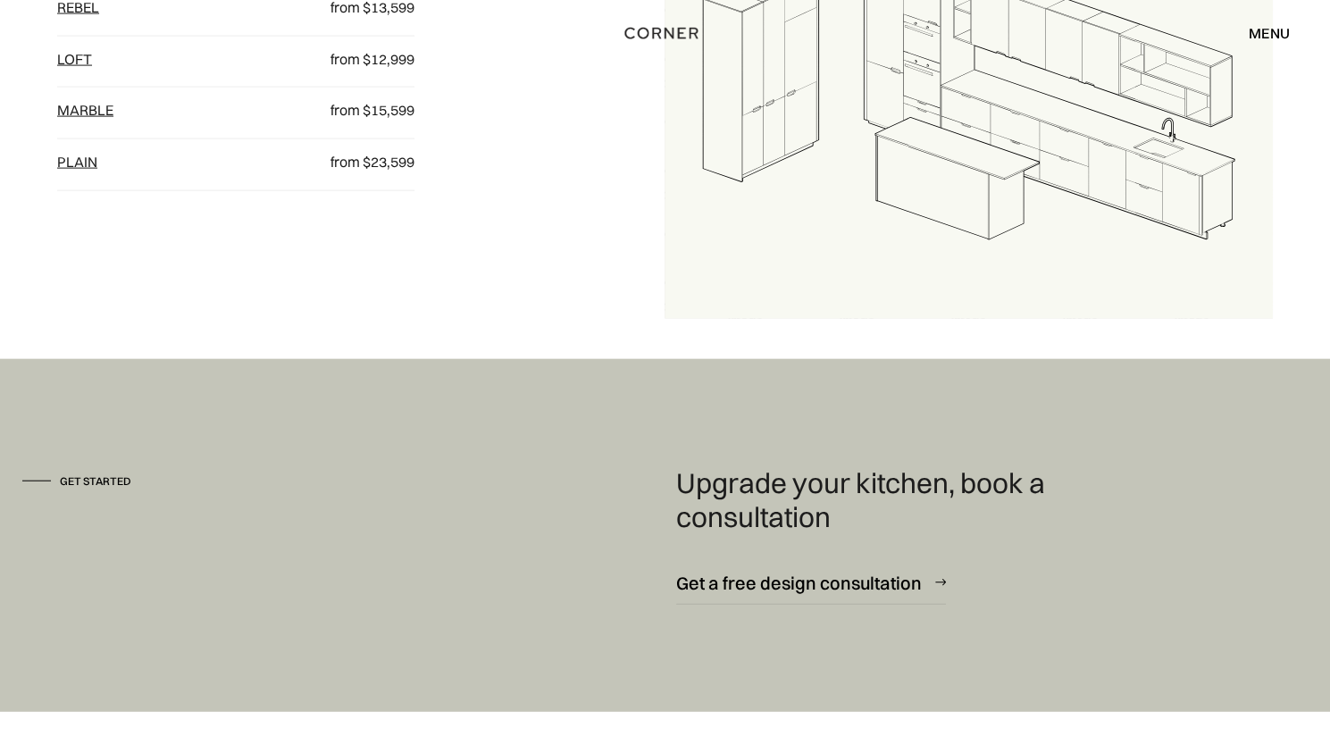
scroll to position [2234, 0]
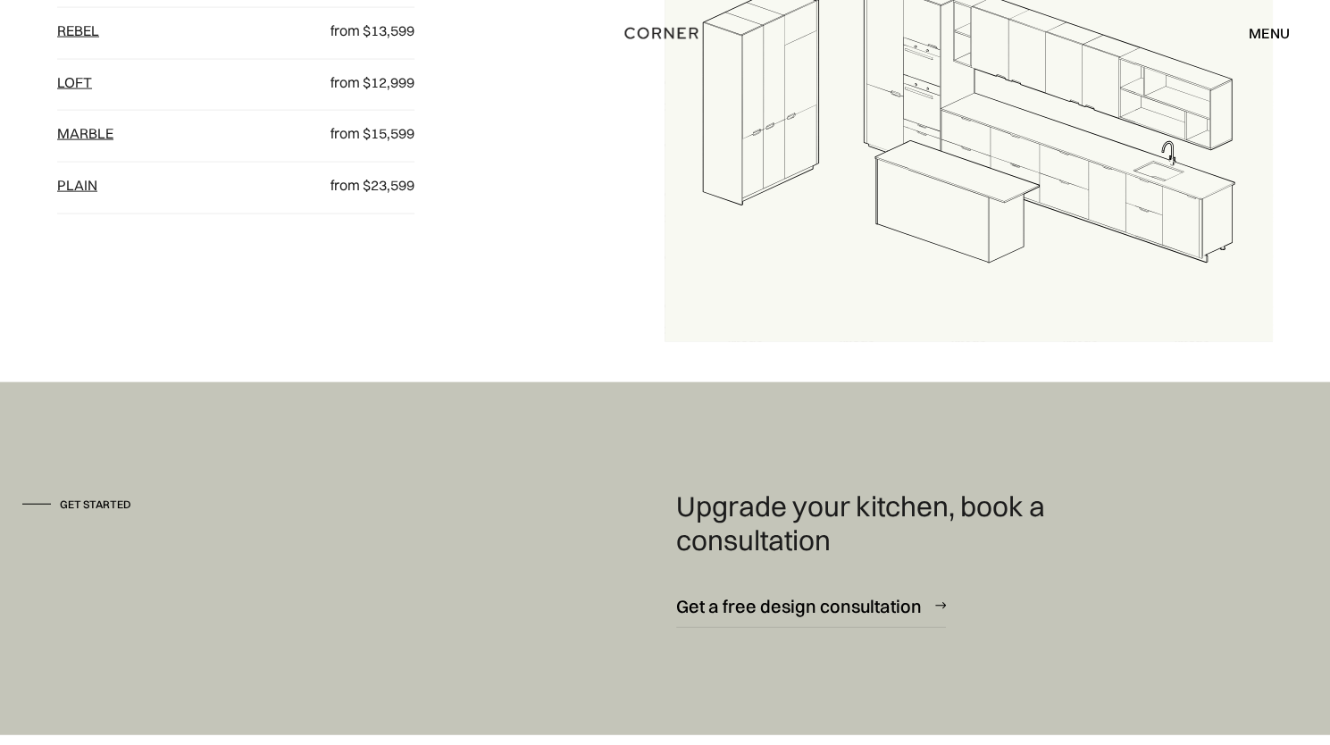
click at [81, 194] on link "plain" at bounding box center [77, 185] width 40 height 18
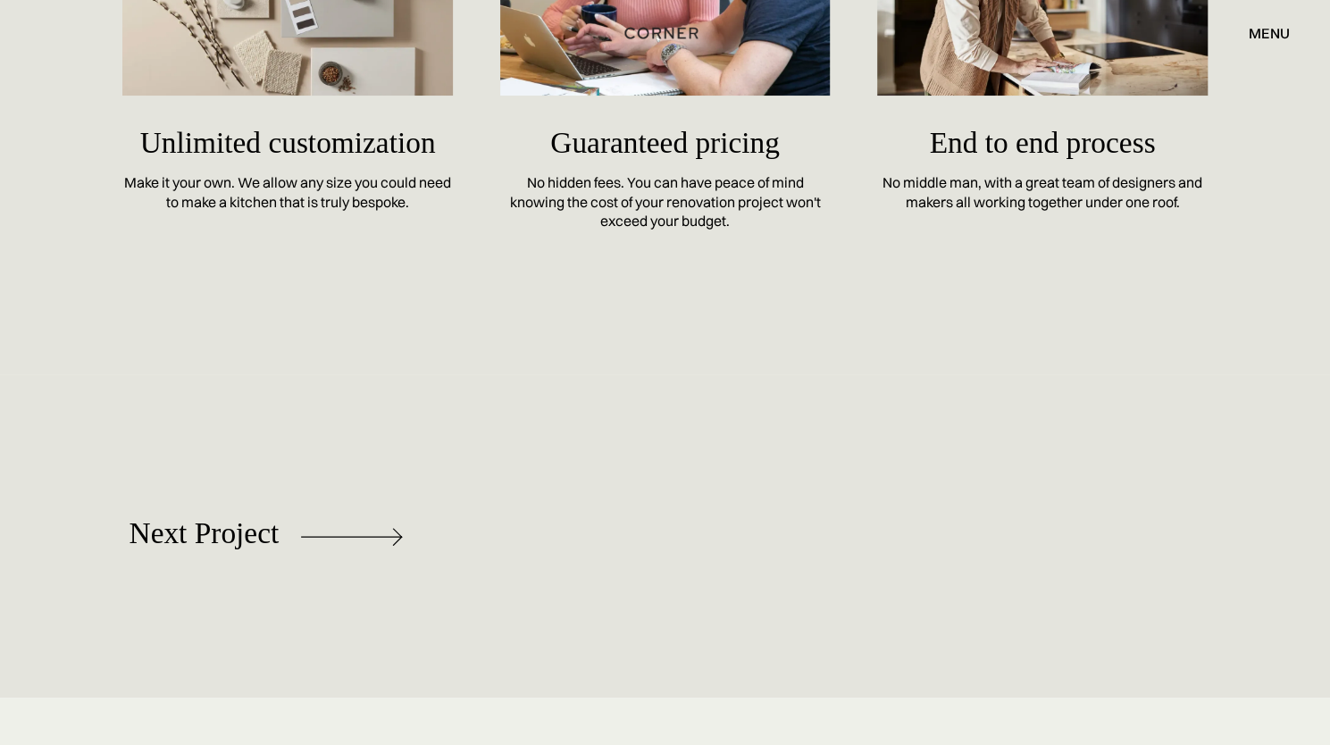
scroll to position [8131, 0]
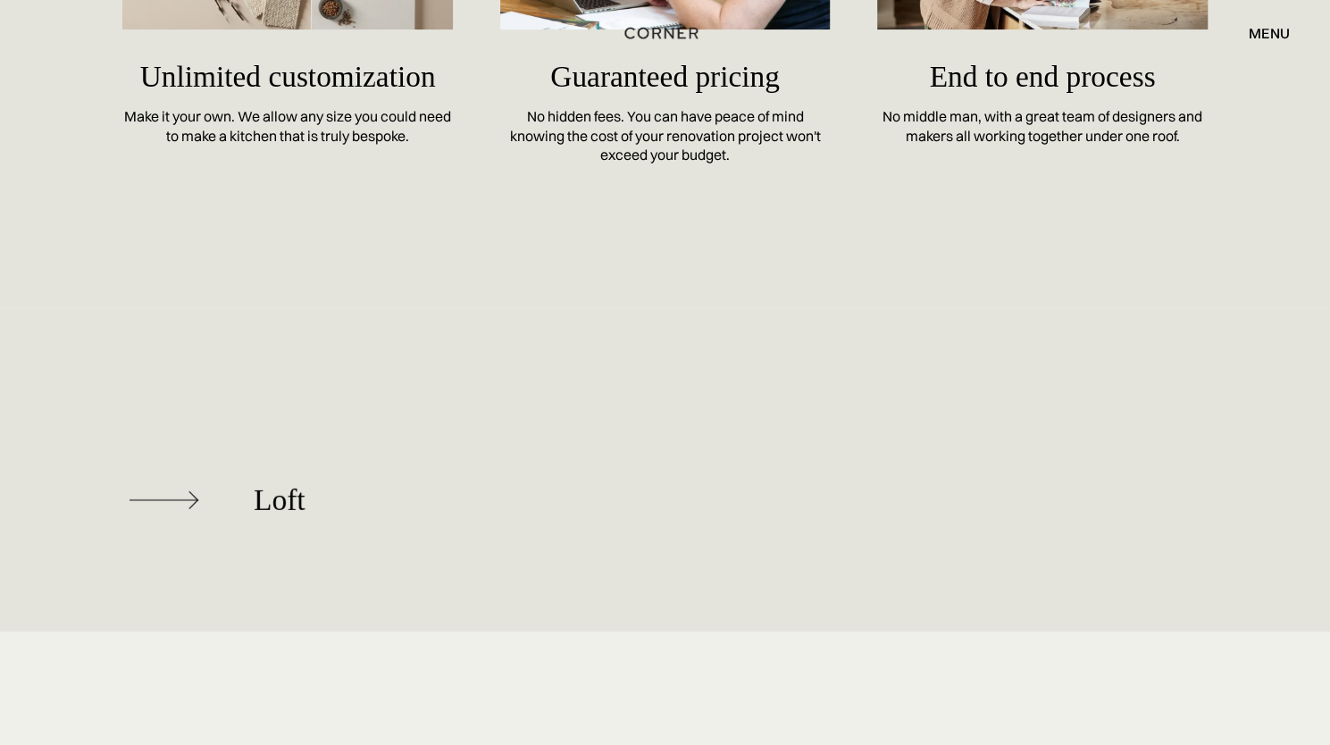
click at [238, 494] on div "Loft" at bounding box center [267, 501] width 274 height 105
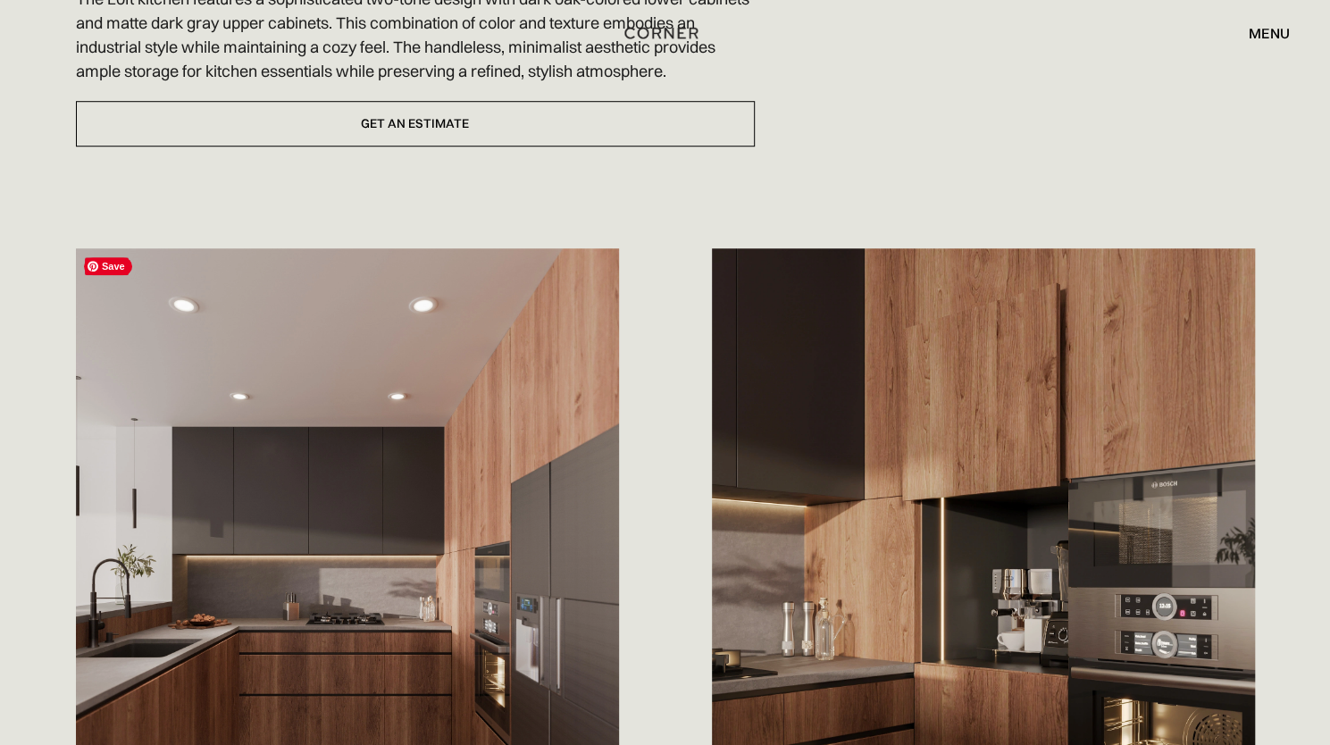
scroll to position [715, 0]
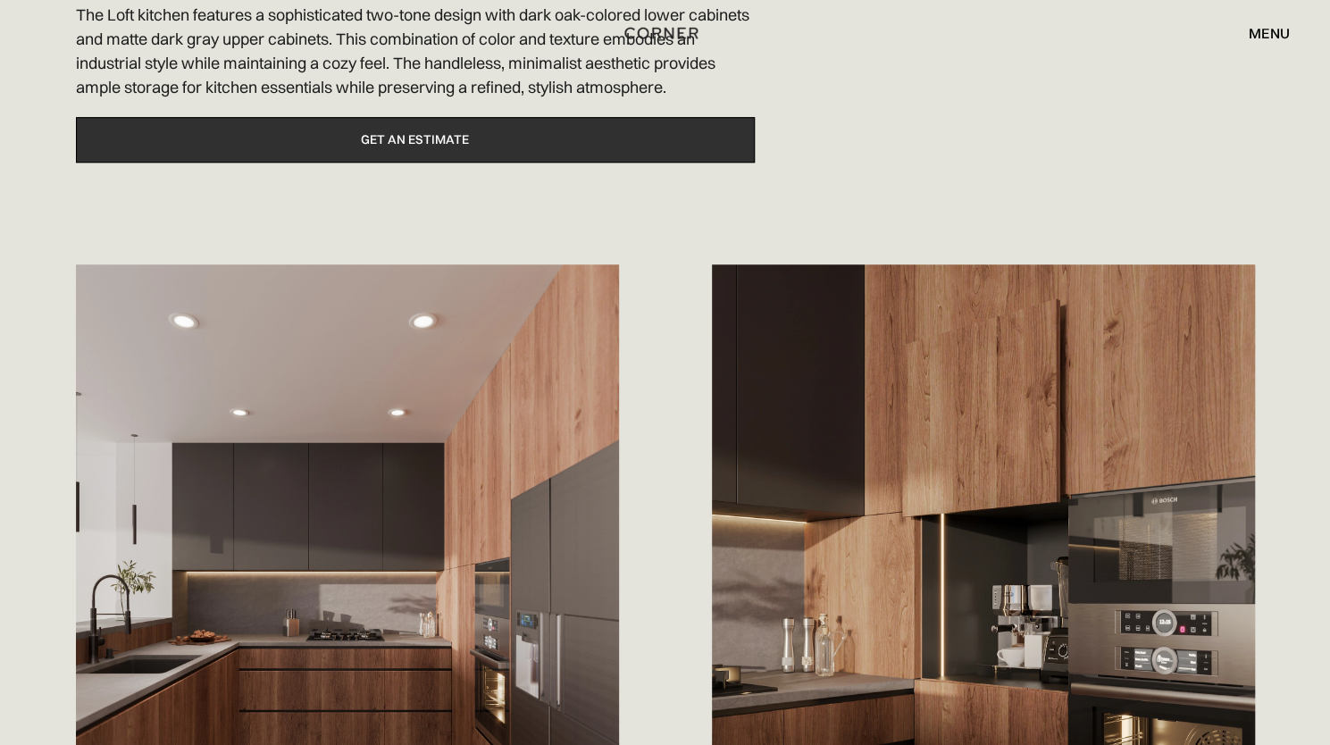
click at [491, 134] on link "Get an estimate" at bounding box center [415, 140] width 679 height 46
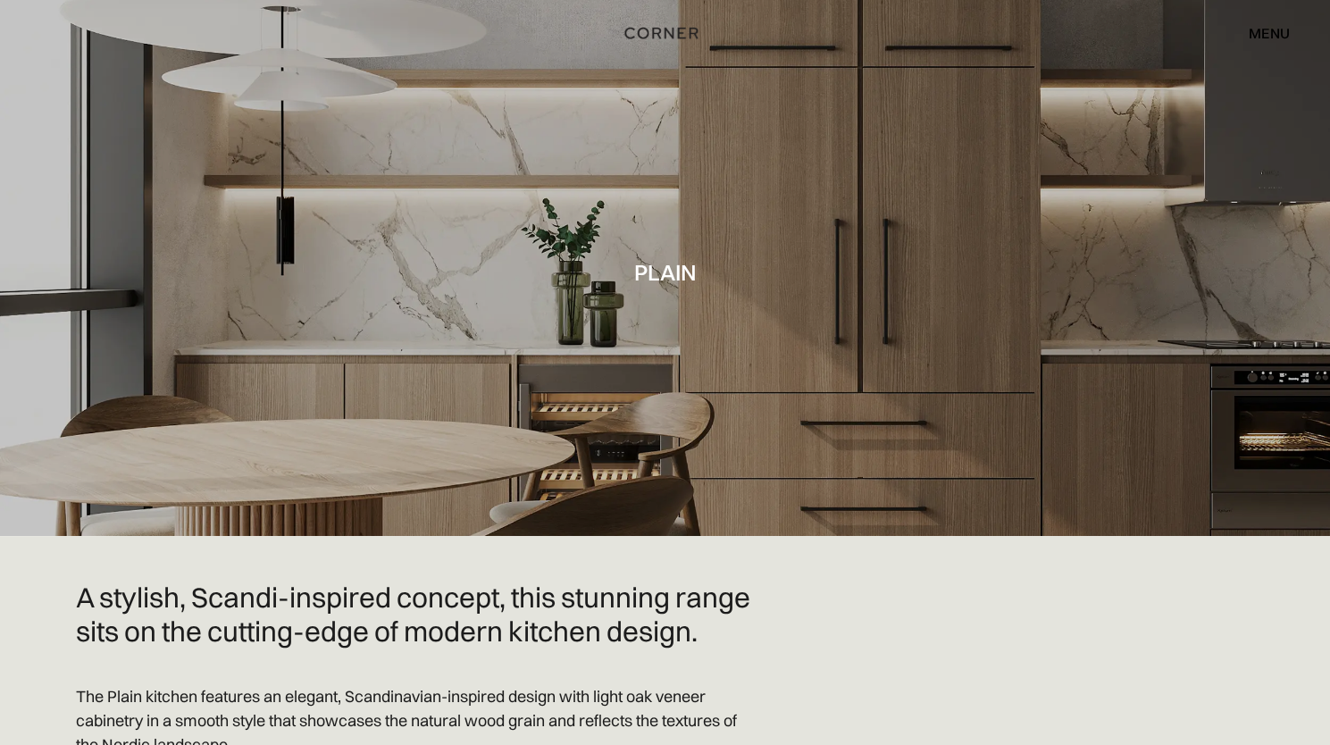
scroll to position [7578, 0]
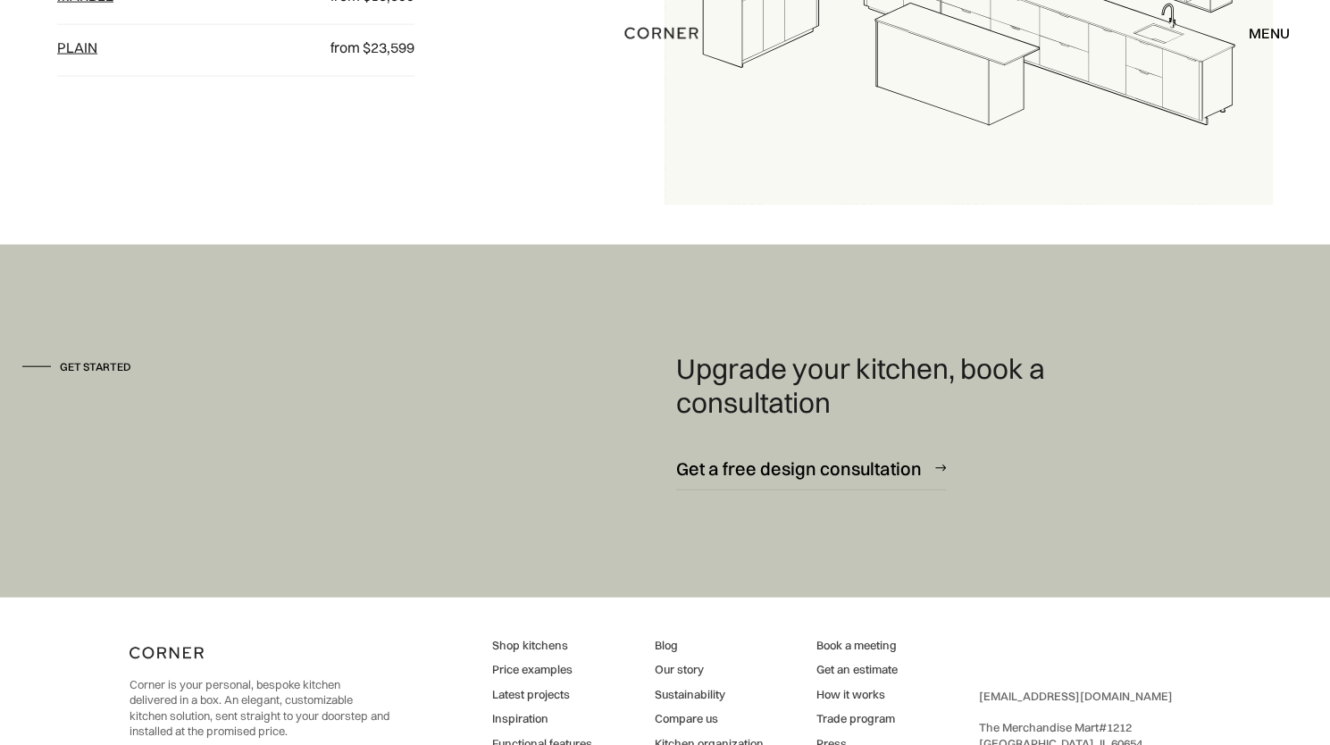
scroll to position [2234, 0]
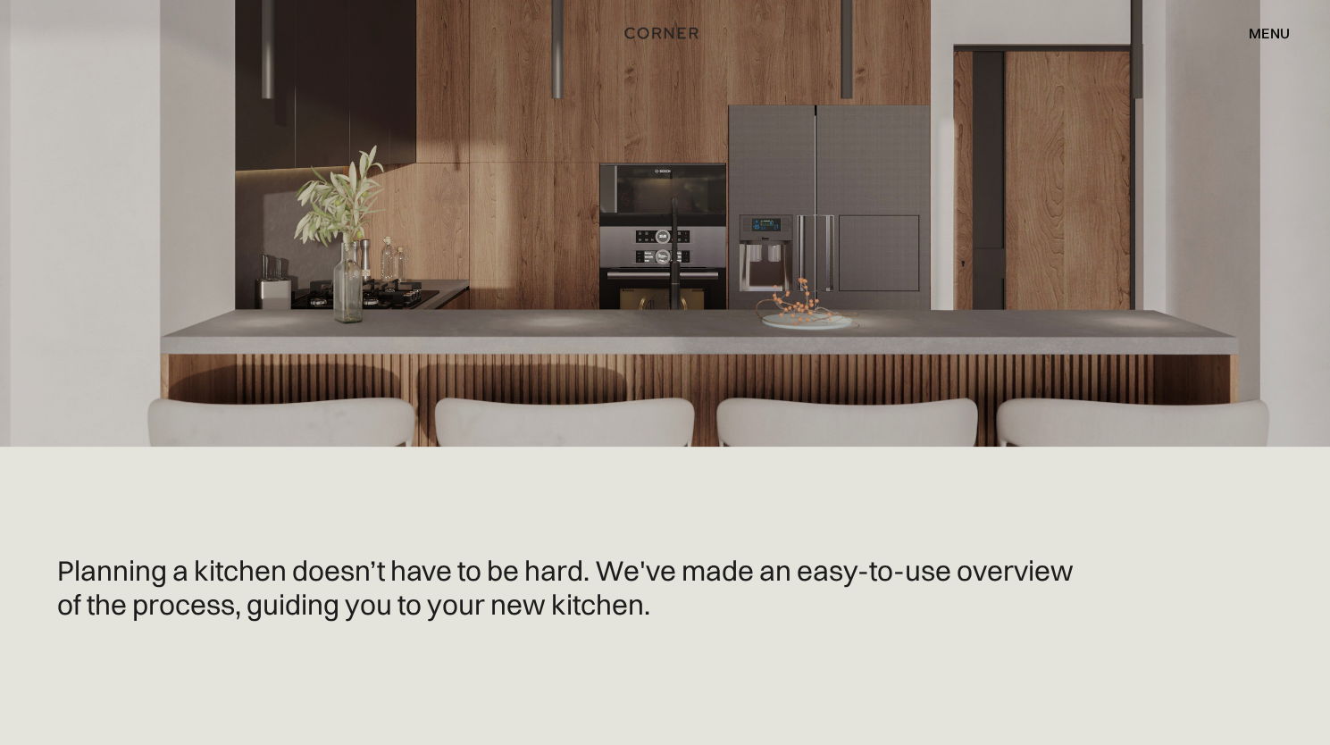
scroll to position [3753, 0]
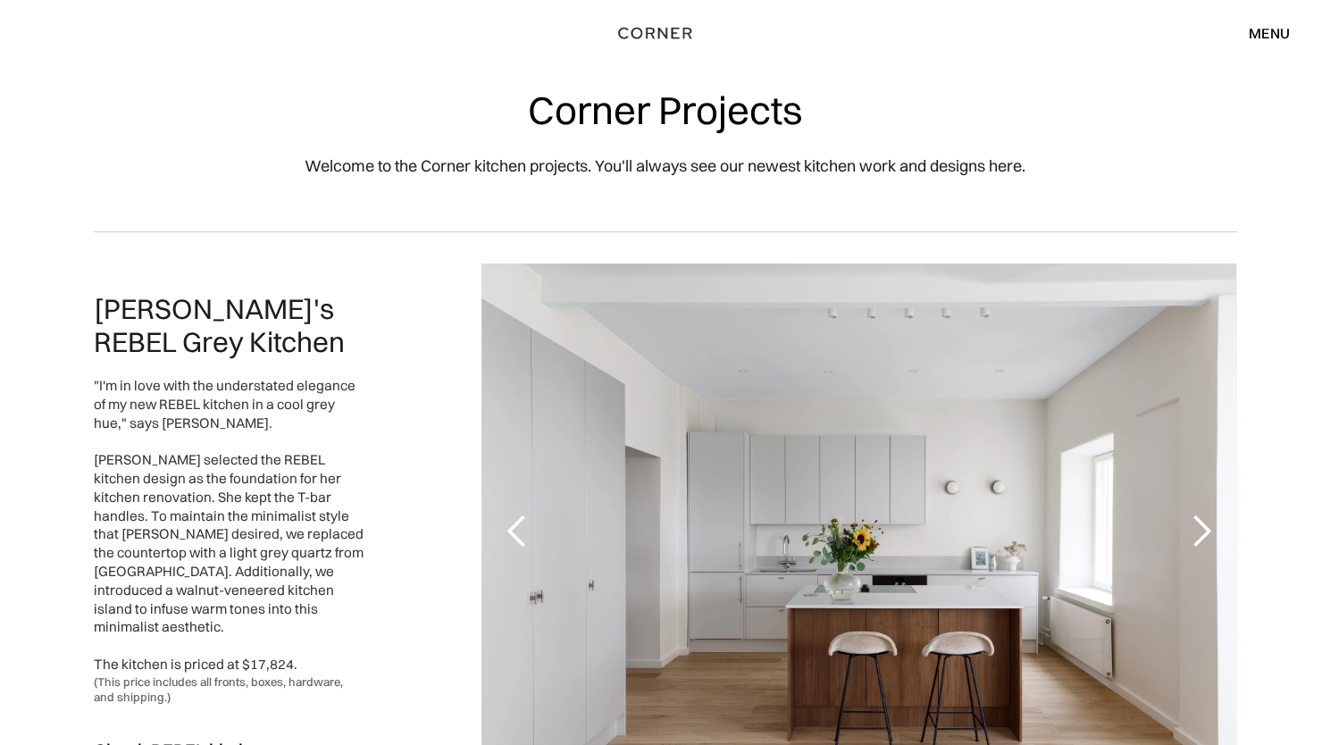
click at [638, 33] on img "home" at bounding box center [654, 32] width 73 height 23
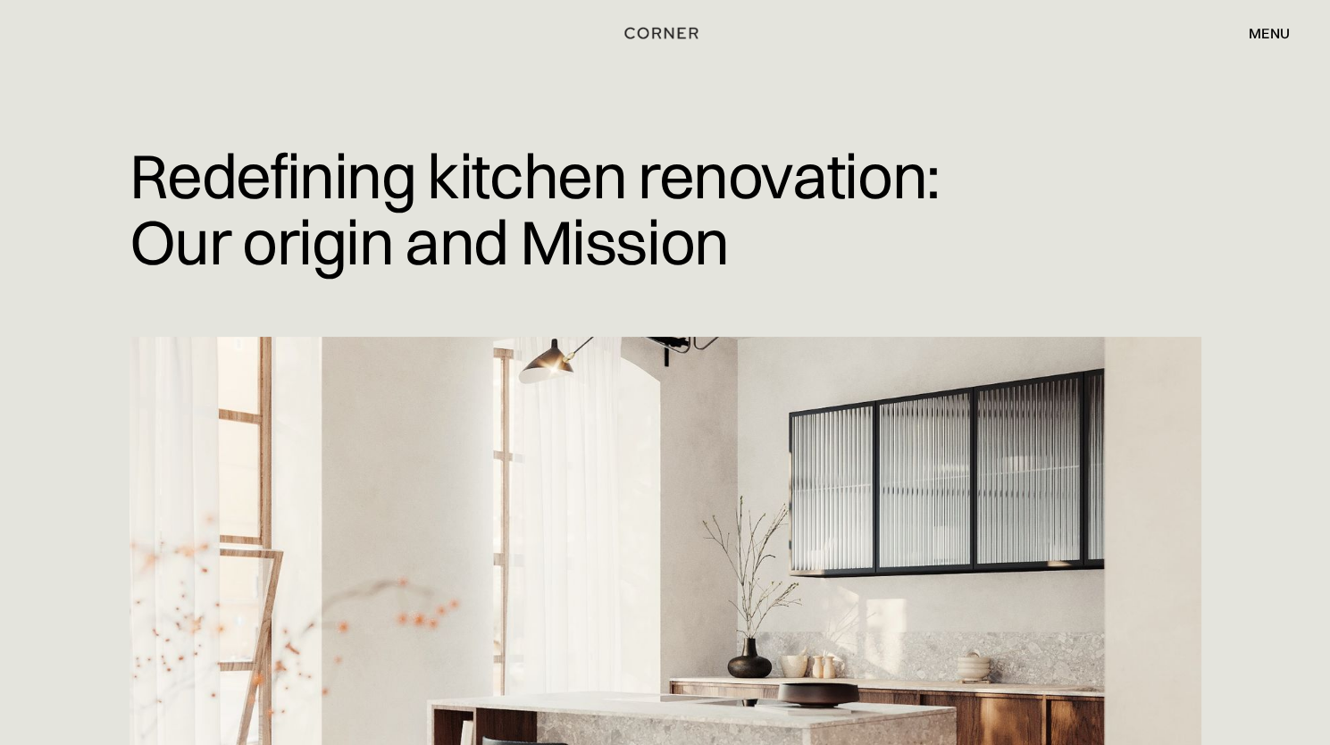
scroll to position [4736, 0]
